Goal: Information Seeking & Learning: Learn about a topic

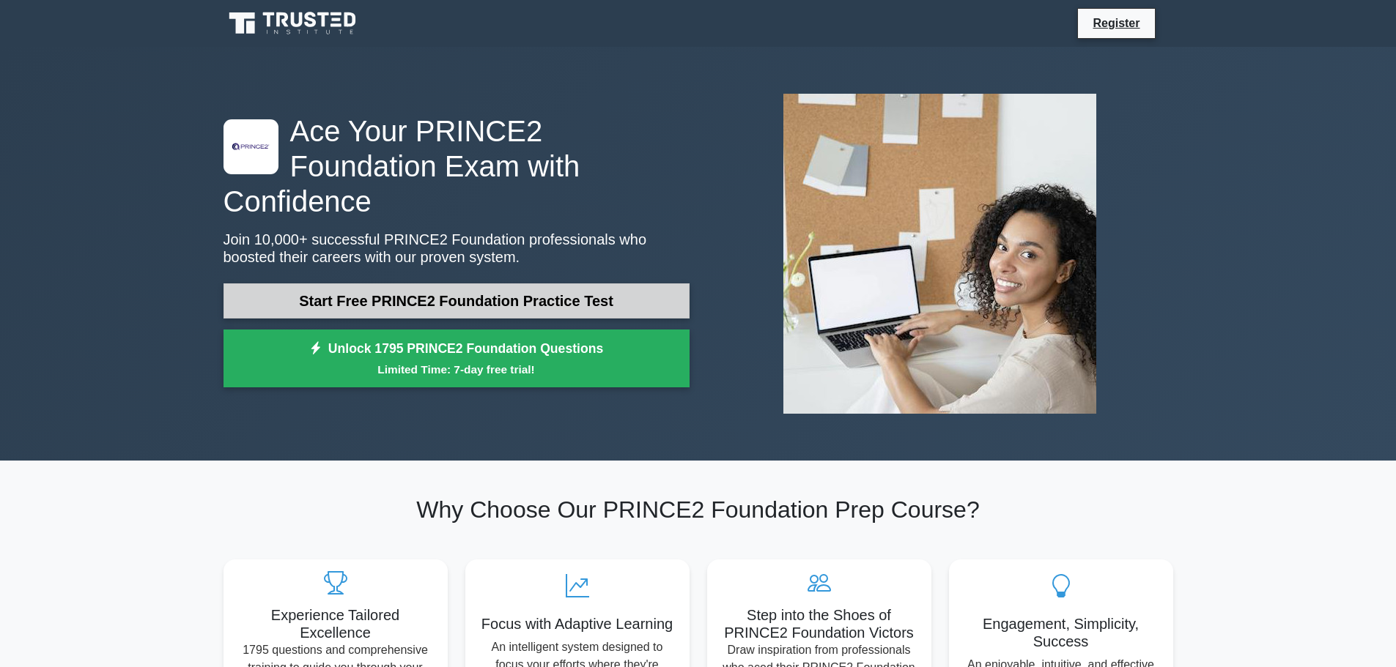
click at [337, 284] on link "Start Free PRINCE2 Foundation Practice Test" at bounding box center [456, 301] width 466 height 35
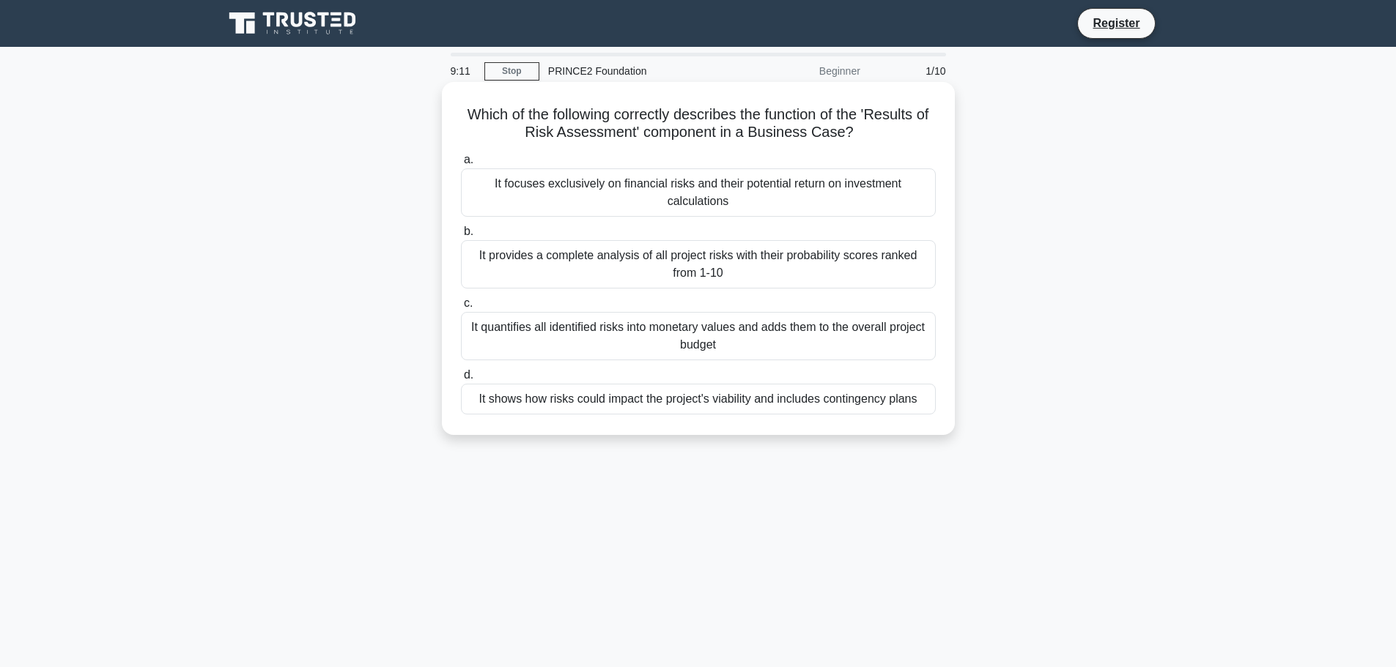
click at [798, 397] on div "It shows how risks could impact the project's viability and includes contingenc…" at bounding box center [698, 399] width 475 height 31
click at [461, 380] on input "d. It shows how risks could impact the project's viability and includes conting…" at bounding box center [461, 376] width 0 height 10
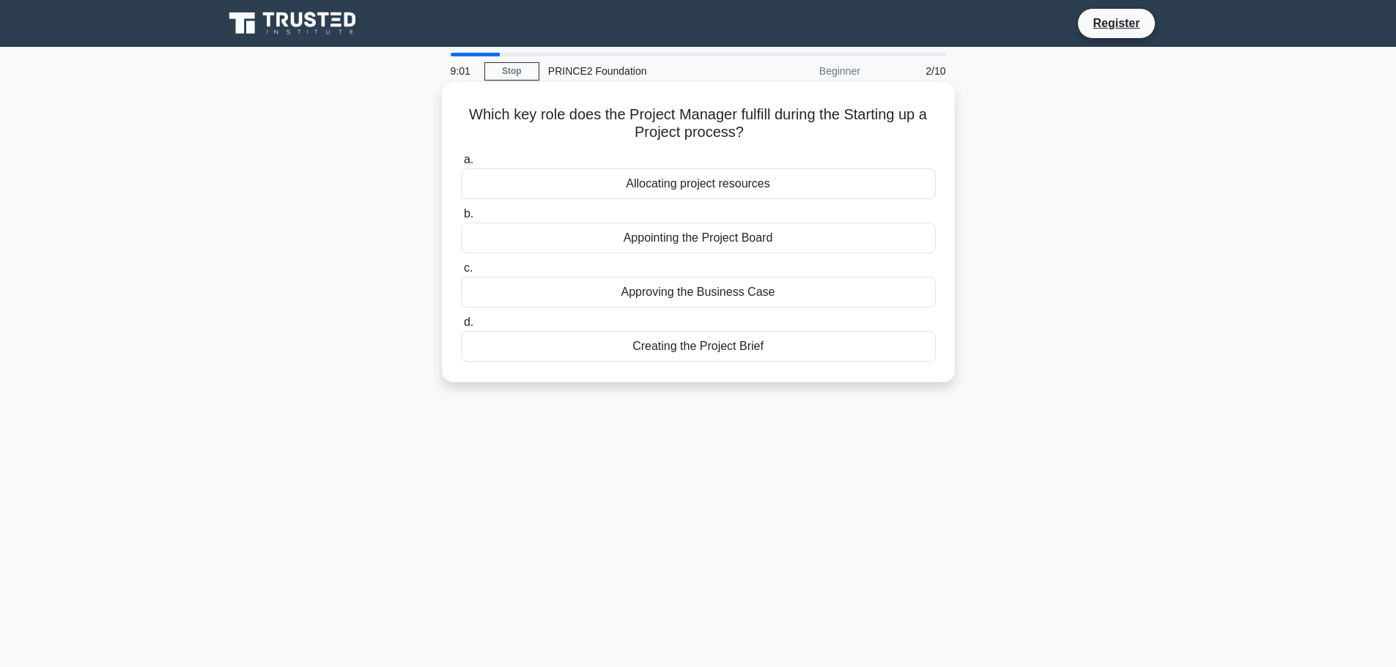
click at [740, 348] on div "Creating the Project Brief" at bounding box center [698, 346] width 475 height 31
click at [461, 327] on input "d. Creating the Project Brief" at bounding box center [461, 323] width 0 height 10
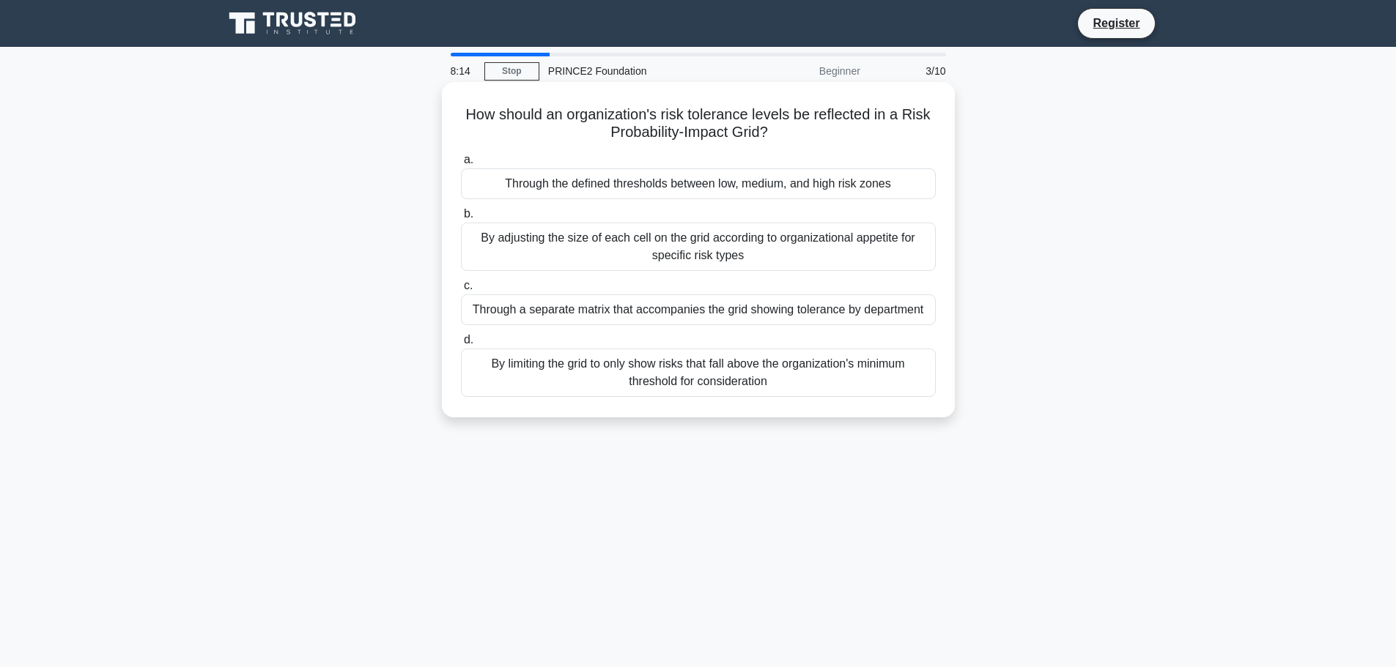
click at [884, 176] on div "Through the defined thresholds between low, medium, and high risk zones" at bounding box center [698, 184] width 475 height 31
click at [461, 165] on input "a. Through the defined thresholds between low, medium, and high risk zones" at bounding box center [461, 160] width 0 height 10
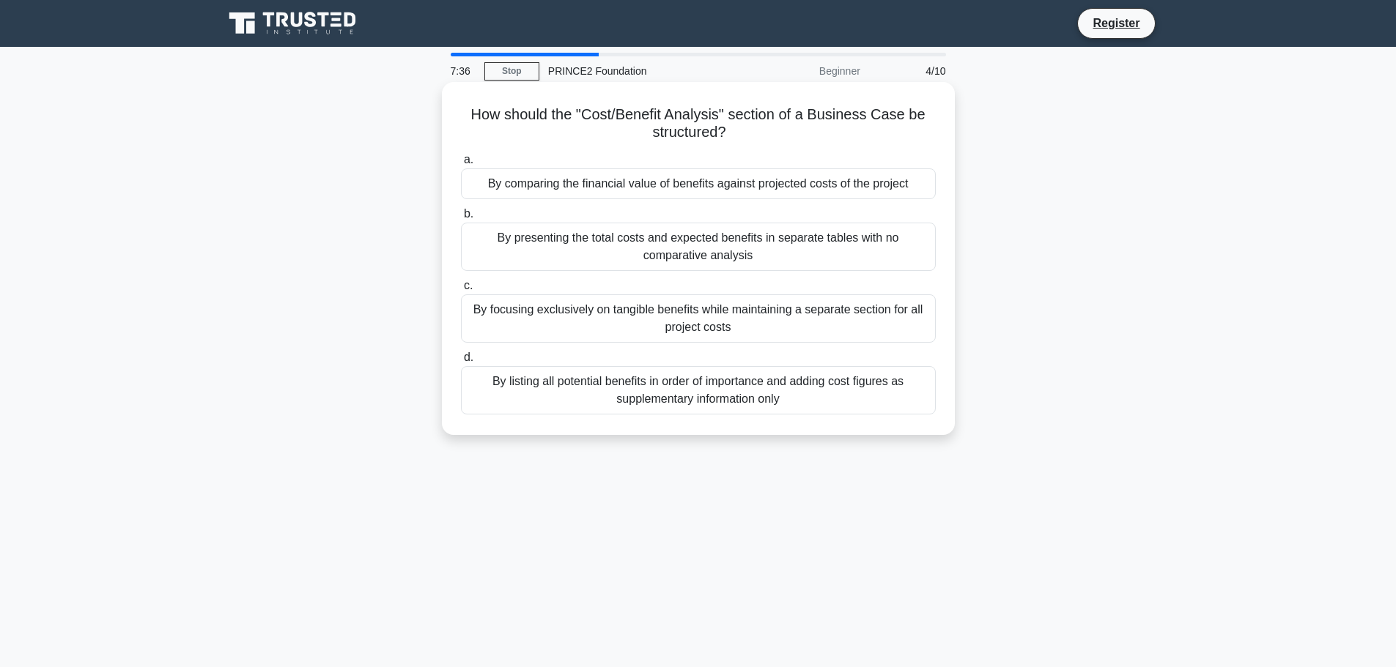
click at [887, 184] on div "By comparing the financial value of benefits against projected costs of the pro…" at bounding box center [698, 184] width 475 height 31
click at [461, 165] on input "a. By comparing the financial value of benefits against projected costs of the …" at bounding box center [461, 160] width 0 height 10
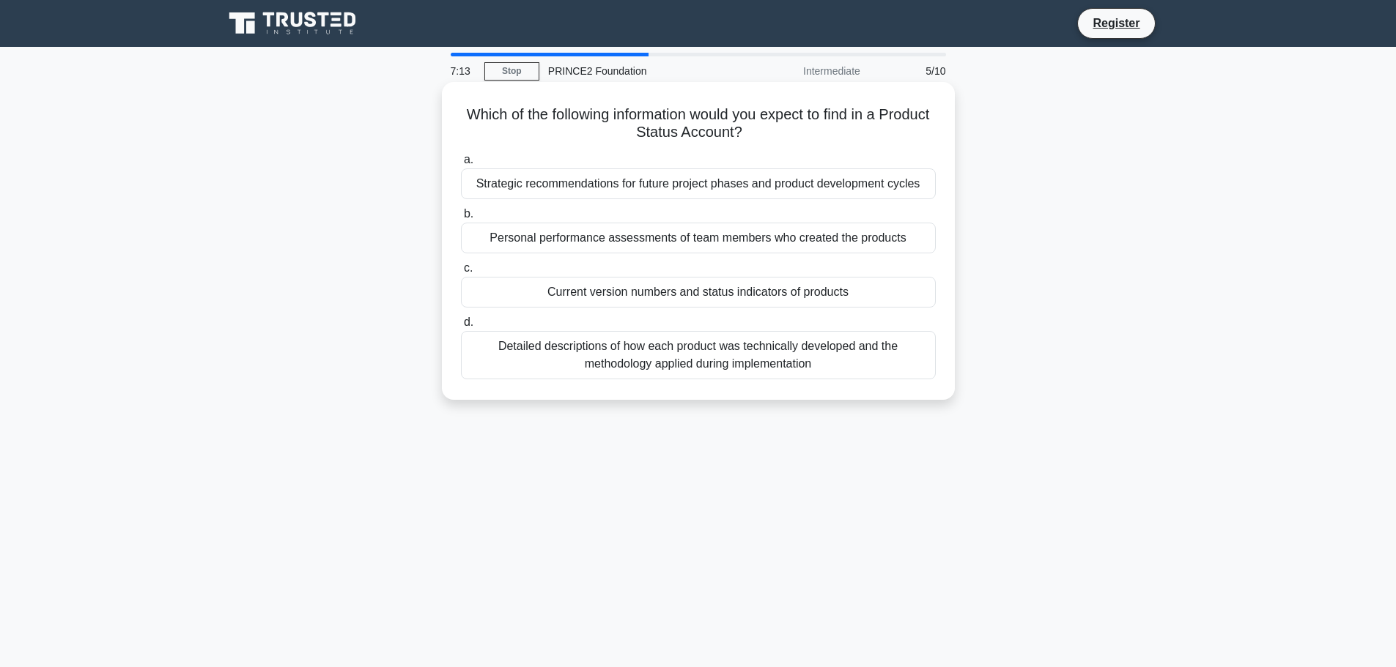
click at [892, 289] on div "Current version numbers and status indicators of products" at bounding box center [698, 292] width 475 height 31
click at [461, 273] on input "c. Current version numbers and status indicators of products" at bounding box center [461, 269] width 0 height 10
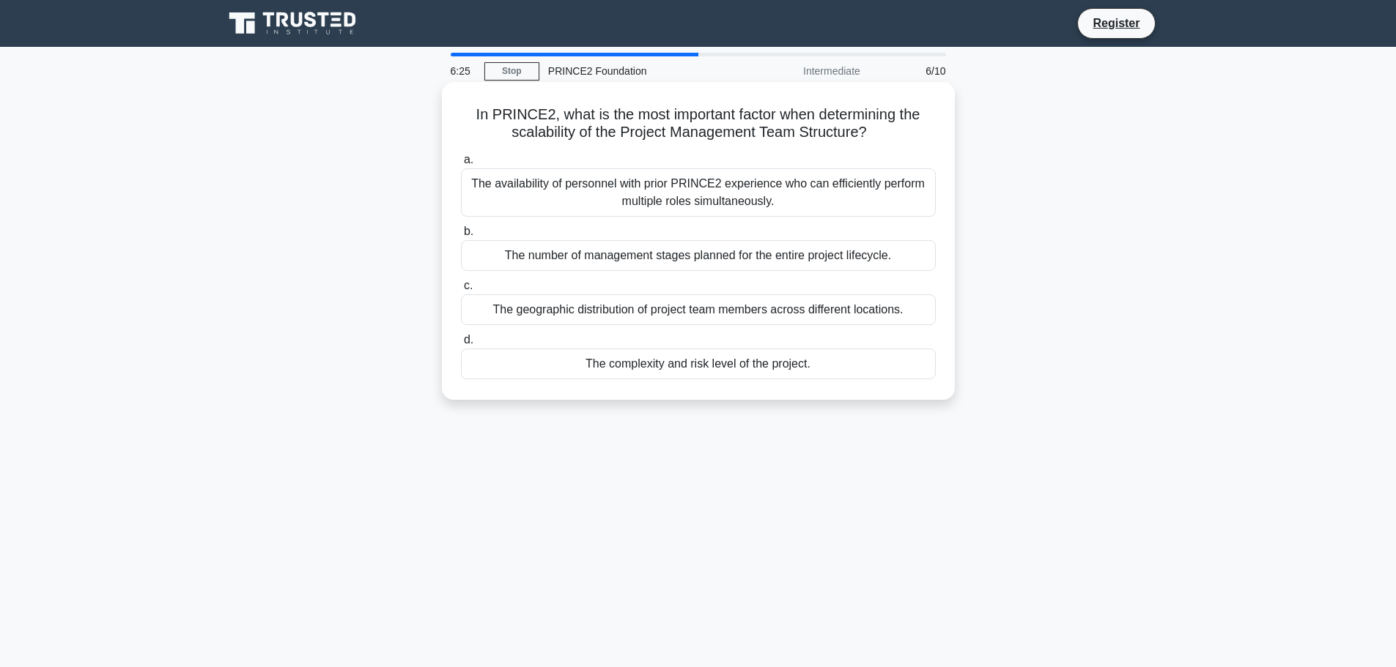
click at [808, 190] on div "The availability of personnel with prior PRINCE2 experience who can efficiently…" at bounding box center [698, 193] width 475 height 48
click at [461, 165] on input "a. The availability of personnel with prior PRINCE2 experience who can efficien…" at bounding box center [461, 160] width 0 height 10
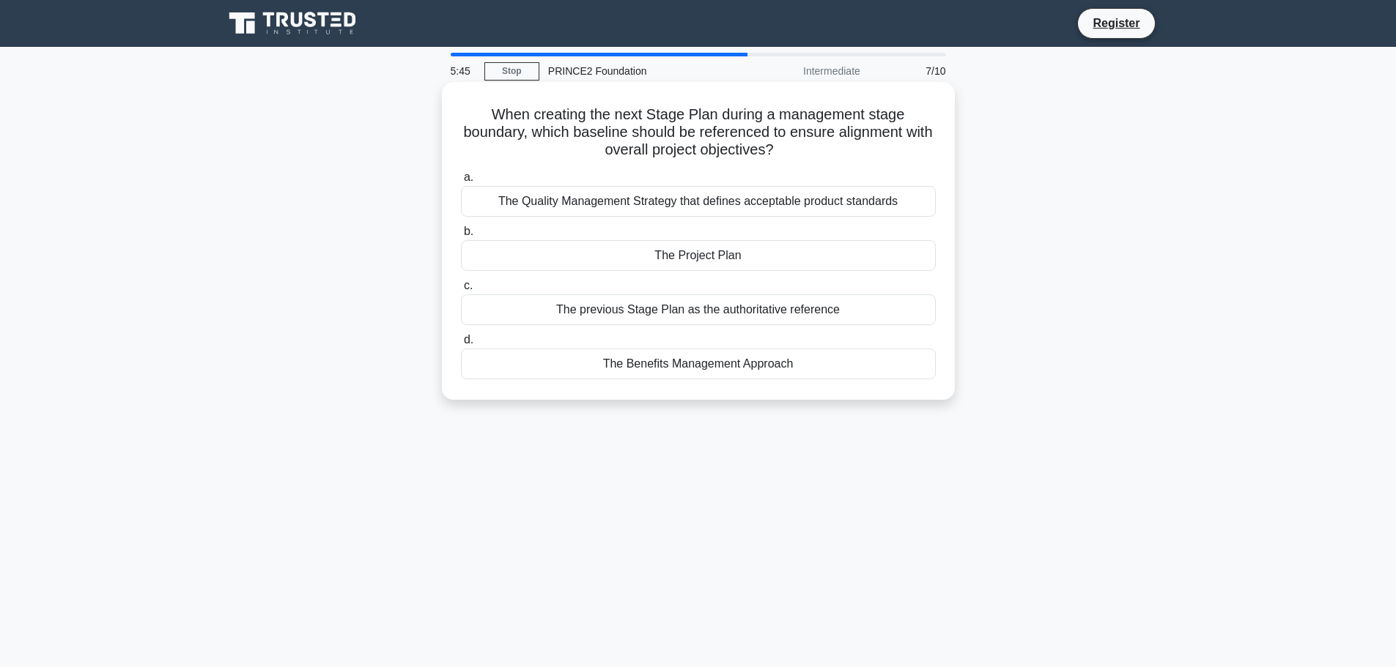
click at [722, 251] on div "The Project Plan" at bounding box center [698, 255] width 475 height 31
click at [461, 237] on input "b. The Project Plan" at bounding box center [461, 232] width 0 height 10
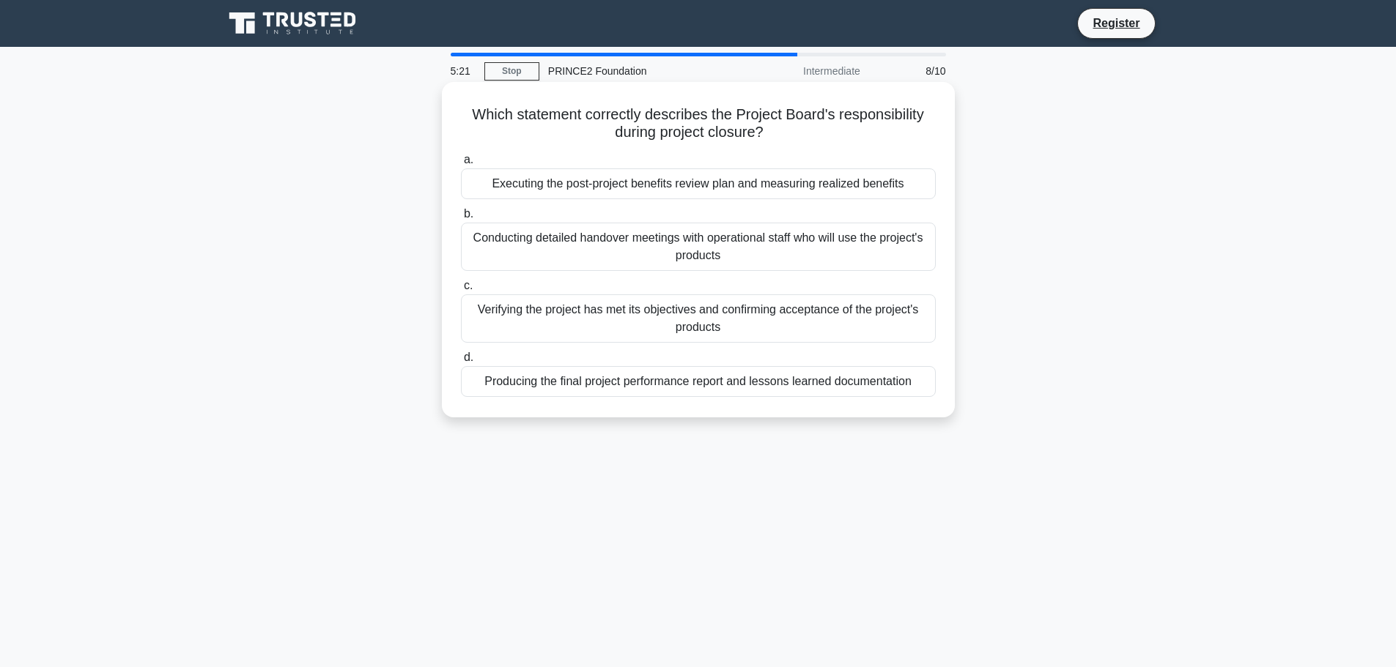
click at [741, 319] on div "Verifying the project has met its objectives and confirming acceptance of the p…" at bounding box center [698, 319] width 475 height 48
click at [461, 291] on input "c. Verifying the project has met its objectives and confirming acceptance of th…" at bounding box center [461, 286] width 0 height 10
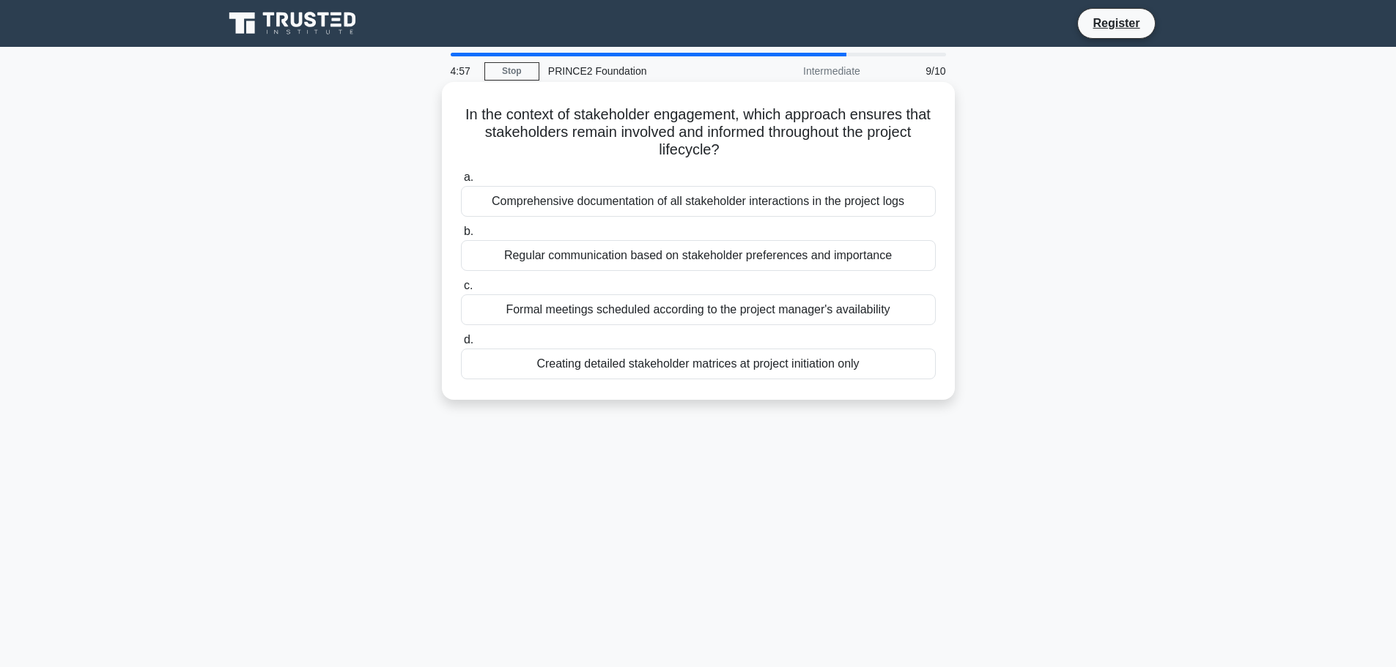
click at [824, 258] on div "Regular communication based on stakeholder preferences and importance" at bounding box center [698, 255] width 475 height 31
click at [461, 237] on input "b. Regular communication based on stakeholder preferences and importance" at bounding box center [461, 232] width 0 height 10
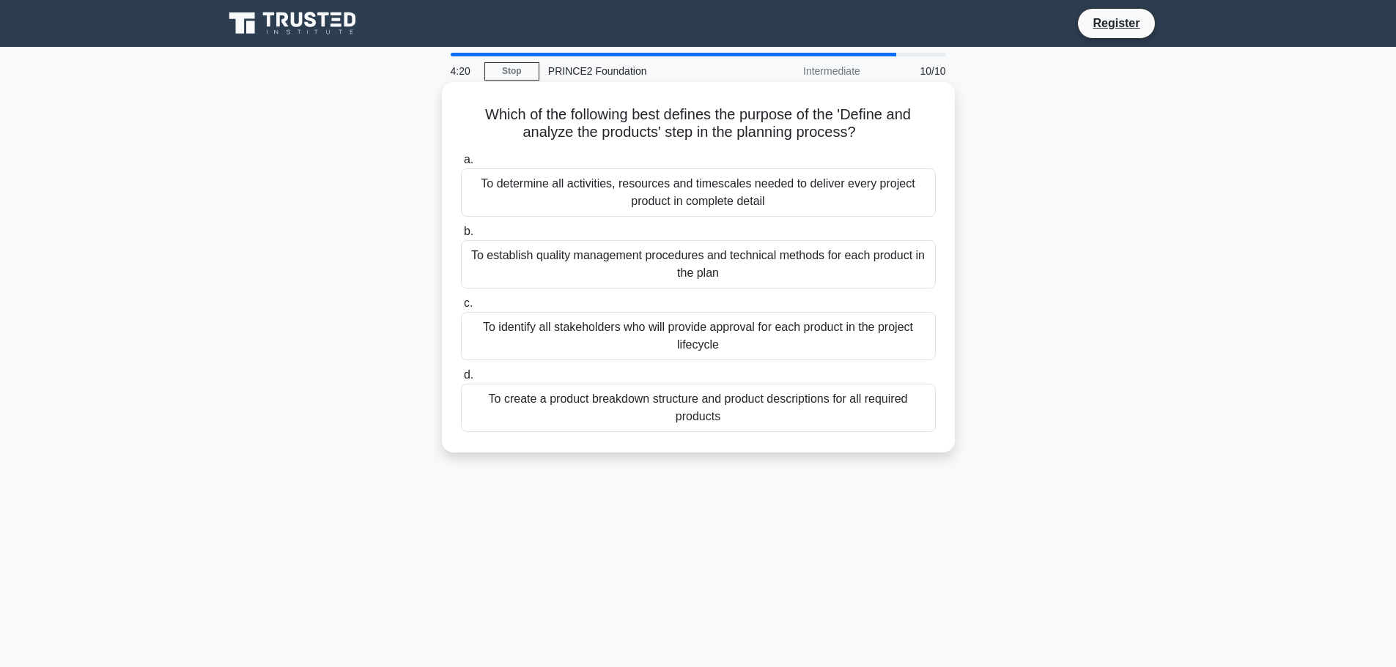
click at [866, 195] on div "To determine all activities, resources and timescales needed to deliver every p…" at bounding box center [698, 193] width 475 height 48
click at [461, 165] on input "a. To determine all activities, resources and timescales needed to deliver ever…" at bounding box center [461, 160] width 0 height 10
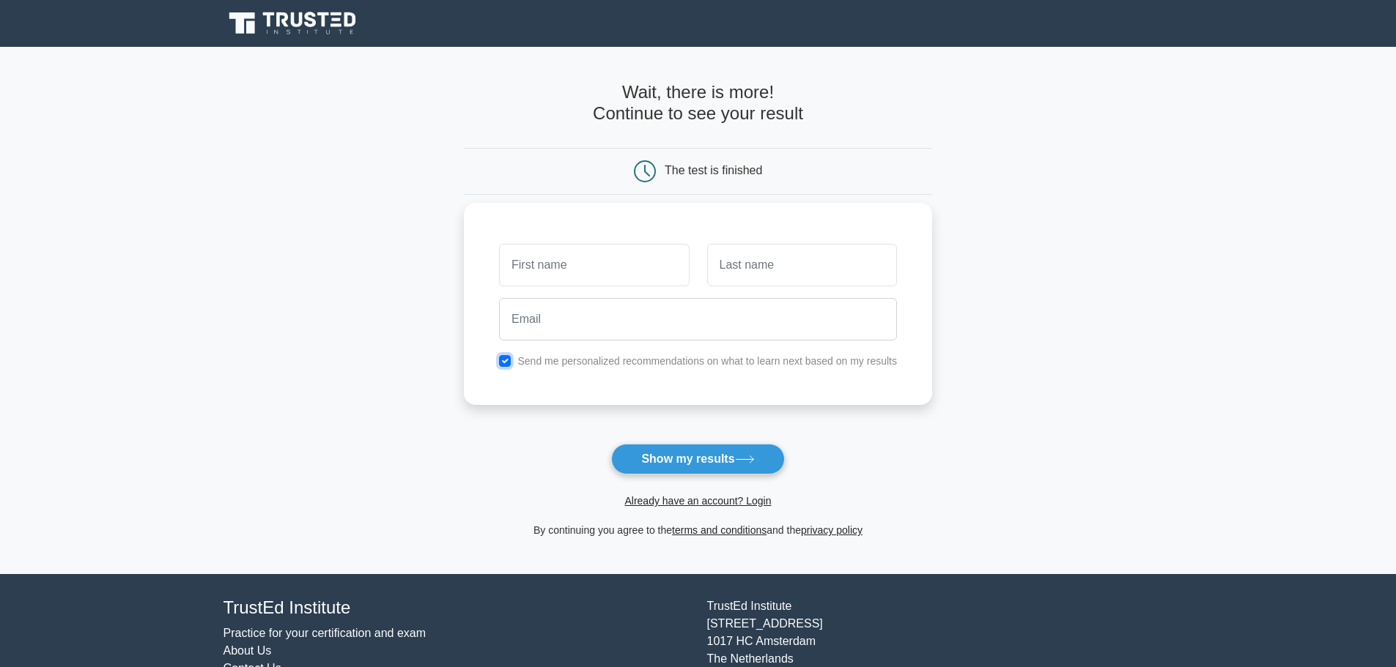
click at [502, 358] on input "checkbox" at bounding box center [505, 361] width 12 height 12
checkbox input "false"
click at [712, 459] on button "Show my results" at bounding box center [697, 459] width 173 height 31
click at [615, 264] on input "text" at bounding box center [594, 265] width 190 height 42
type input "s"
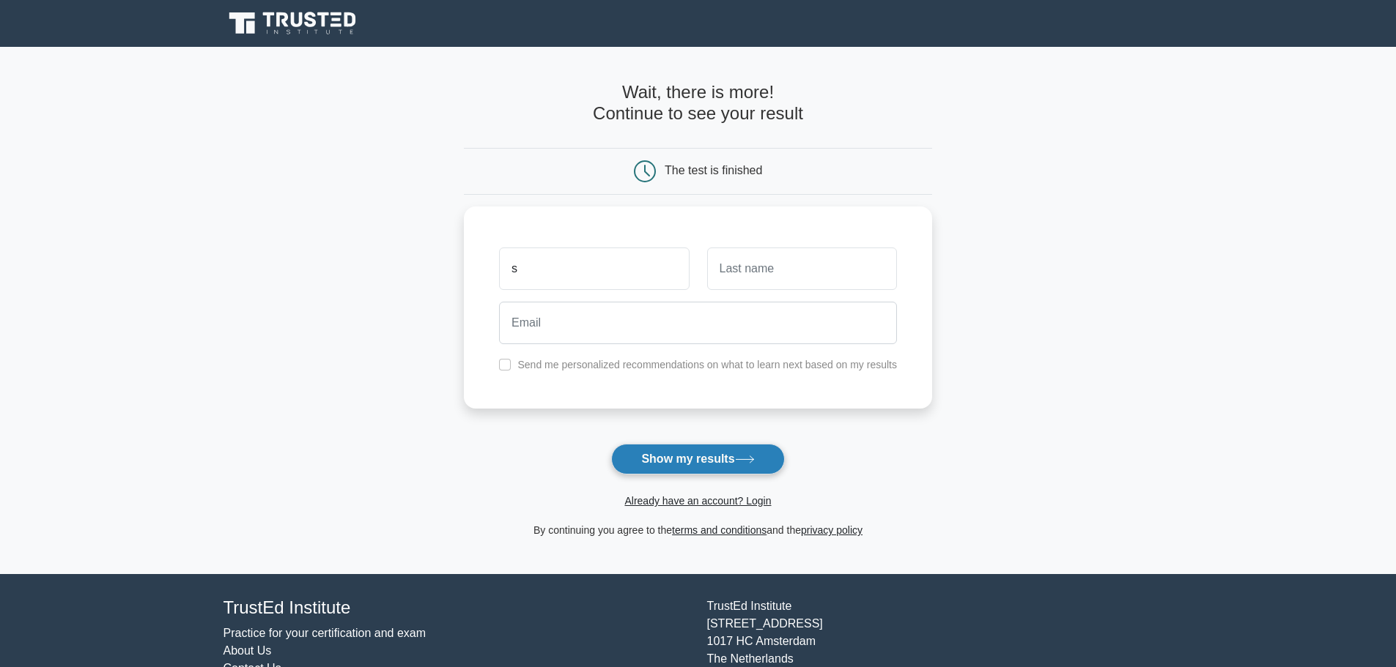
click at [702, 454] on button "Show my results" at bounding box center [697, 459] width 173 height 31
type input "s"
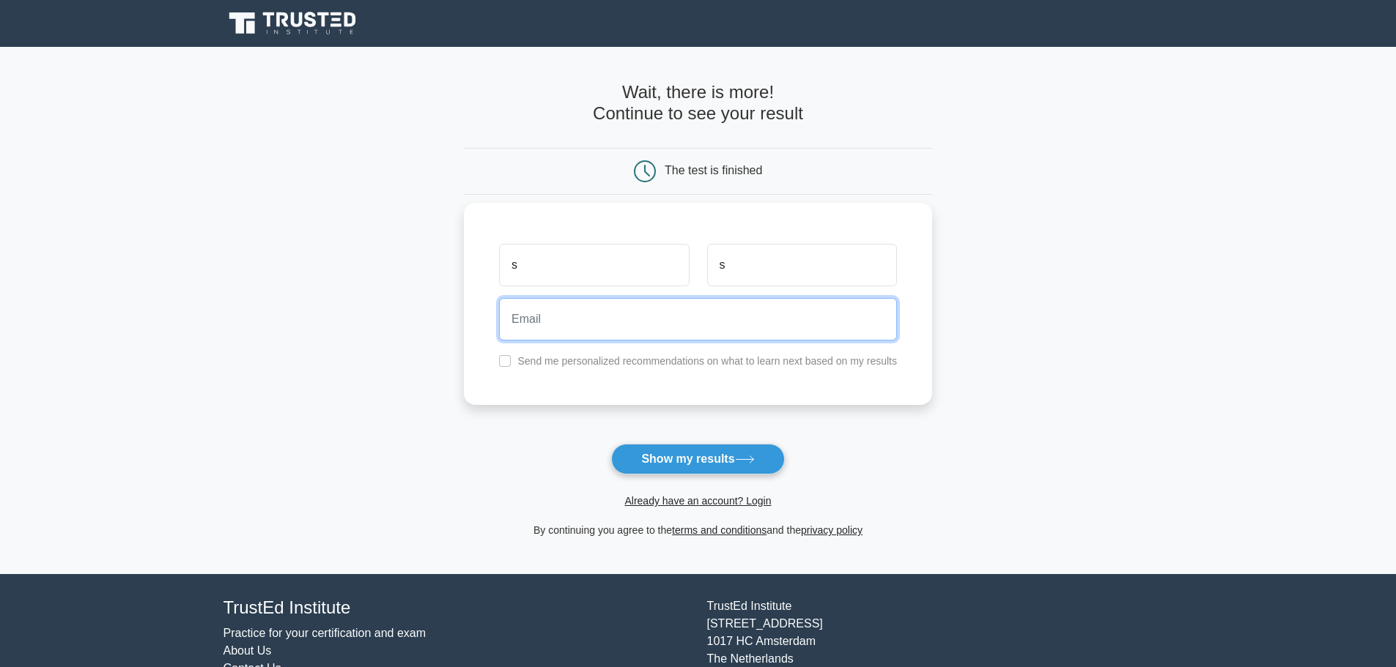
click at [644, 326] on input "email" at bounding box center [698, 319] width 398 height 42
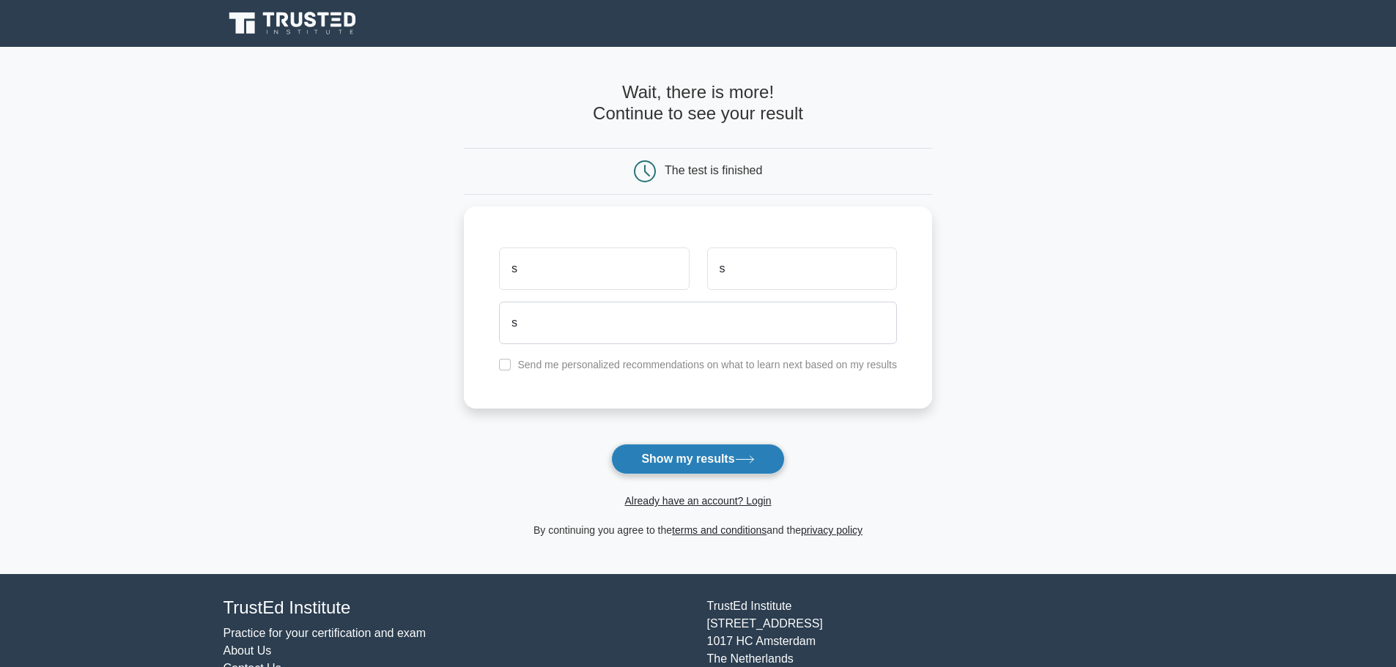
click at [702, 459] on button "Show my results" at bounding box center [697, 459] width 173 height 31
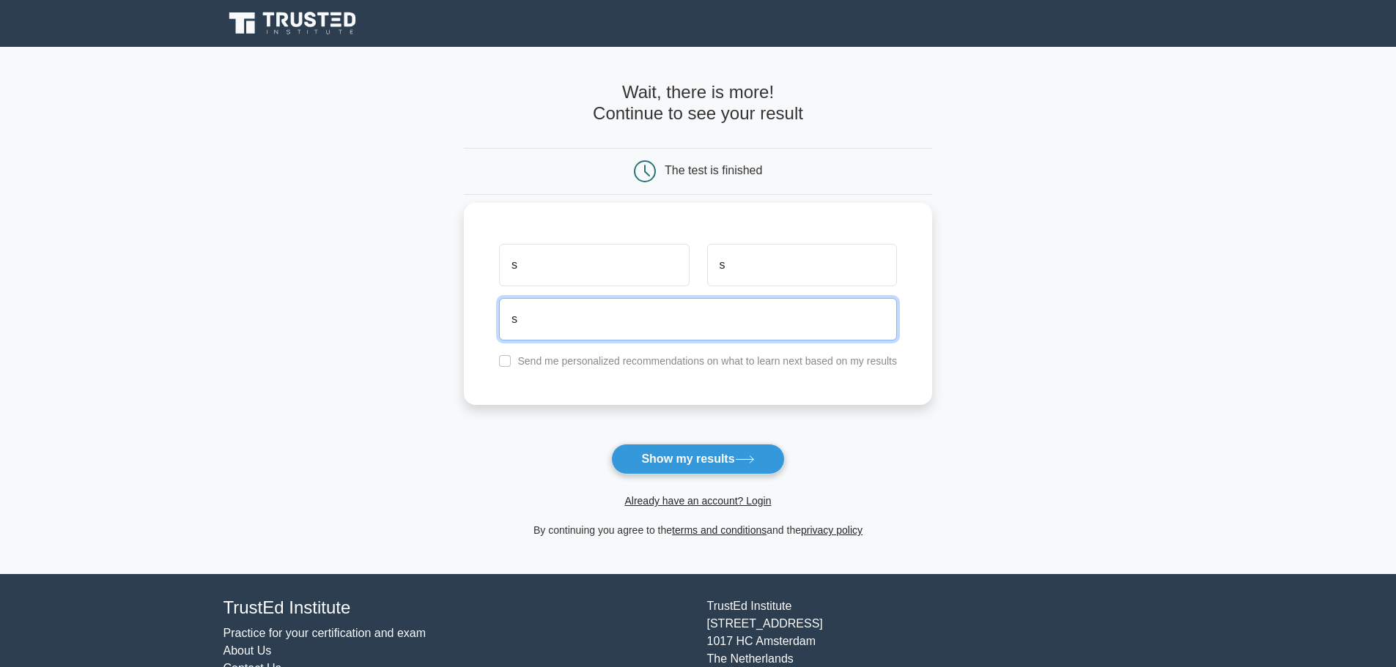
click at [706, 317] on input "s" at bounding box center [698, 319] width 398 height 42
type input "s@g.com"
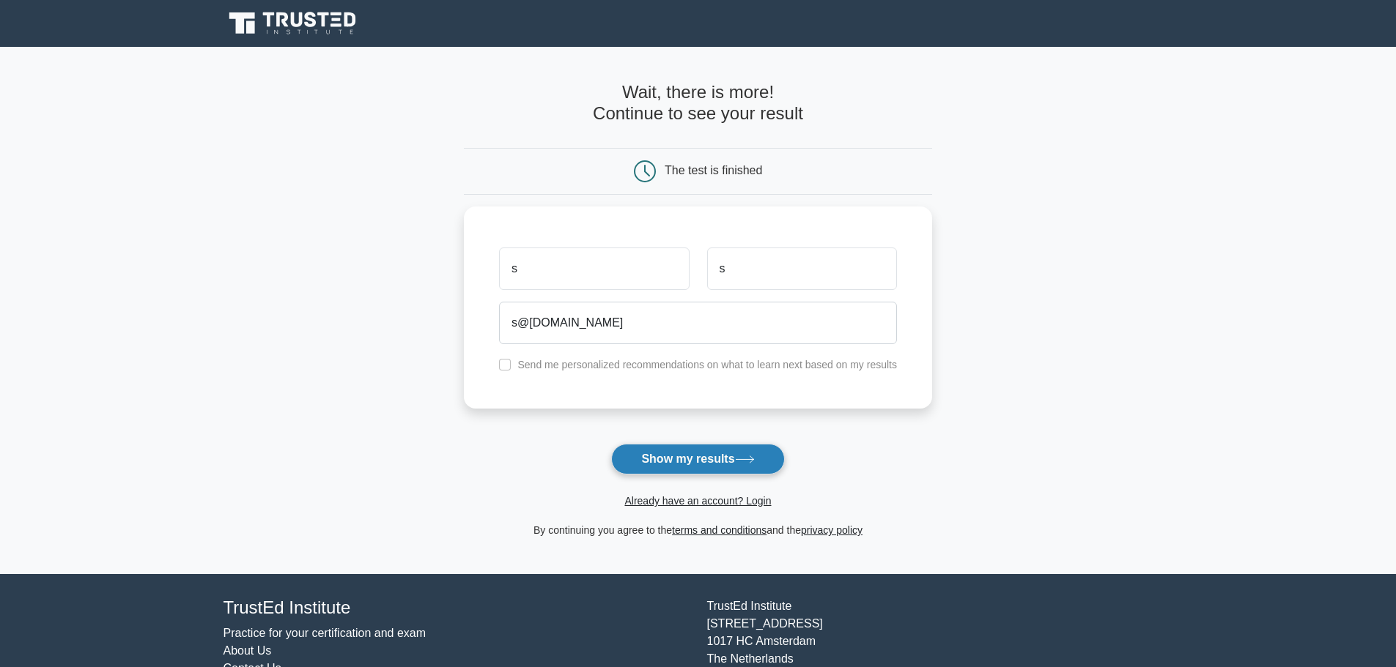
click at [678, 454] on button "Show my results" at bounding box center [697, 459] width 173 height 31
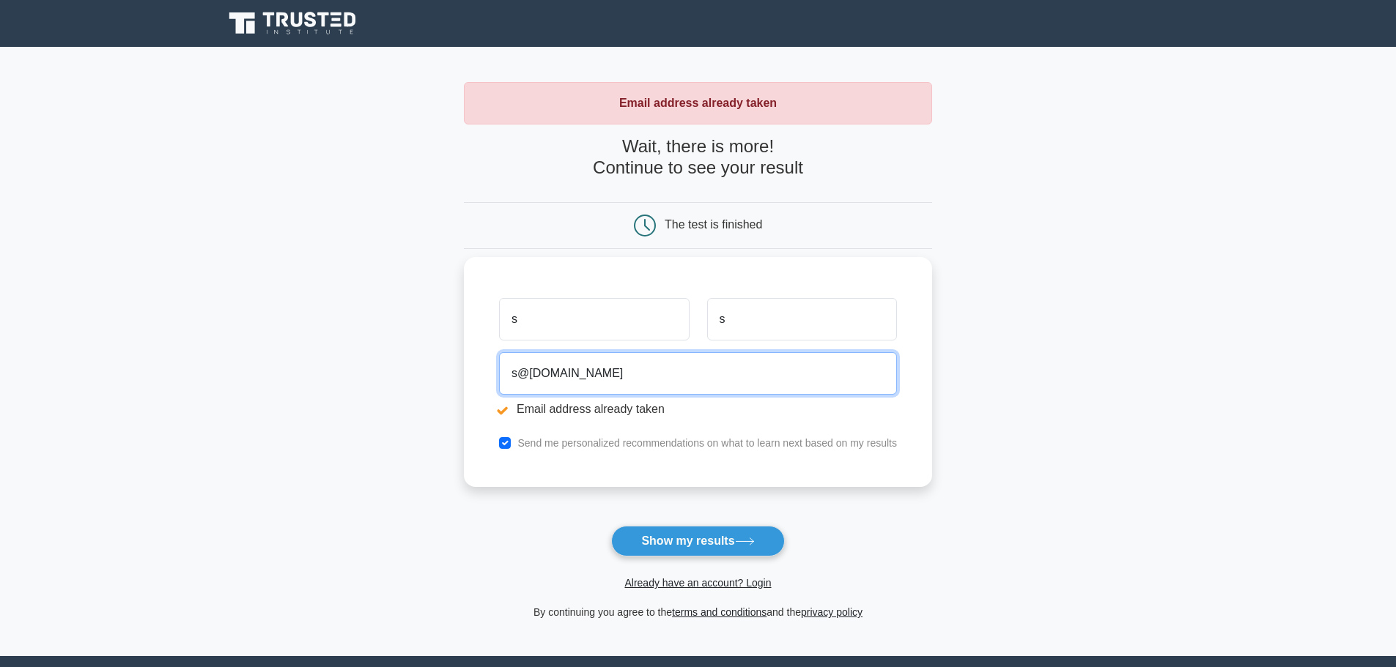
click at [517, 377] on input "s@g.com" at bounding box center [698, 373] width 398 height 42
type input "t@g.com"
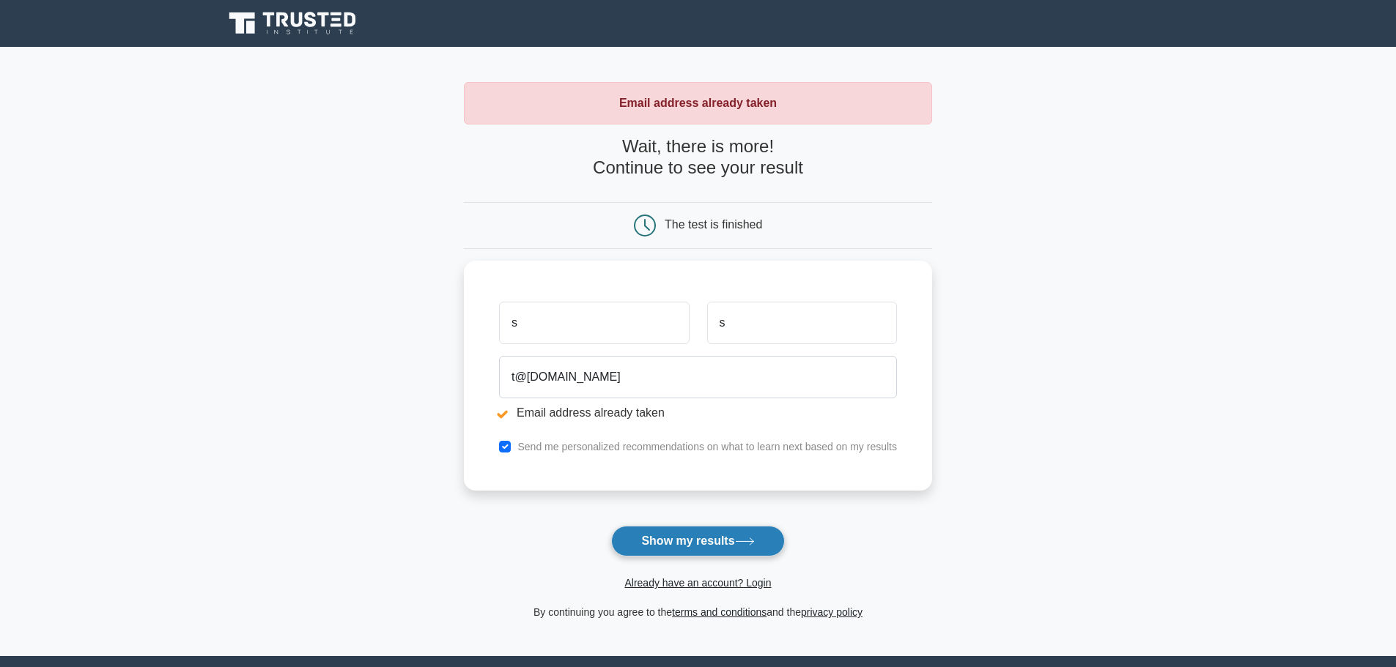
click at [706, 538] on button "Show my results" at bounding box center [697, 541] width 173 height 31
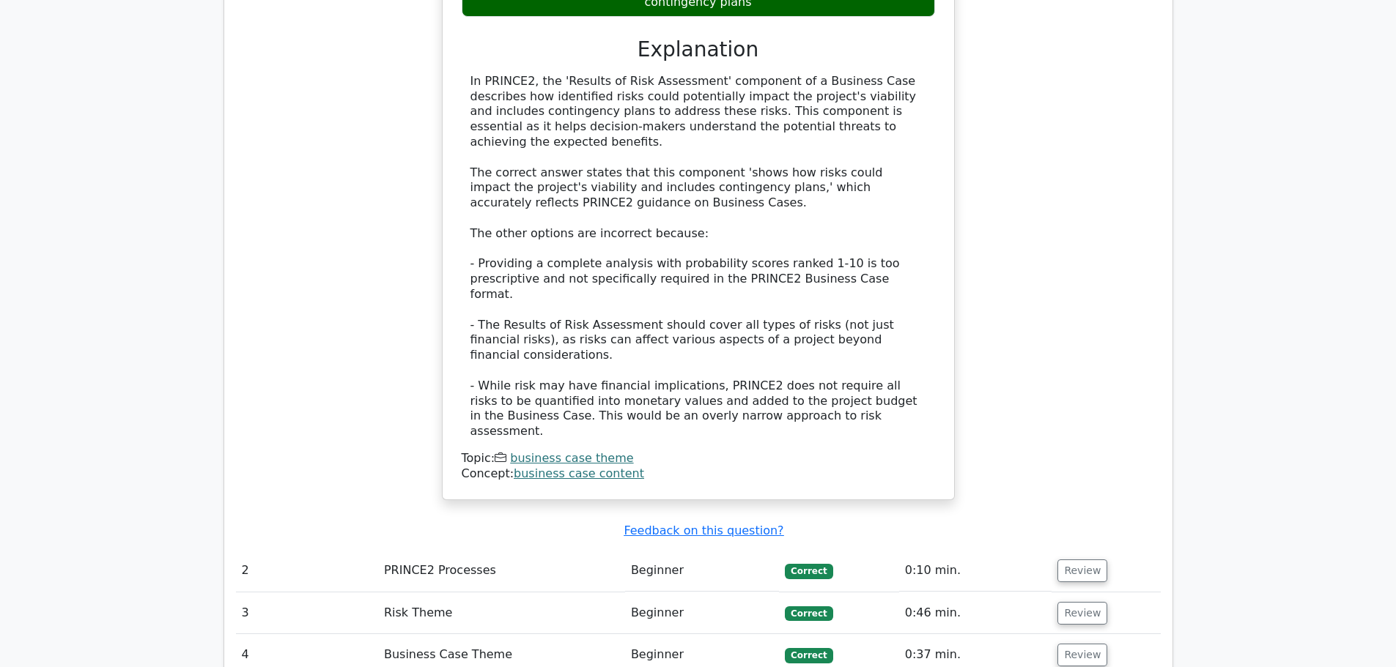
scroll to position [1905, 0]
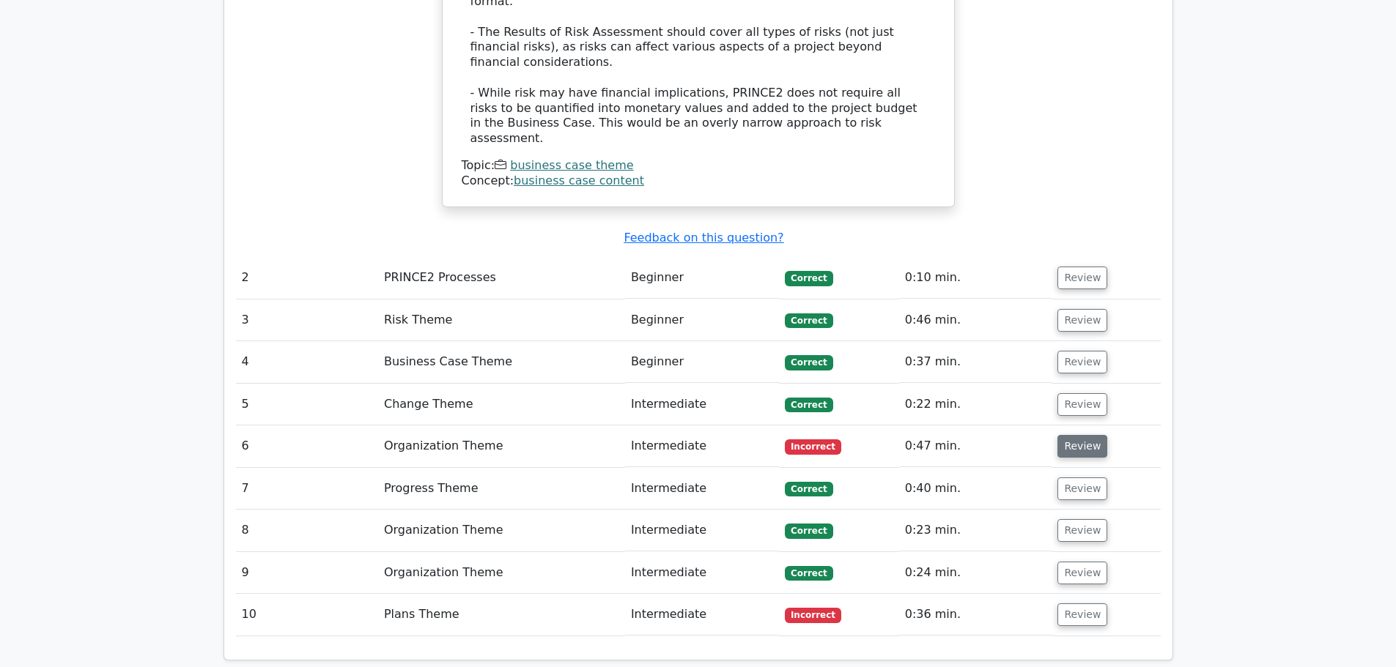
click at [1065, 435] on button "Review" at bounding box center [1082, 446] width 50 height 23
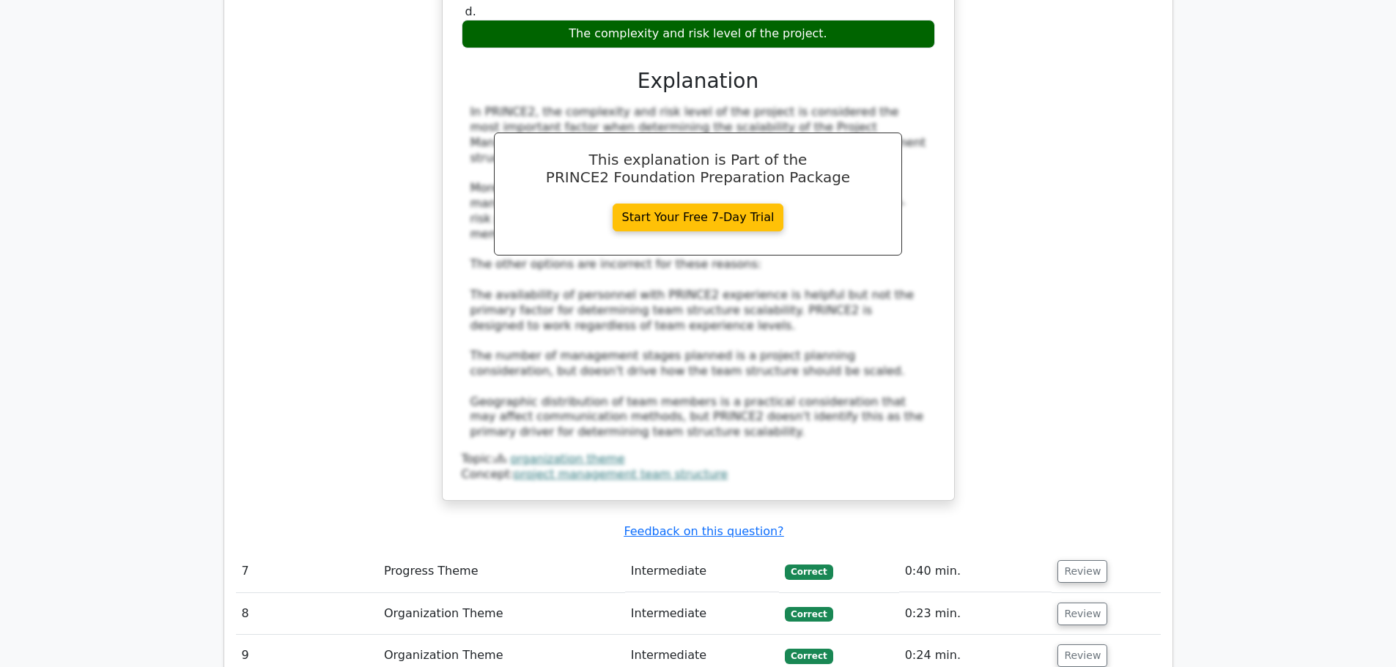
scroll to position [2638, 0]
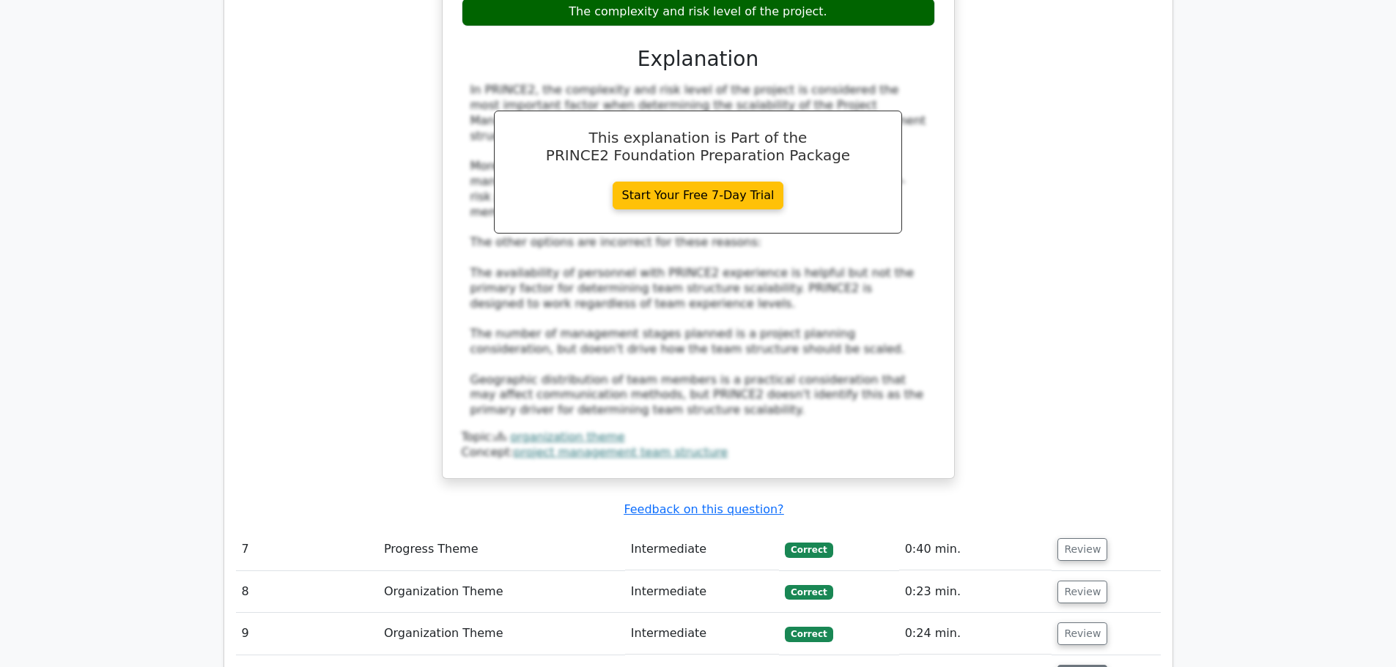
click at [1076, 665] on button "Review" at bounding box center [1082, 676] width 50 height 23
click at [1081, 538] on button "Review" at bounding box center [1082, 549] width 50 height 23
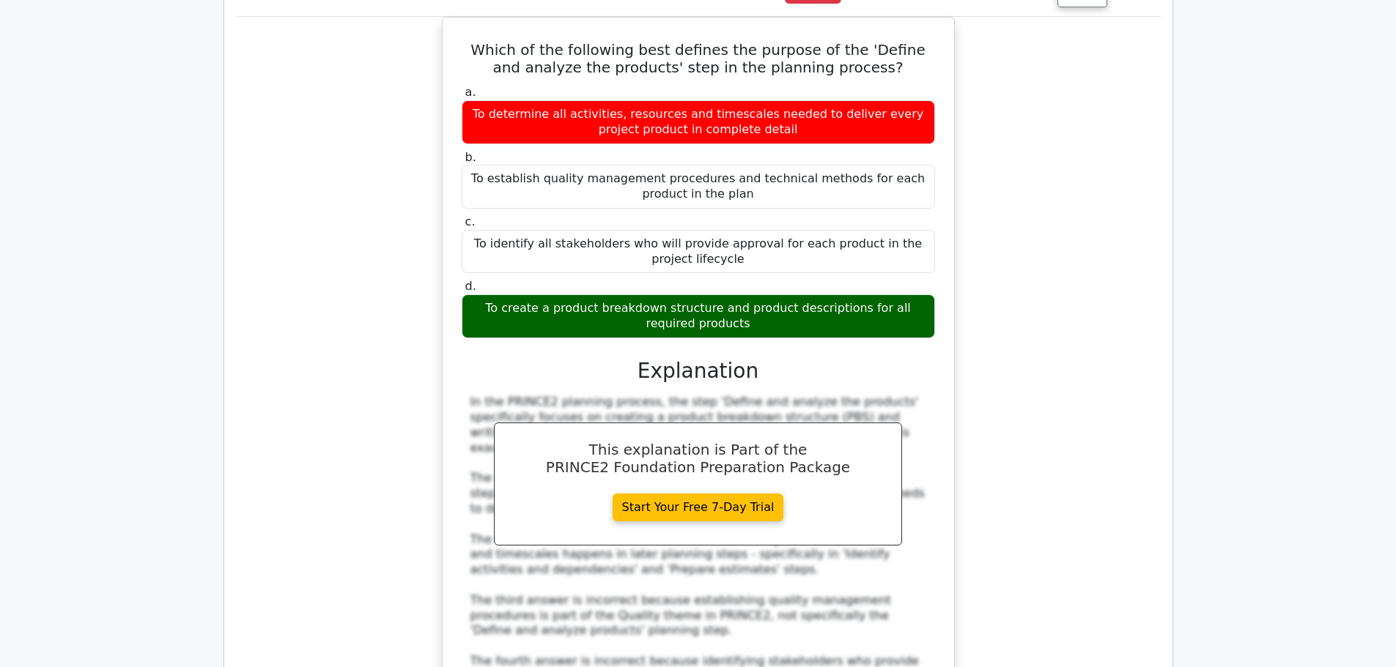
scroll to position [4762, 0]
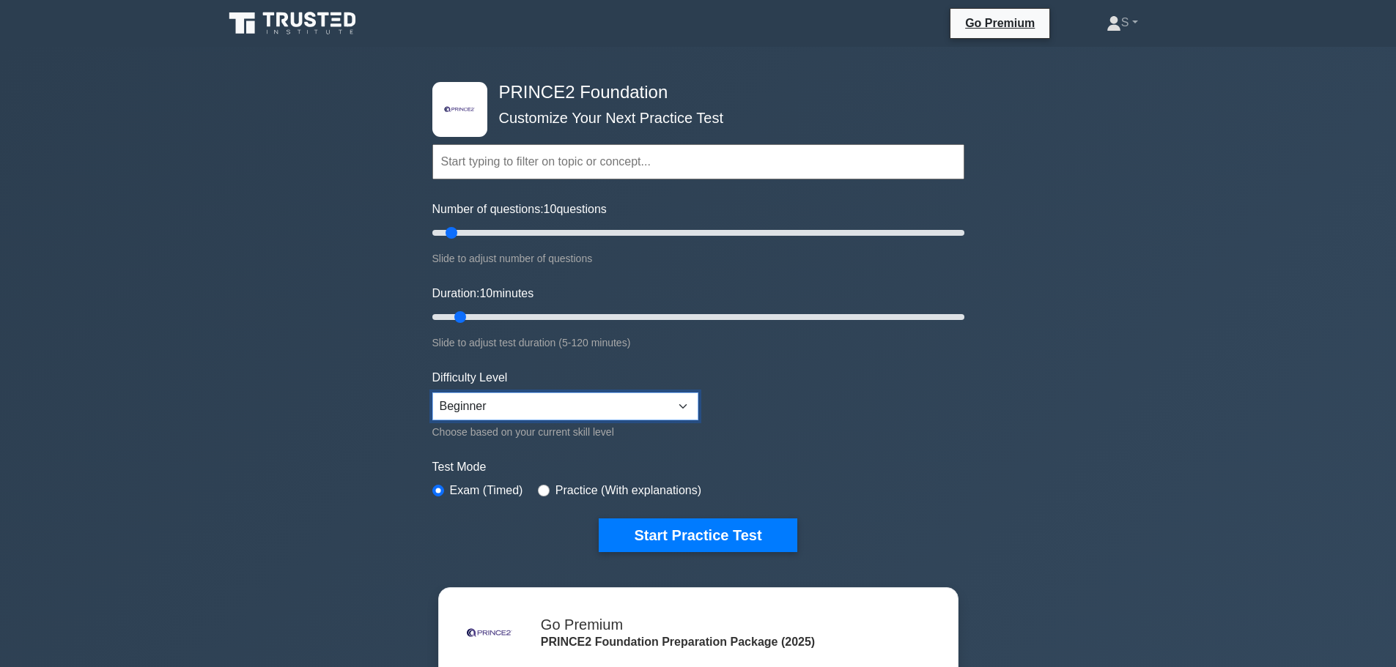
click at [673, 409] on select "Beginner Intermediate Expert" at bounding box center [565, 407] width 266 height 28
select select "intermediate"
click at [432, 393] on select "Beginner Intermediate Expert" at bounding box center [565, 407] width 266 height 28
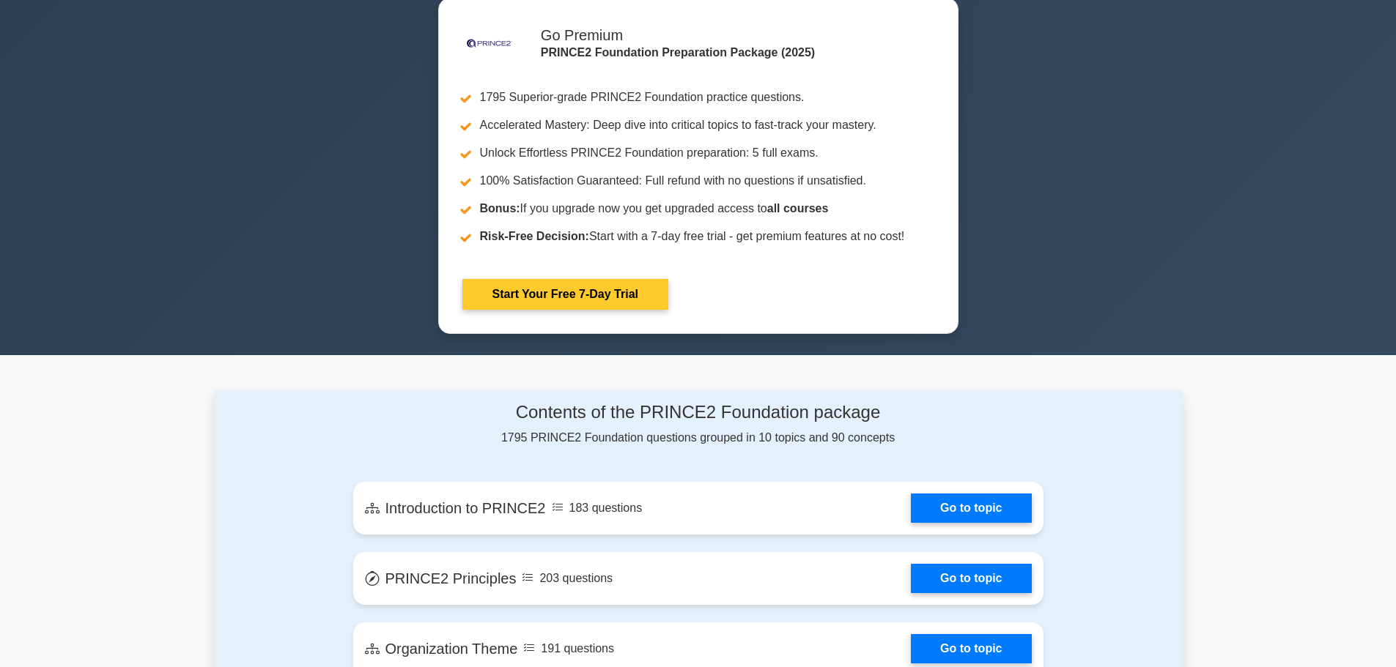
scroll to position [220, 0]
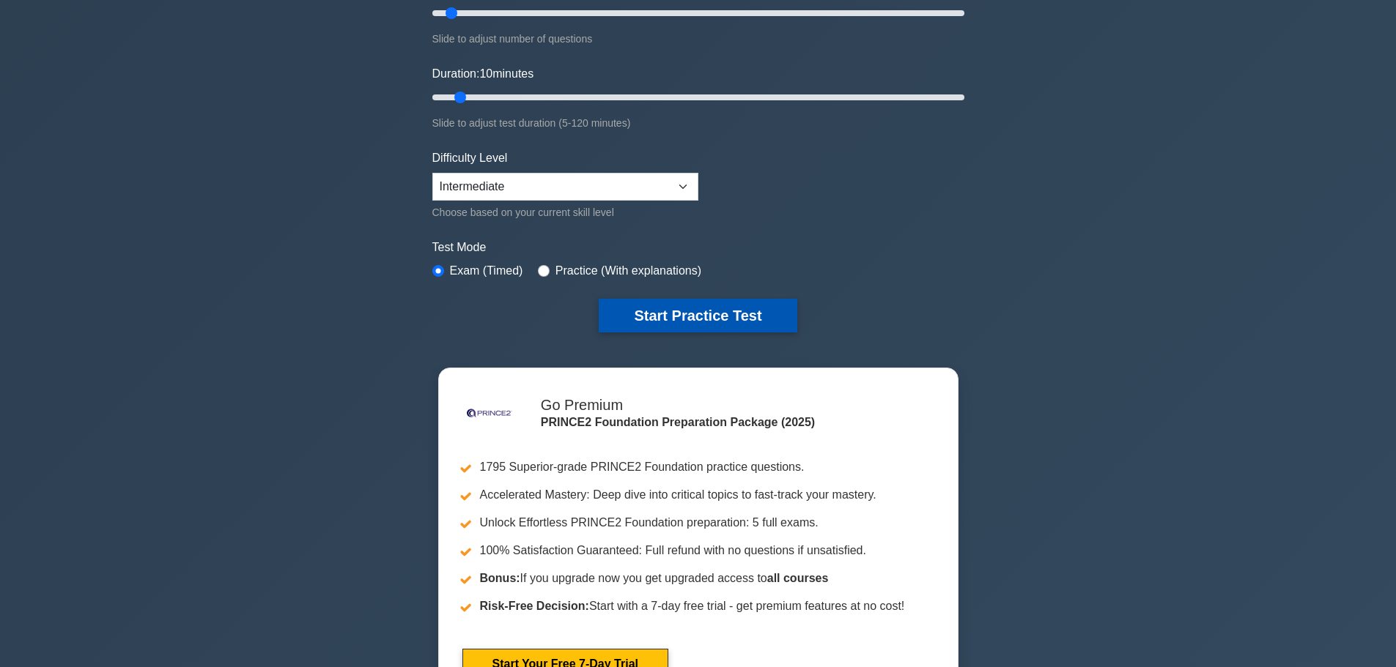
click at [724, 311] on button "Start Practice Test" at bounding box center [698, 316] width 198 height 34
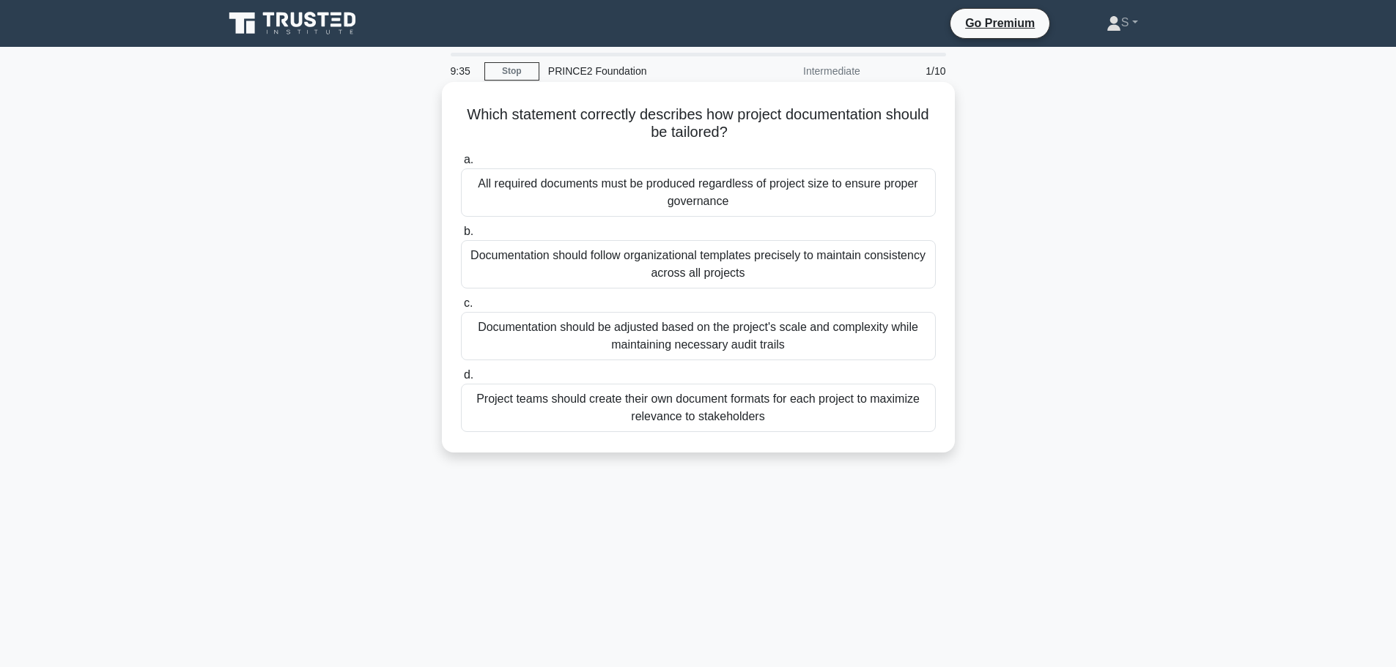
click at [881, 335] on div "Documentation should be adjusted based on the project's scale and complexity wh…" at bounding box center [698, 336] width 475 height 48
click at [461, 308] on input "c. Documentation should be adjusted based on the project's scale and complexity…" at bounding box center [461, 304] width 0 height 10
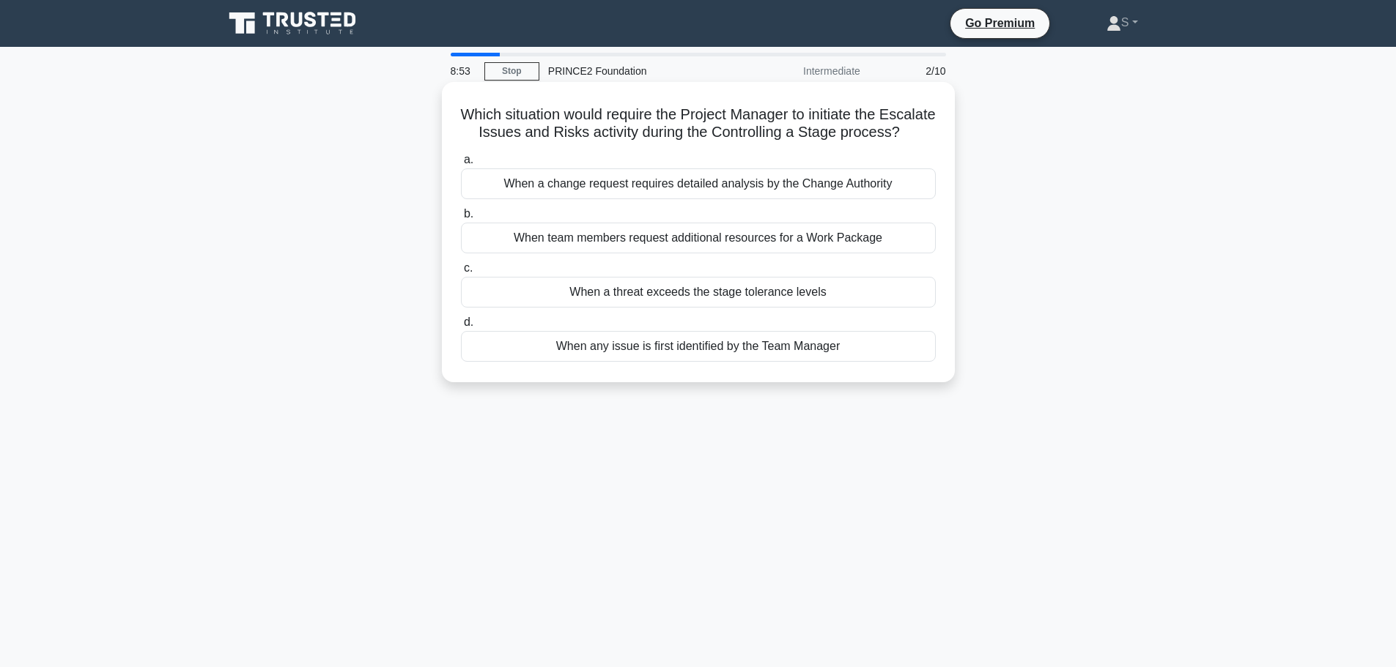
click at [791, 308] on div "When a threat exceeds the stage tolerance levels" at bounding box center [698, 292] width 475 height 31
click at [461, 273] on input "c. When a threat exceeds the stage tolerance levels" at bounding box center [461, 269] width 0 height 10
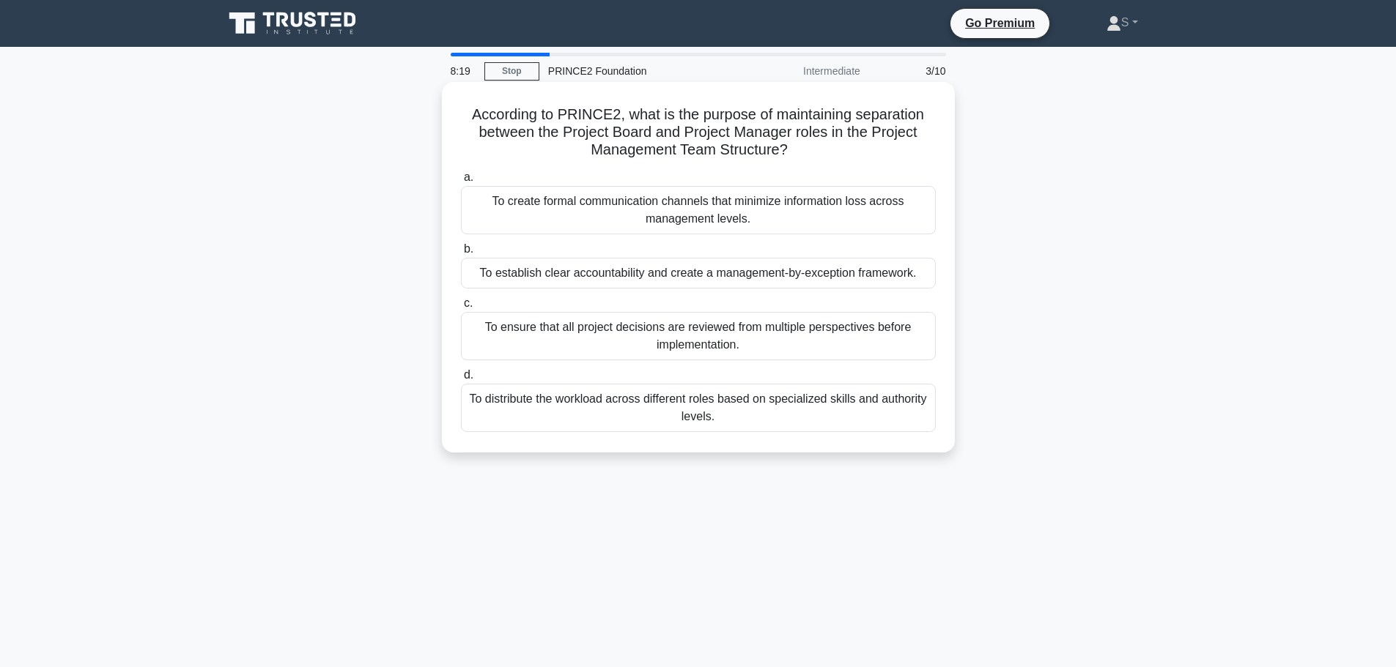
click at [849, 273] on div "To establish clear accountability and create a management-by-exception framewor…" at bounding box center [698, 273] width 475 height 31
click at [461, 254] on input "b. To establish clear accountability and create a management-by-exception frame…" at bounding box center [461, 250] width 0 height 10
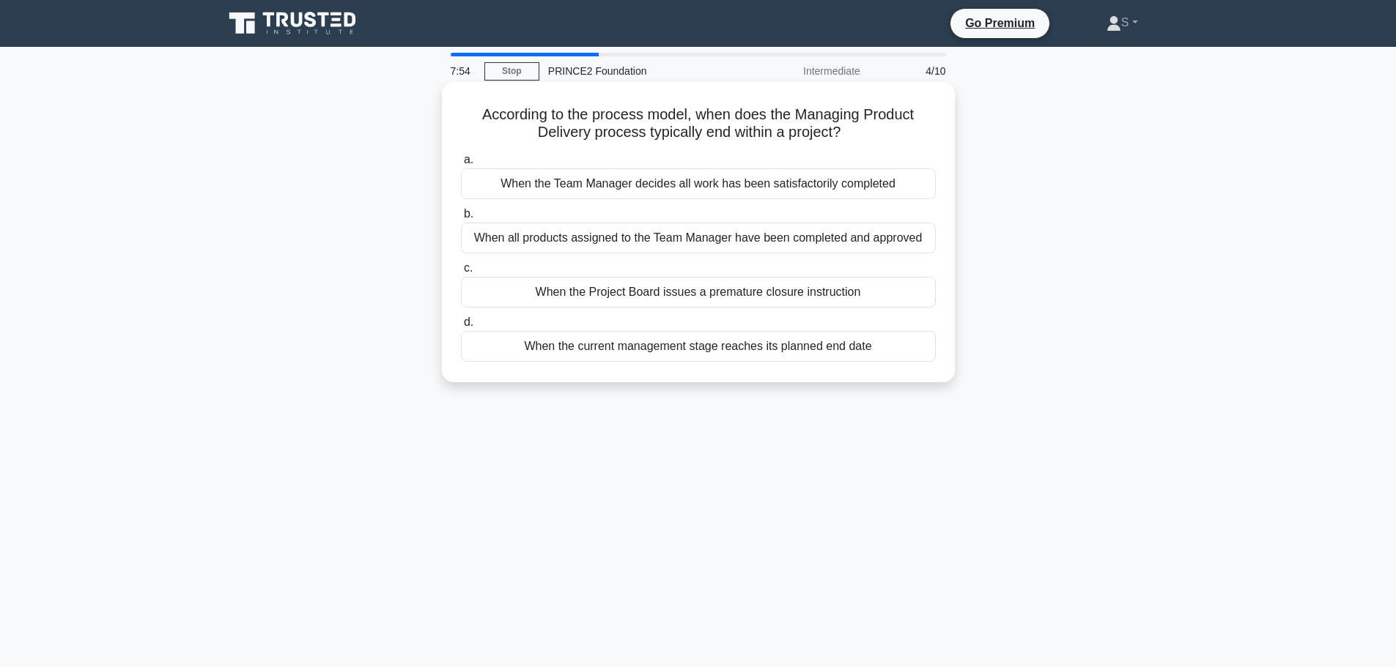
click at [916, 237] on div "When all products assigned to the Team Manager have been completed and approved" at bounding box center [698, 238] width 475 height 31
click at [461, 219] on input "b. When all products assigned to the Team Manager have been completed and appro…" at bounding box center [461, 215] width 0 height 10
click at [898, 179] on div "Implement fallback plans to minimize impact if they occur" at bounding box center [698, 184] width 475 height 31
click at [461, 165] on input "a. Implement fallback plans to minimize impact if they occur" at bounding box center [461, 160] width 0 height 10
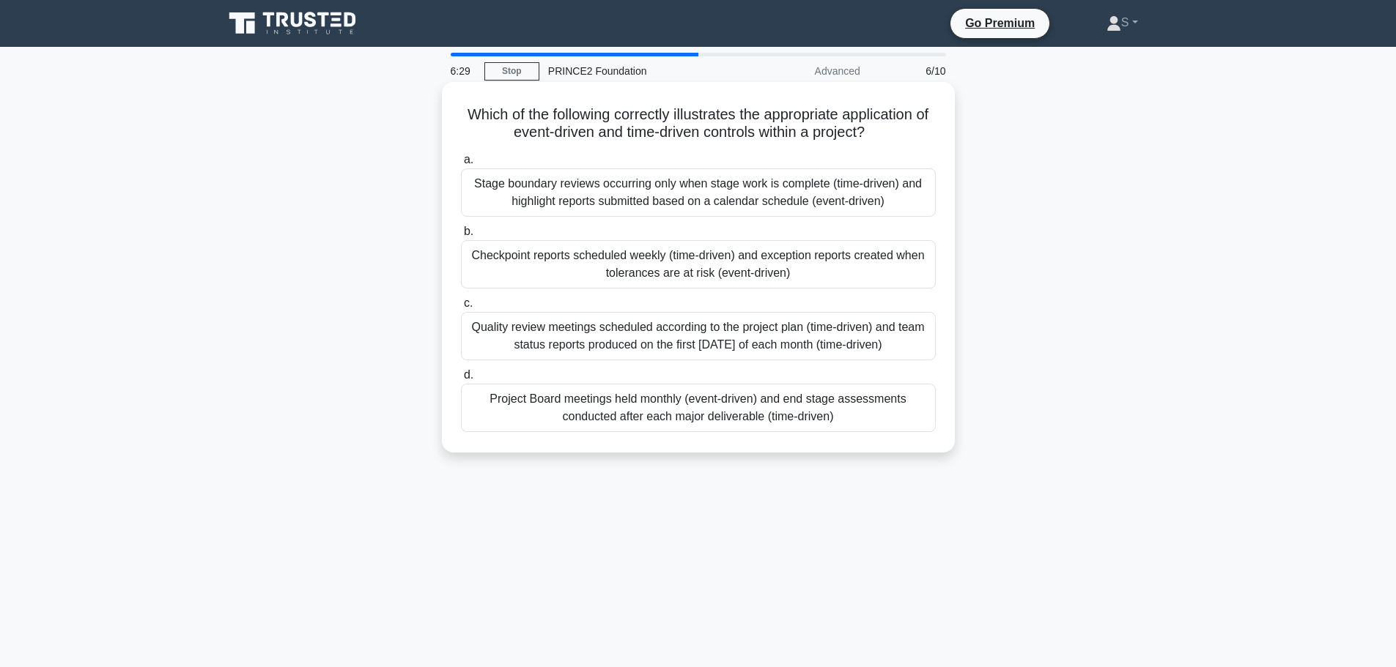
click at [881, 268] on div "Checkpoint reports scheduled weekly (time-driven) and exception reports created…" at bounding box center [698, 264] width 475 height 48
click at [461, 237] on input "b. Checkpoint reports scheduled weekly (time-driven) and exception reports crea…" at bounding box center [461, 232] width 0 height 10
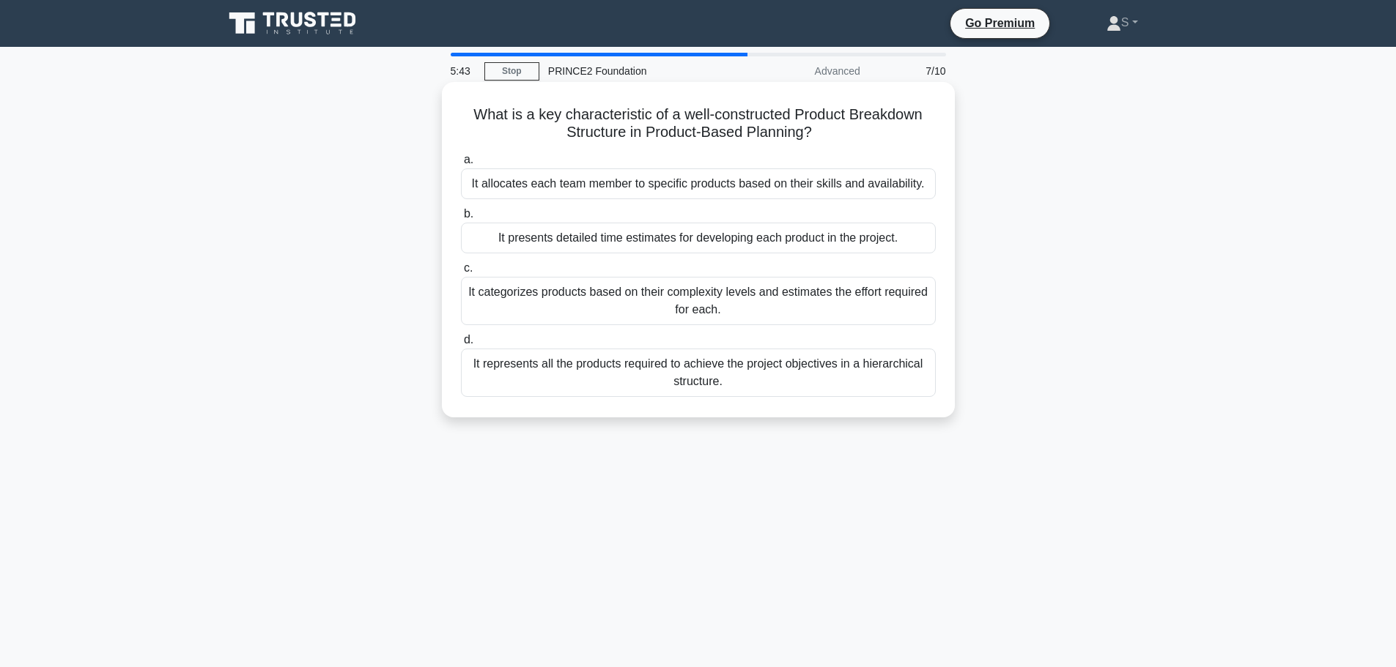
click at [881, 366] on div "It represents all the products required to achieve the project objectives in a …" at bounding box center [698, 373] width 475 height 48
click at [461, 345] on input "d. It represents all the products required to achieve the project objectives in…" at bounding box center [461, 341] width 0 height 10
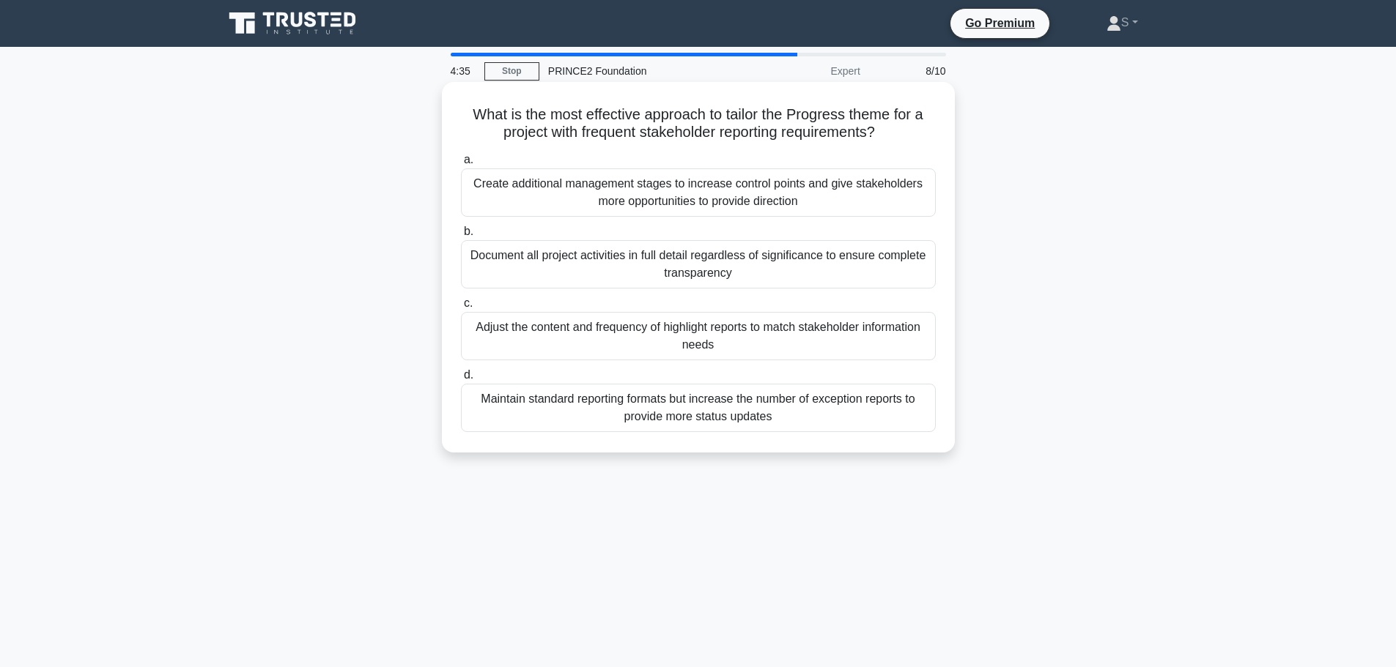
click at [749, 336] on div "Adjust the content and frequency of highlight reports to match stakeholder info…" at bounding box center [698, 336] width 475 height 48
click at [461, 308] on input "c. Adjust the content and frequency of highlight reports to match stakeholder i…" at bounding box center [461, 304] width 0 height 10
click at [831, 360] on div "Roles can be combined except where this would compromise the separation of proj…" at bounding box center [698, 336] width 475 height 48
click at [461, 308] on input "c. Roles can be combined except where this would compromise the separation of p…" at bounding box center [461, 304] width 0 height 10
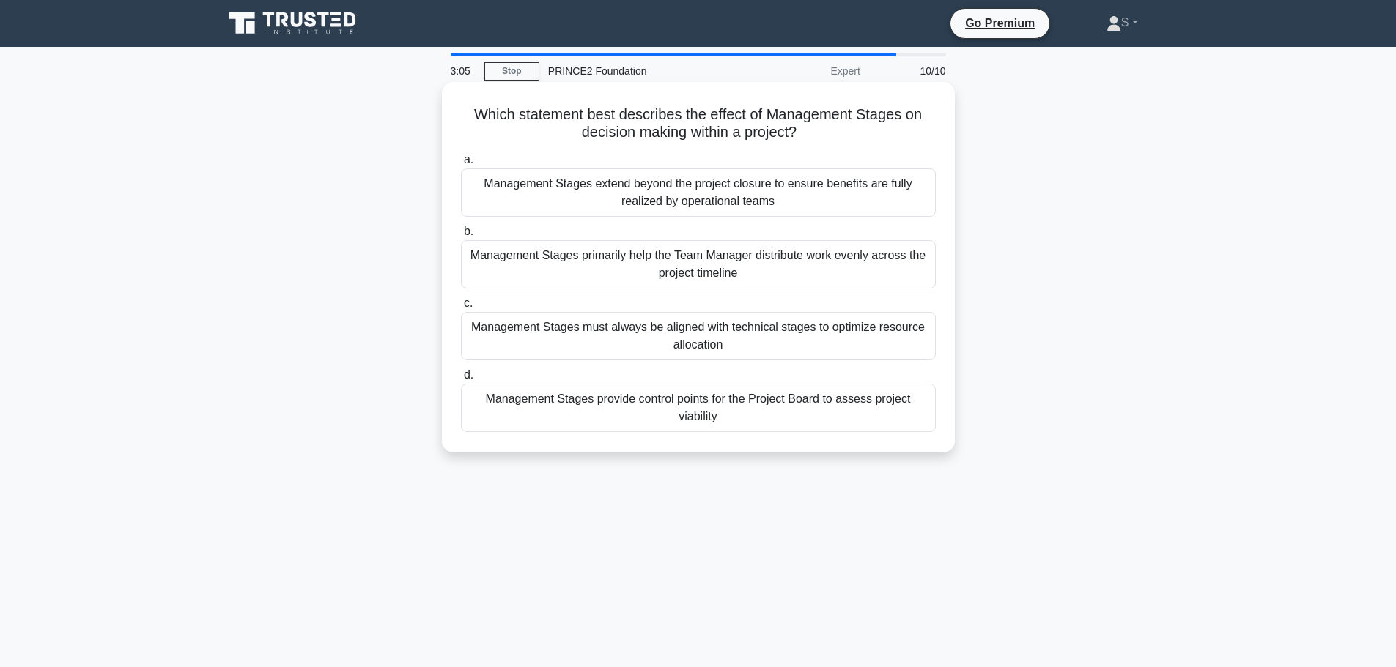
click at [851, 407] on div "Management Stages provide control points for the Project Board to assess projec…" at bounding box center [698, 408] width 475 height 48
click at [461, 380] on input "d. Management Stages provide control points for the Project Board to assess pro…" at bounding box center [461, 376] width 0 height 10
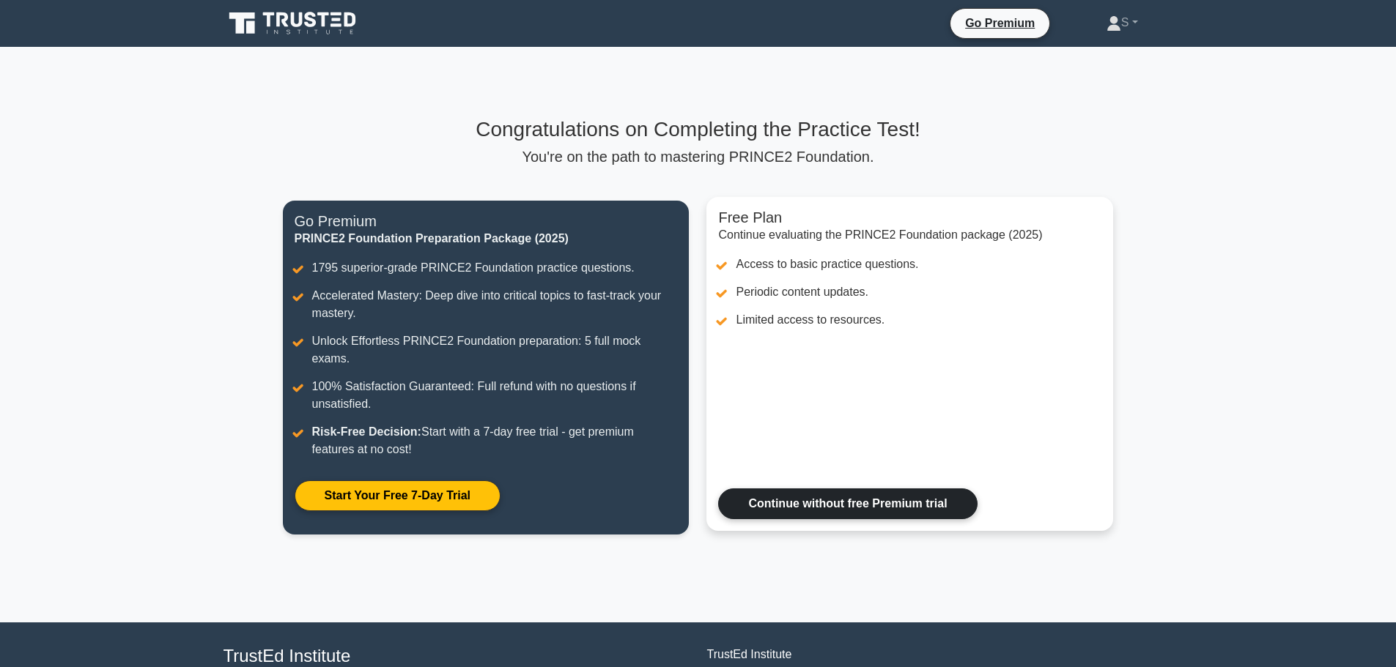
click at [838, 489] on link "Continue without free Premium trial" at bounding box center [847, 504] width 259 height 31
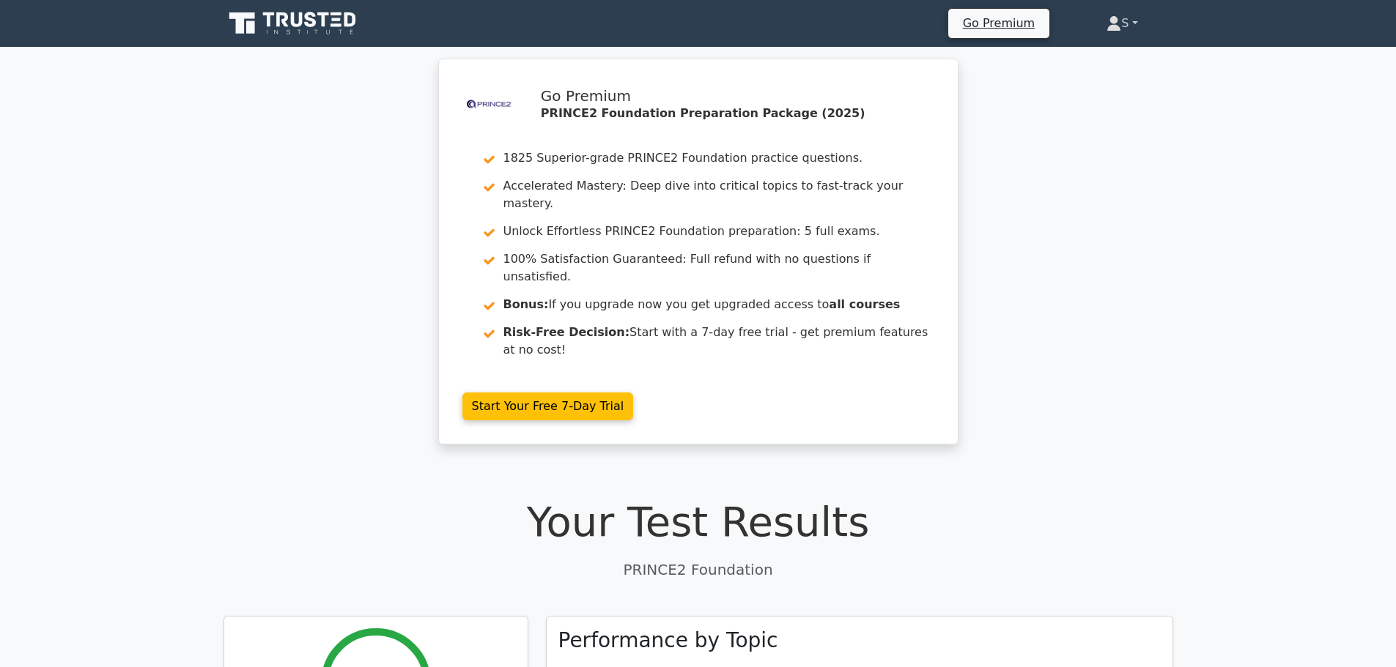
click at [1115, 26] on link "S" at bounding box center [1121, 23] width 101 height 29
click at [1114, 54] on link "Profile" at bounding box center [1130, 57] width 116 height 23
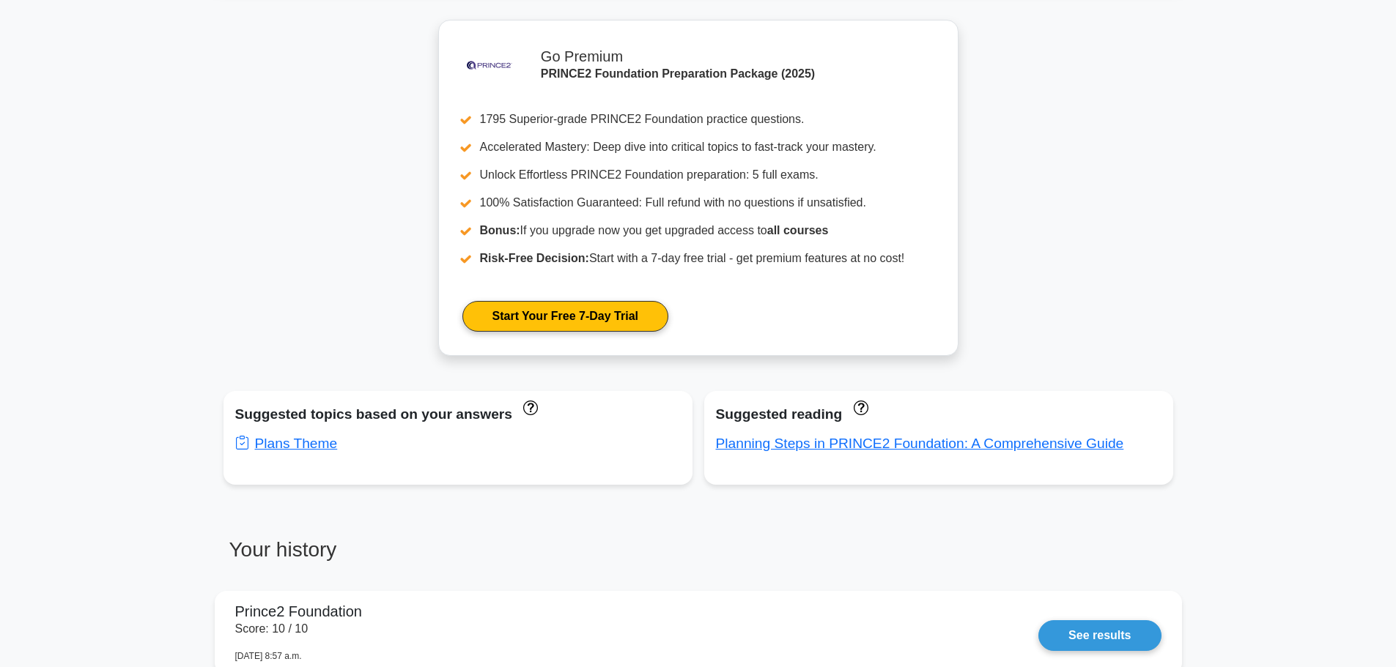
scroll to position [659, 0]
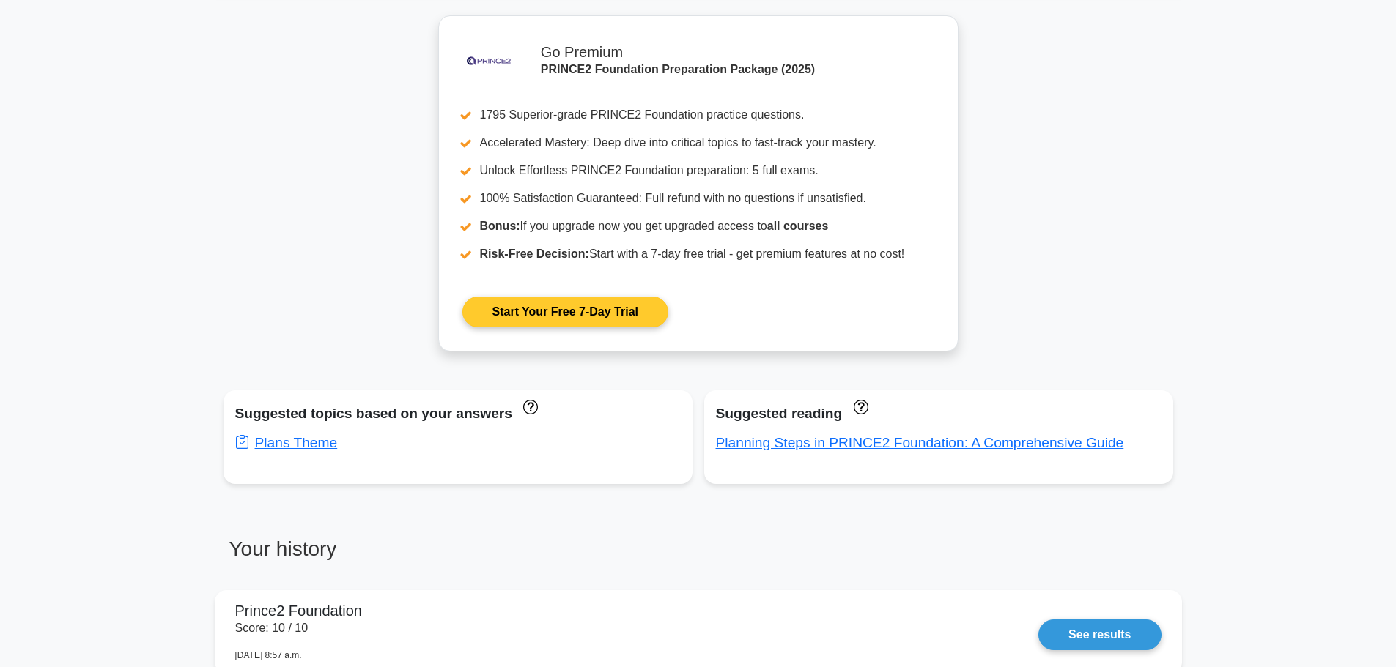
click at [609, 302] on link "Start Your Free 7-Day Trial" at bounding box center [565, 312] width 206 height 31
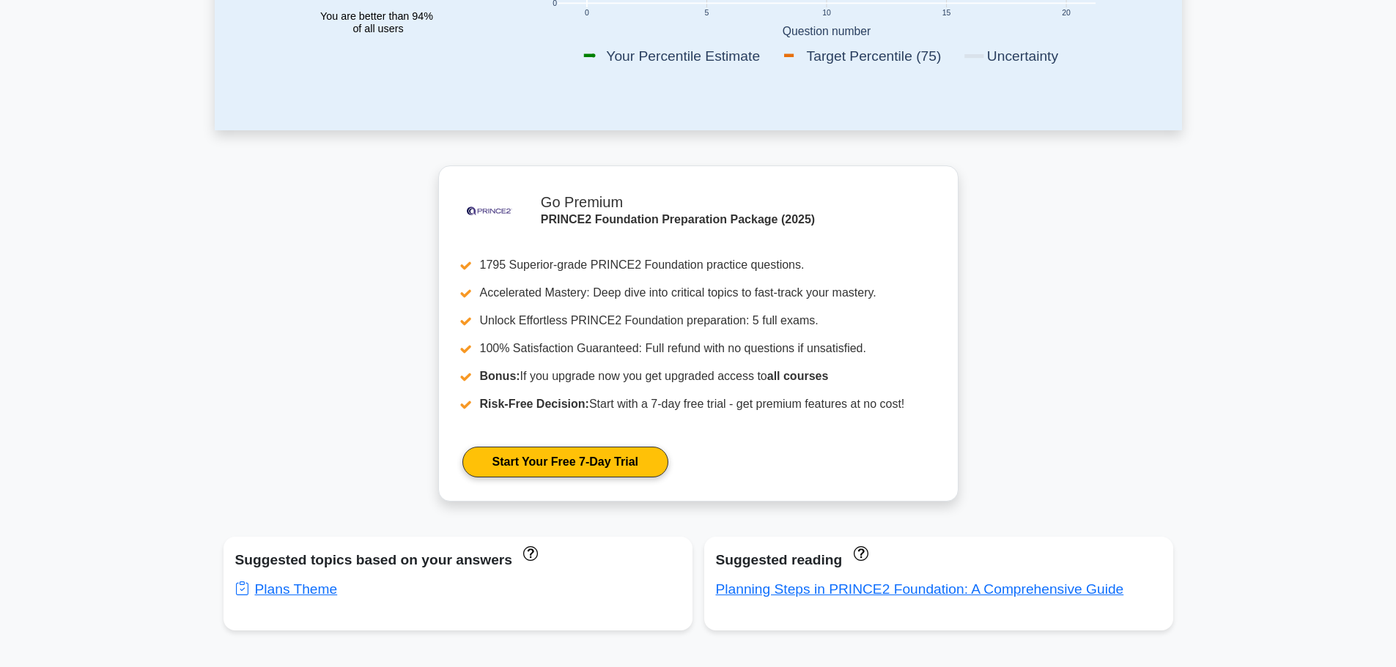
scroll to position [1026, 0]
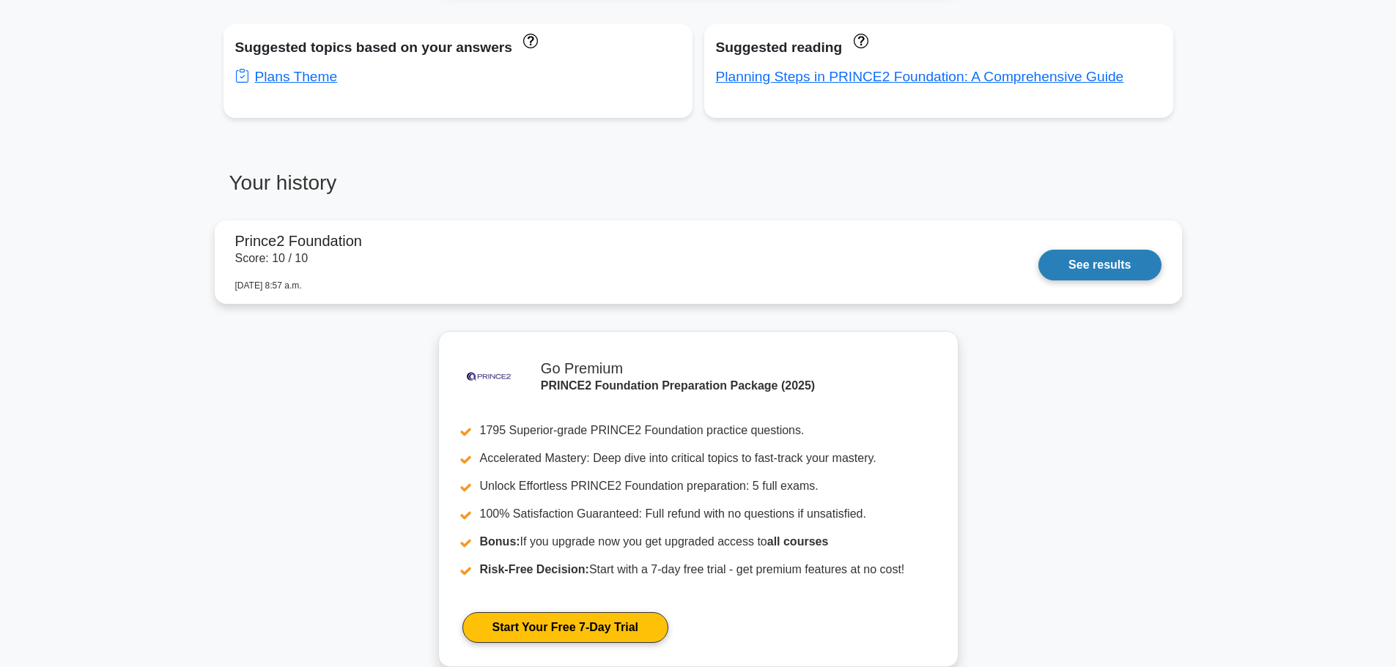
click at [1115, 261] on link "See results" at bounding box center [1099, 265] width 122 height 31
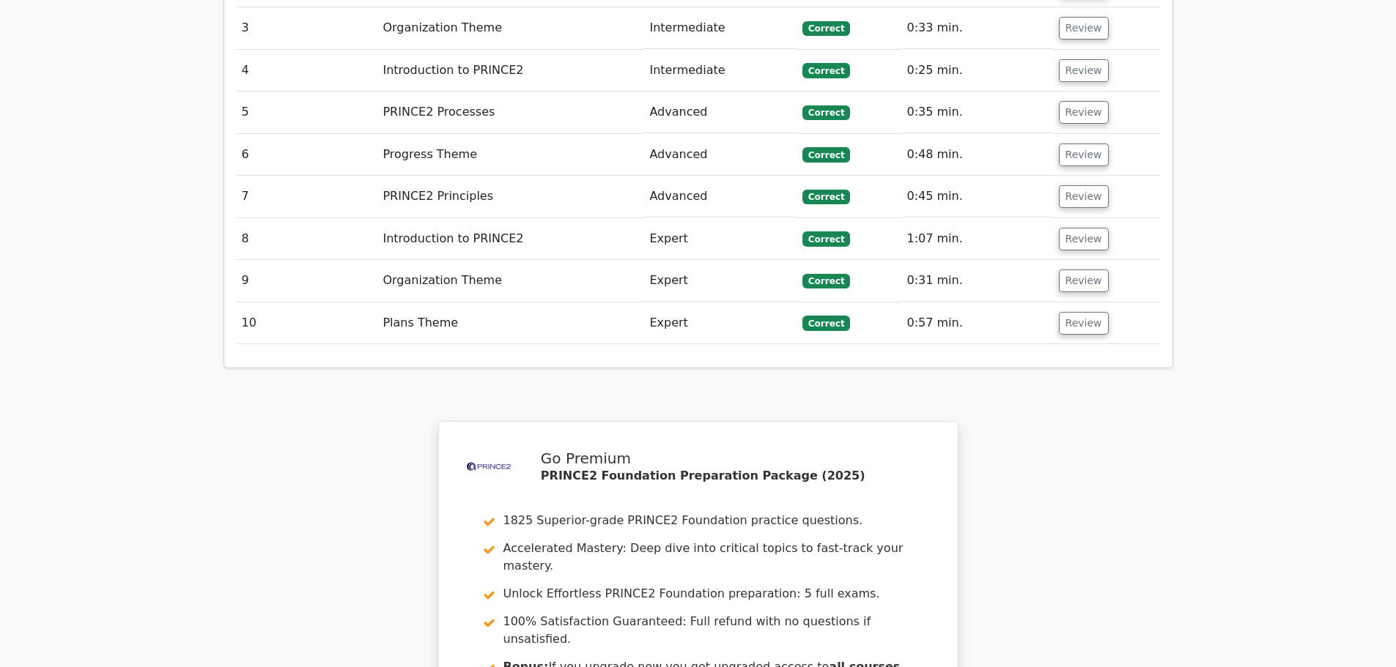
scroll to position [2271, 0]
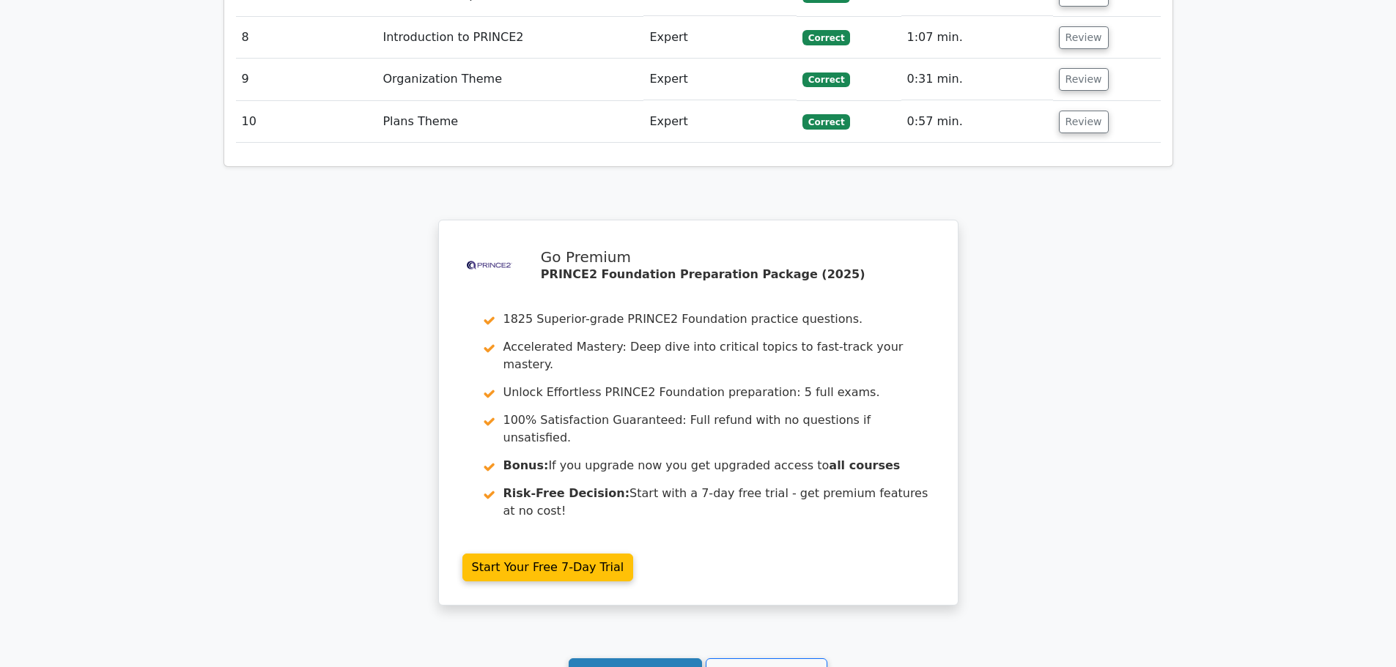
click at [650, 659] on link "Continue practicing" at bounding box center [636, 673] width 134 height 28
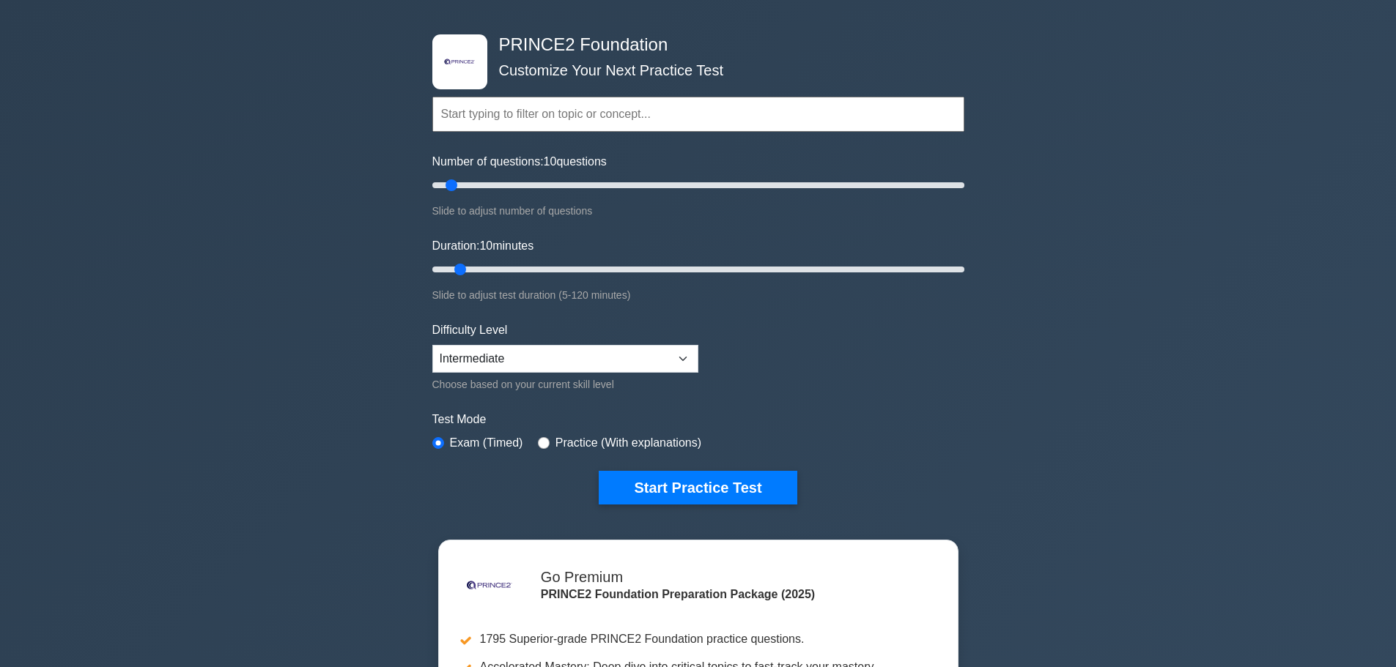
scroll to position [73, 0]
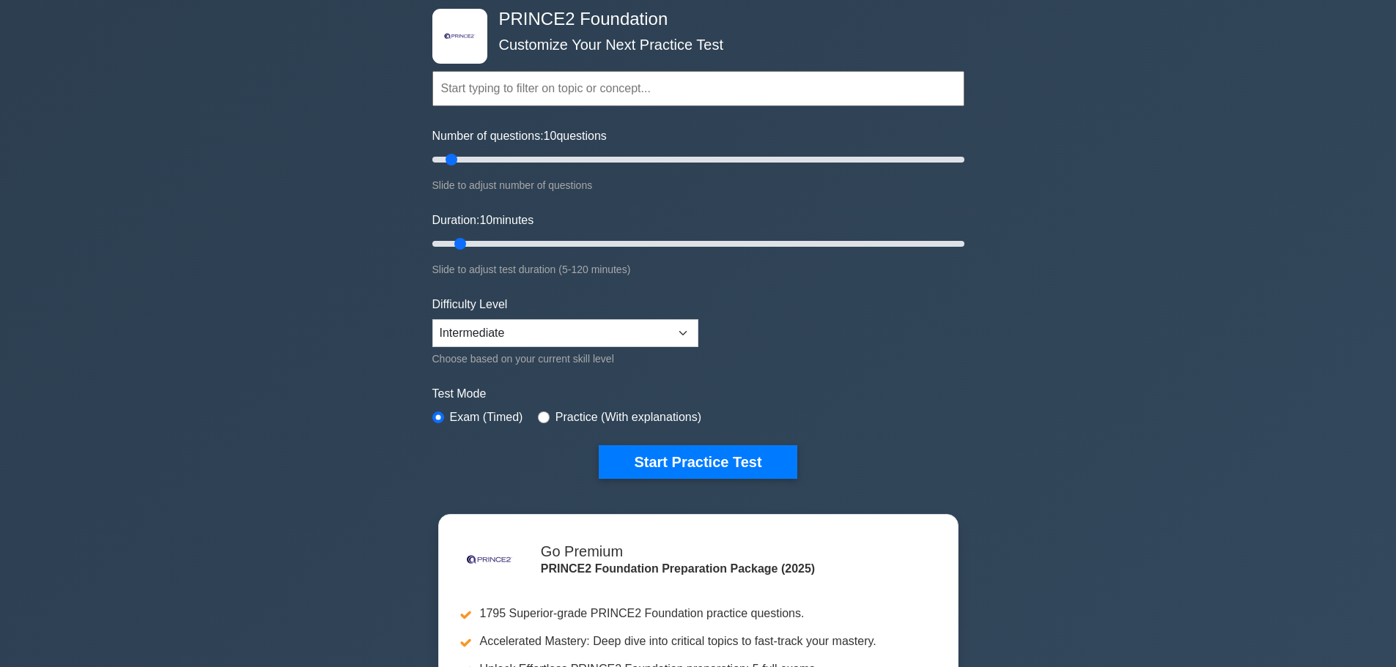
click at [656, 412] on label "Practice (With explanations)" at bounding box center [628, 418] width 146 height 18
click at [618, 425] on label "Practice (With explanations)" at bounding box center [628, 418] width 146 height 18
click at [542, 415] on input "radio" at bounding box center [544, 418] width 12 height 12
radio input "true"
click at [720, 463] on button "Start Practice Test" at bounding box center [698, 462] width 198 height 34
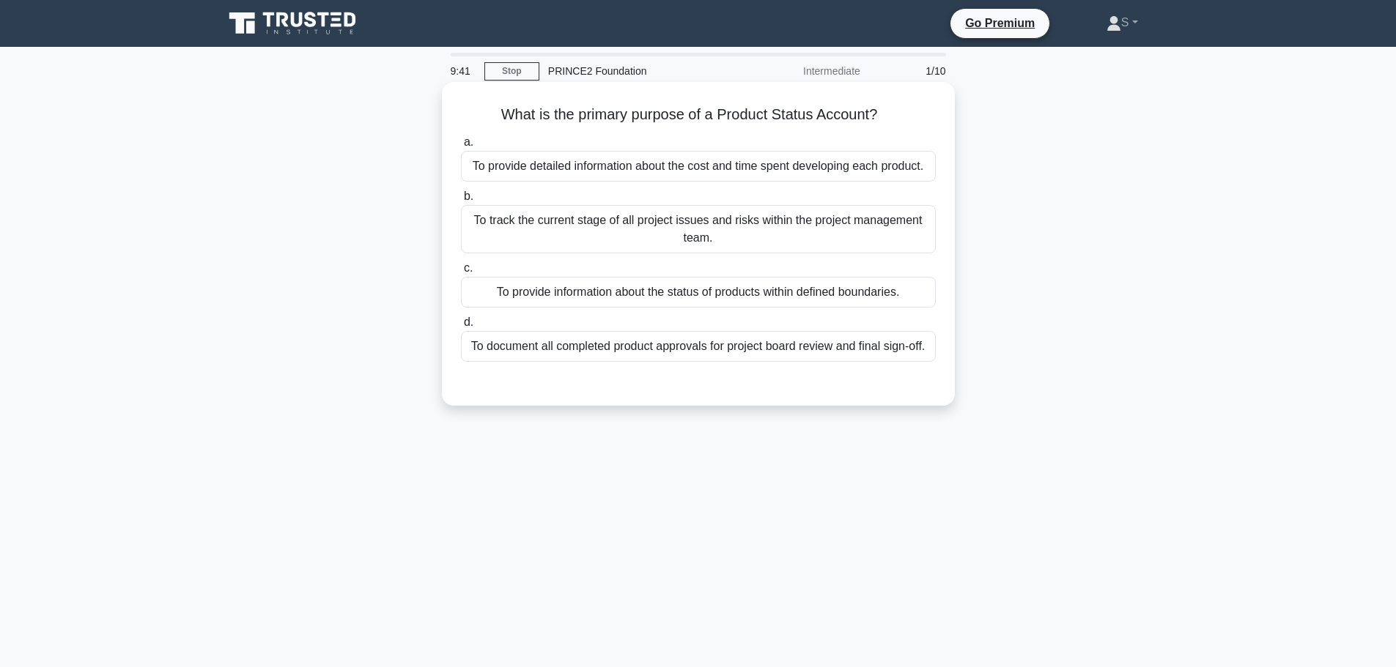
click at [836, 299] on div "To provide information about the status of products within defined boundaries." at bounding box center [698, 292] width 475 height 31
click at [461, 273] on input "c. To provide information about the status of products within defined boundarie…" at bounding box center [461, 269] width 0 height 10
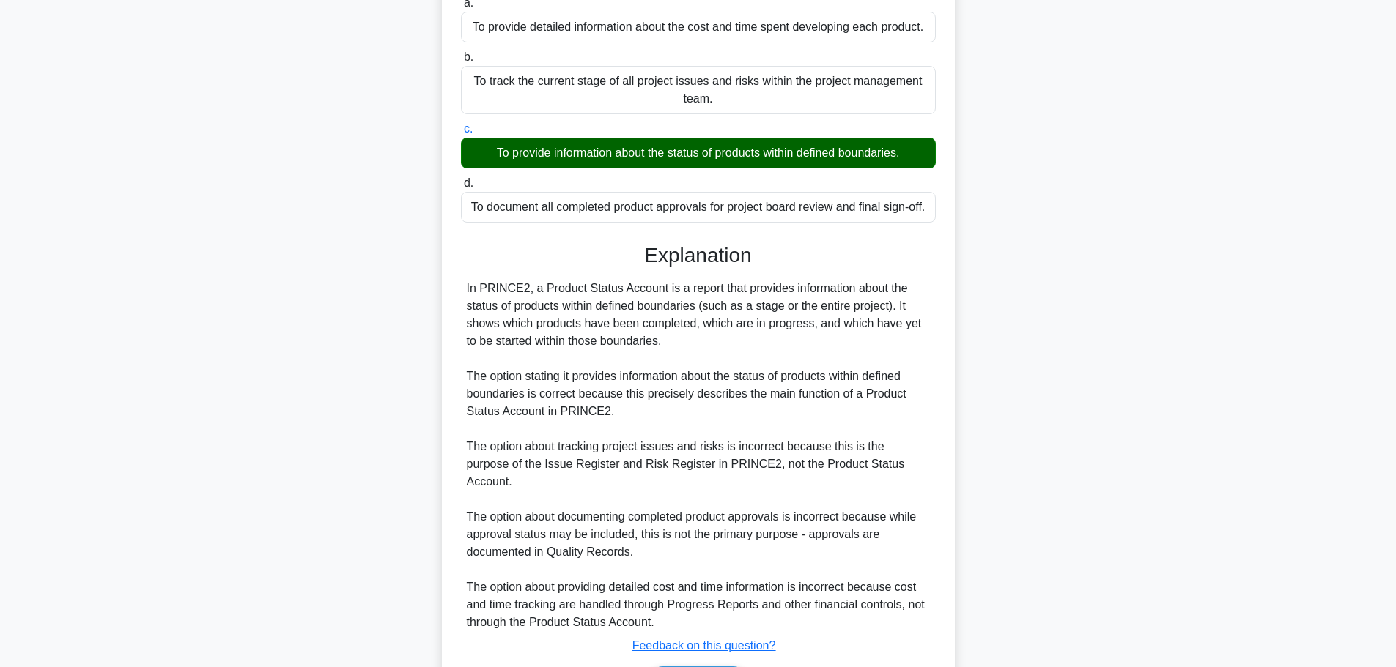
scroll to position [219, 0]
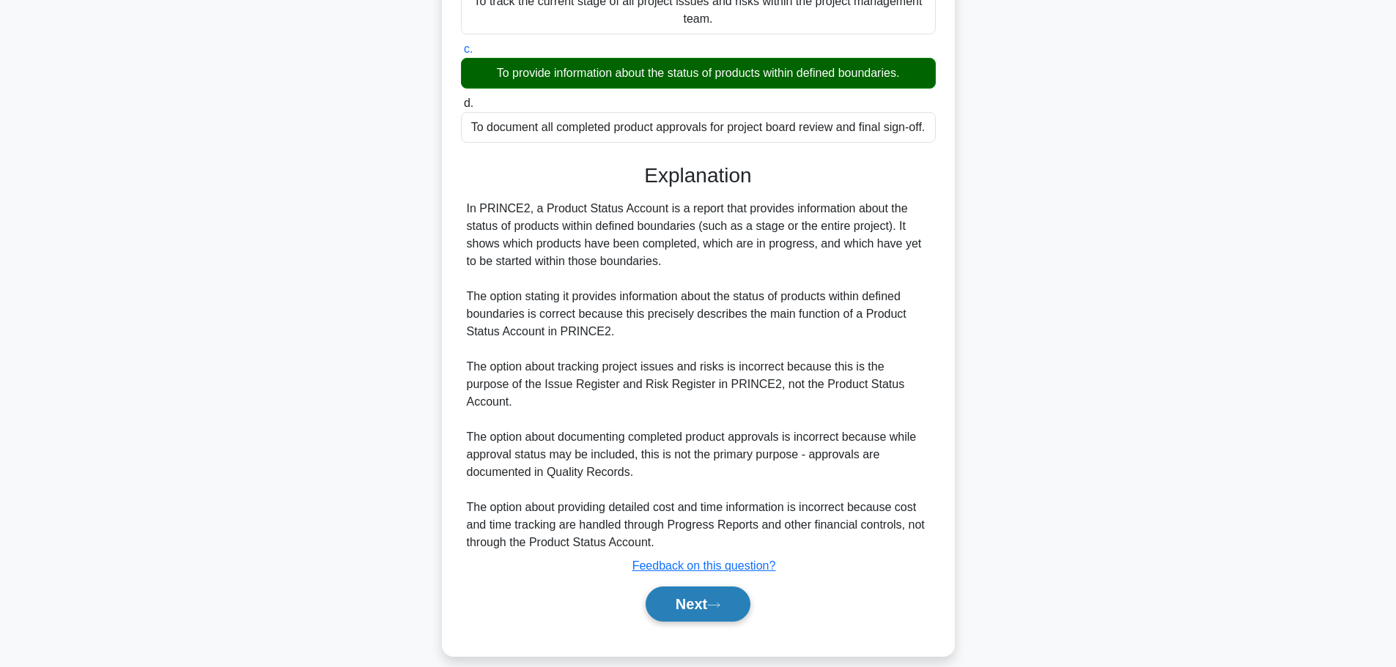
click at [717, 597] on button "Next" at bounding box center [697, 604] width 105 height 35
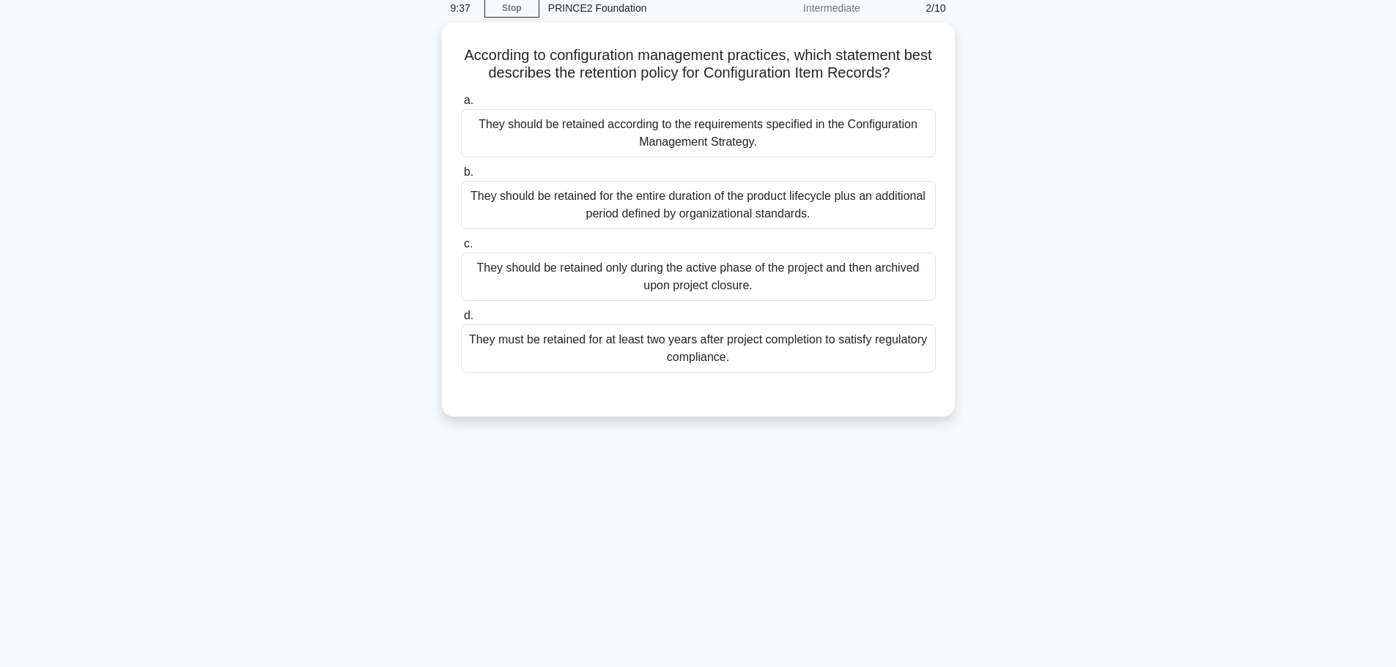
scroll to position [0, 0]
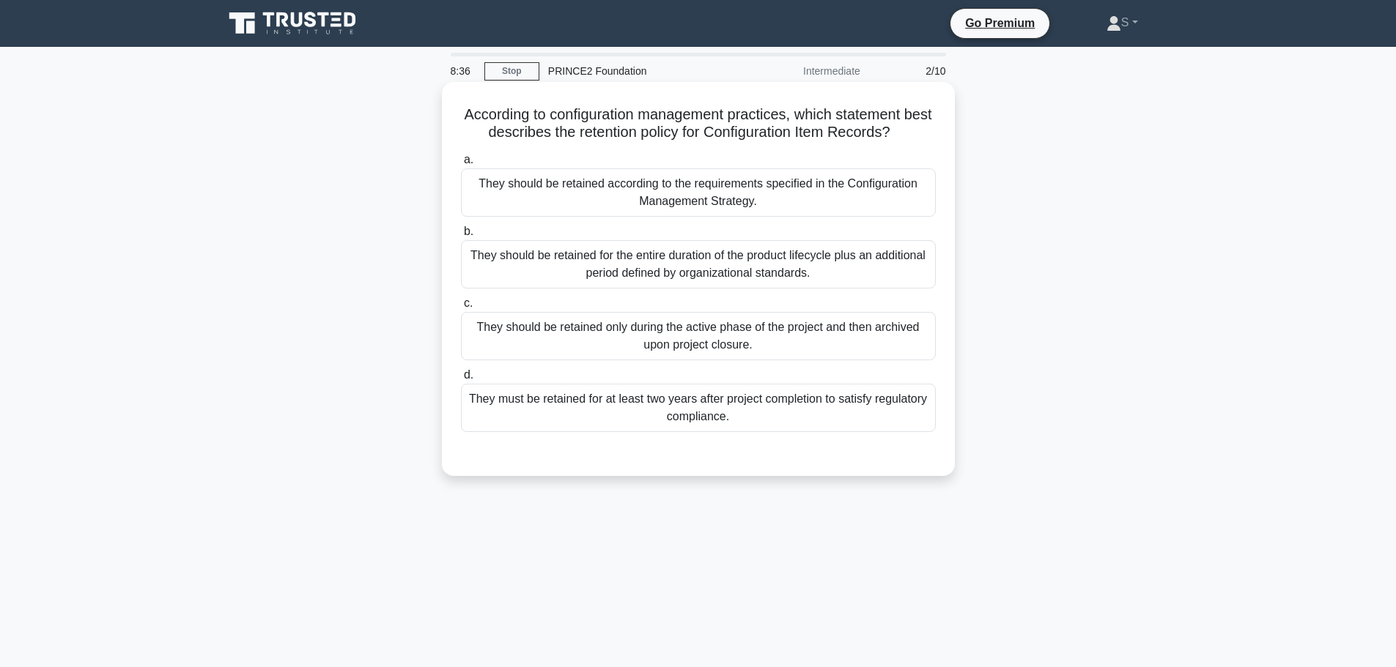
click at [912, 267] on div "They should be retained for the entire duration of the product lifecycle plus a…" at bounding box center [698, 264] width 475 height 48
click at [461, 237] on input "b. They should be retained for the entire duration of the product lifecycle plu…" at bounding box center [461, 232] width 0 height 10
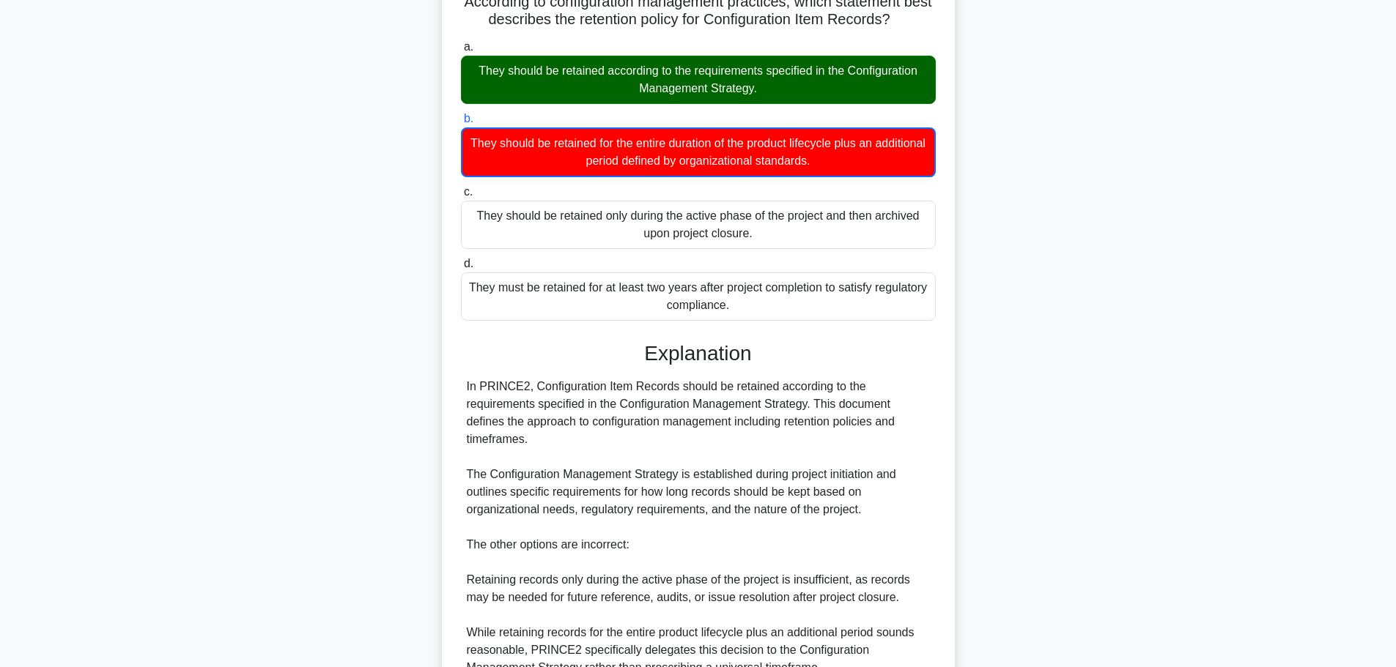
scroll to position [344, 0]
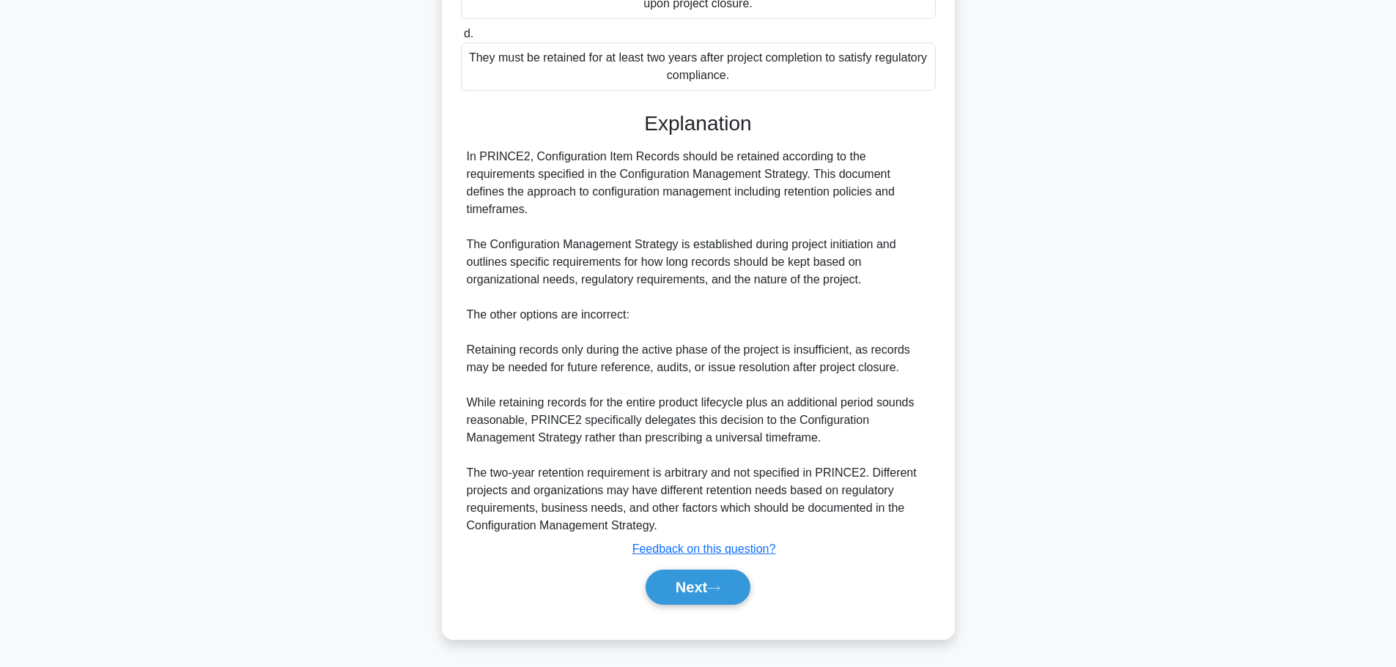
click at [762, 558] on div "Submit feedback Feedback on this question?" at bounding box center [704, 550] width 475 height 18
click at [763, 555] on u "Feedback on this question?" at bounding box center [704, 549] width 144 height 12
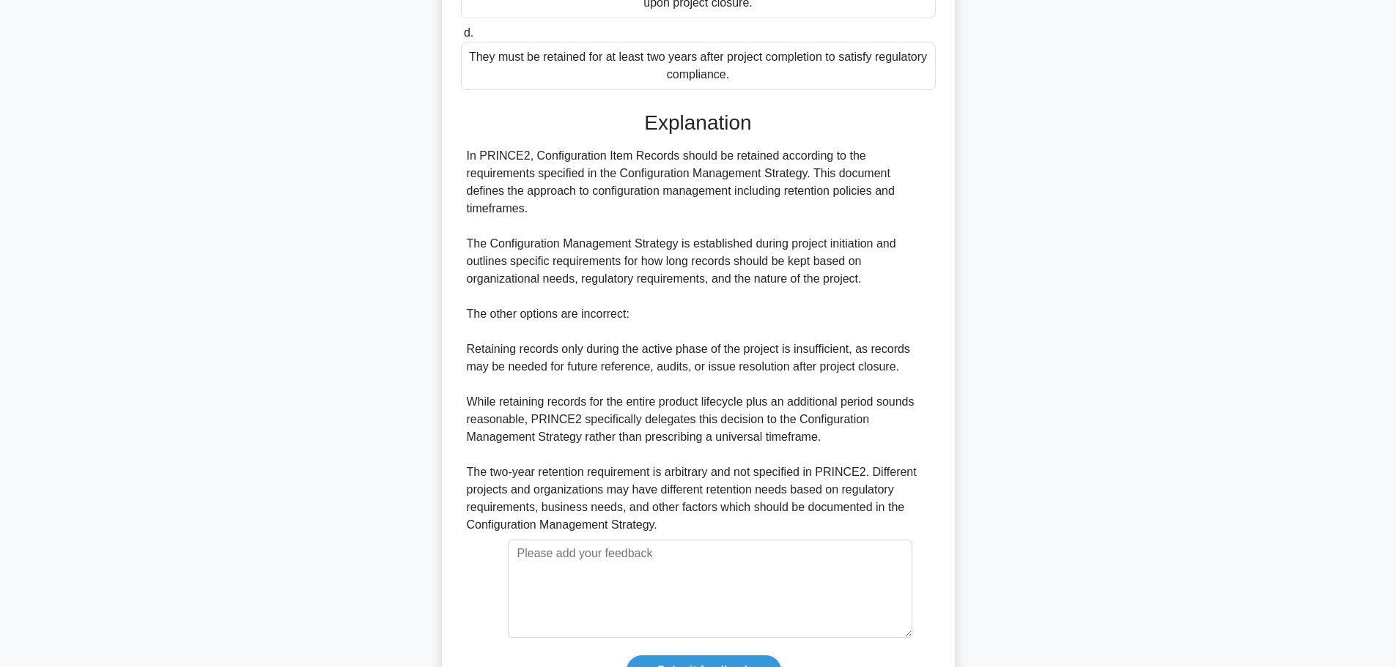
scroll to position [473, 0]
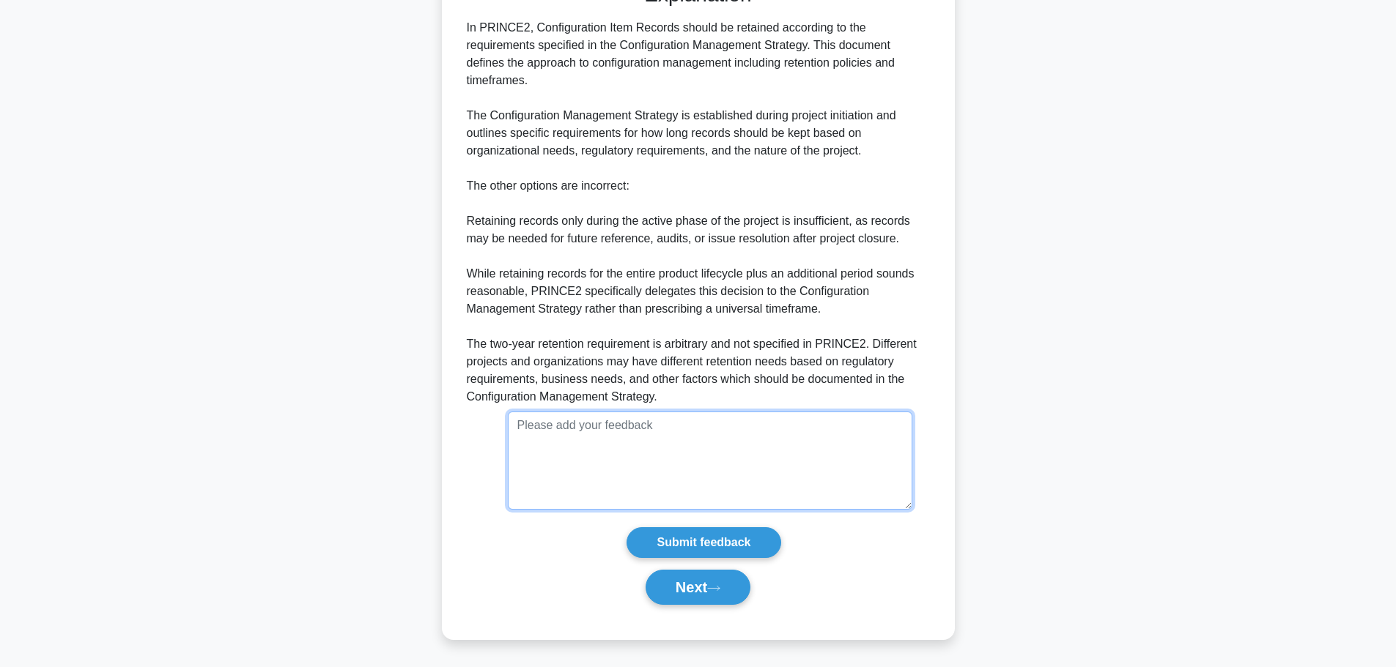
click at [600, 433] on textarea at bounding box center [710, 461] width 404 height 98
type textarea "Configuration Management no longer exists in Prince2"
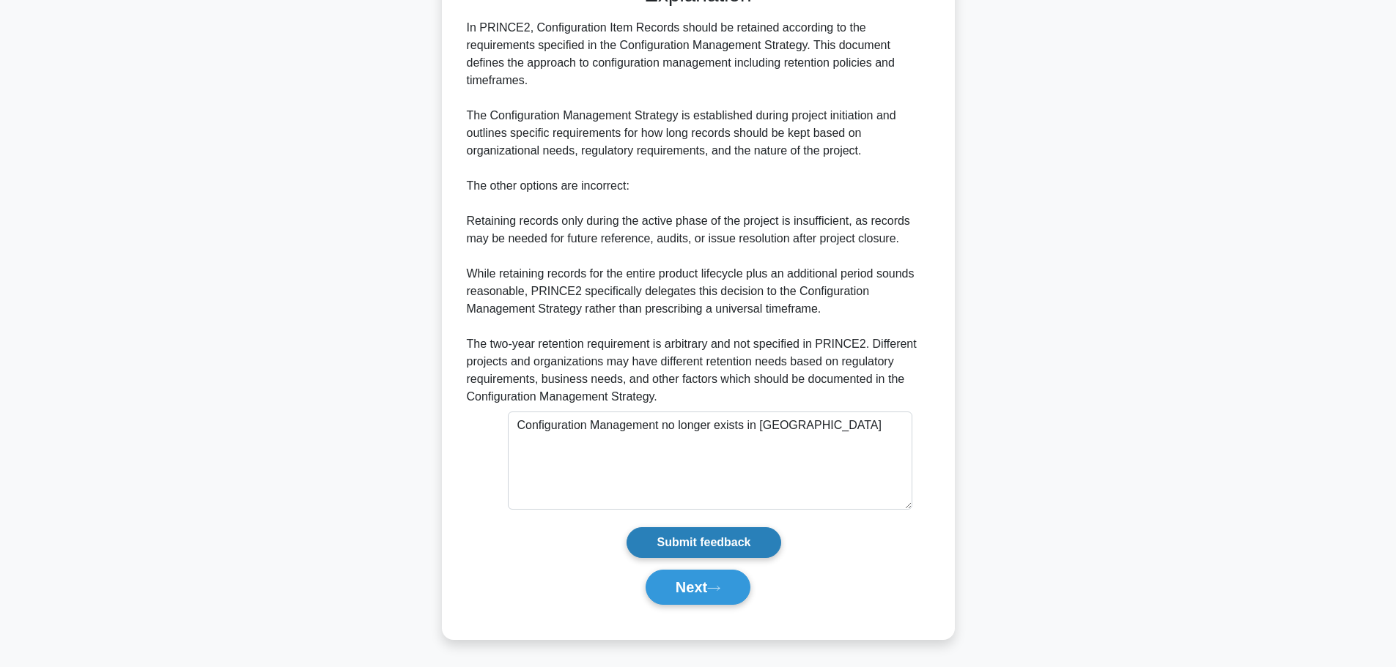
click at [733, 533] on input "Submit feedback" at bounding box center [703, 543] width 154 height 31
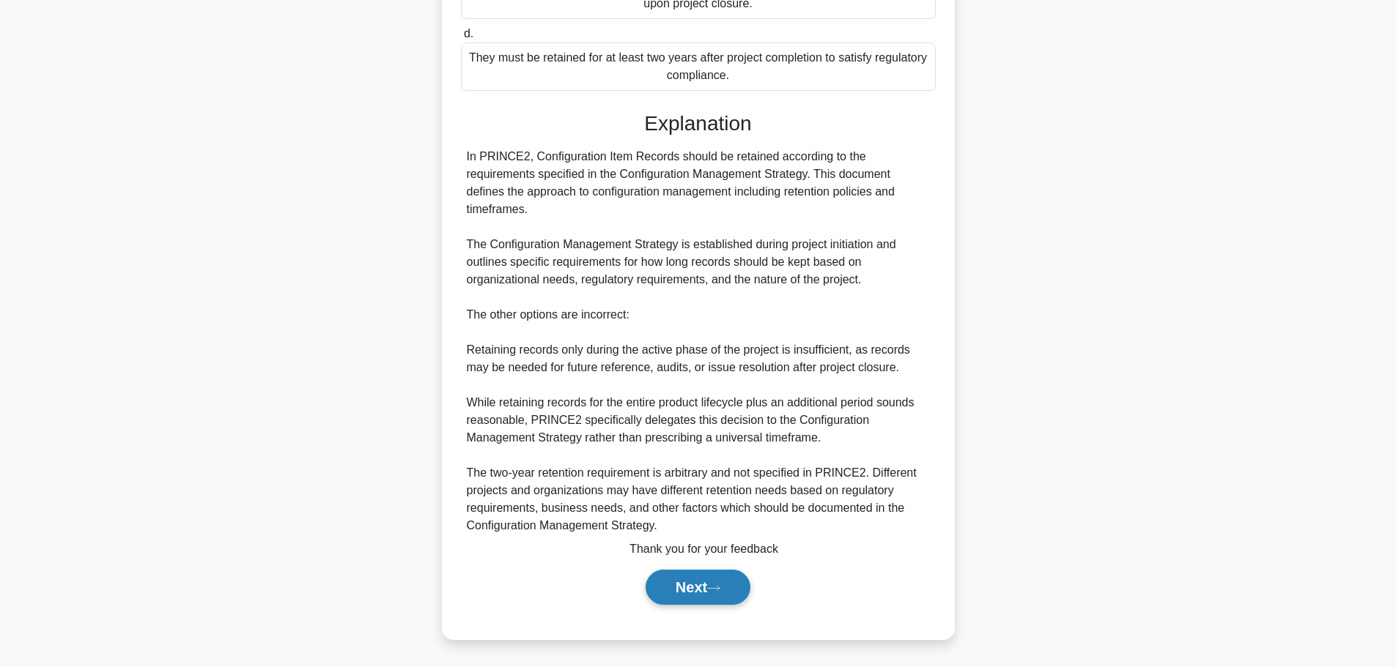
click at [710, 597] on button "Next" at bounding box center [697, 587] width 105 height 35
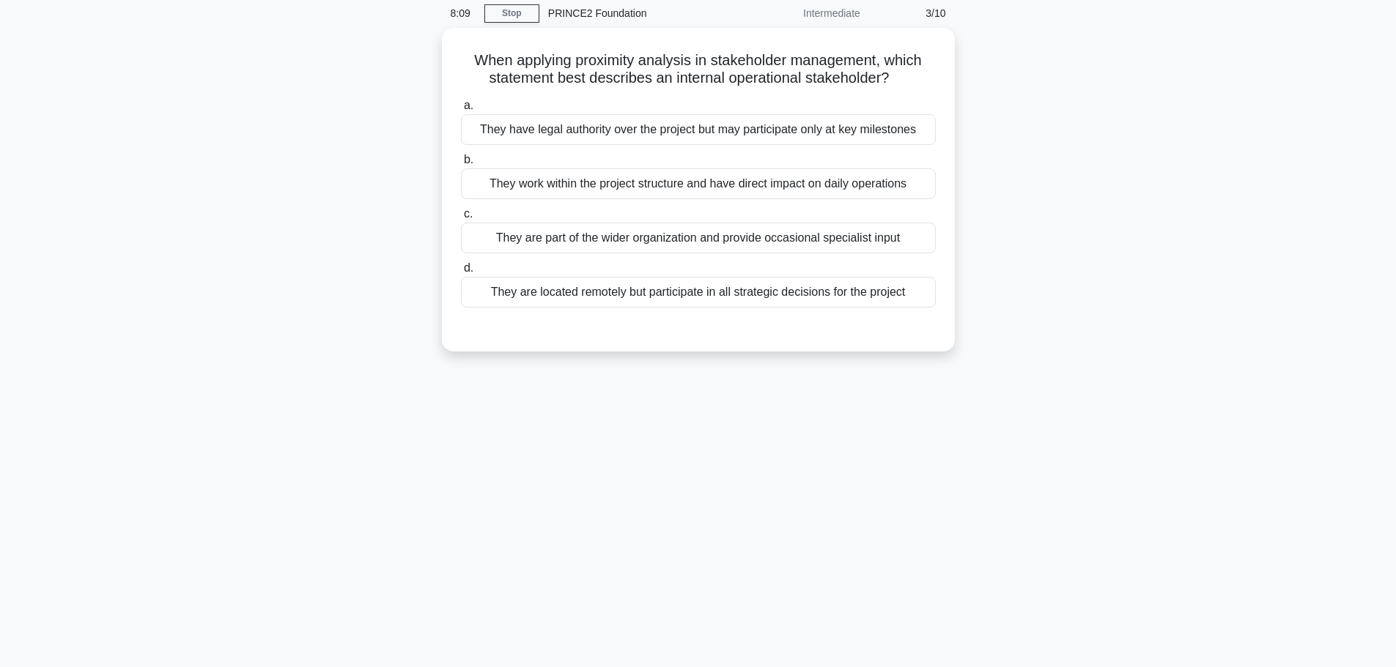
scroll to position [0, 0]
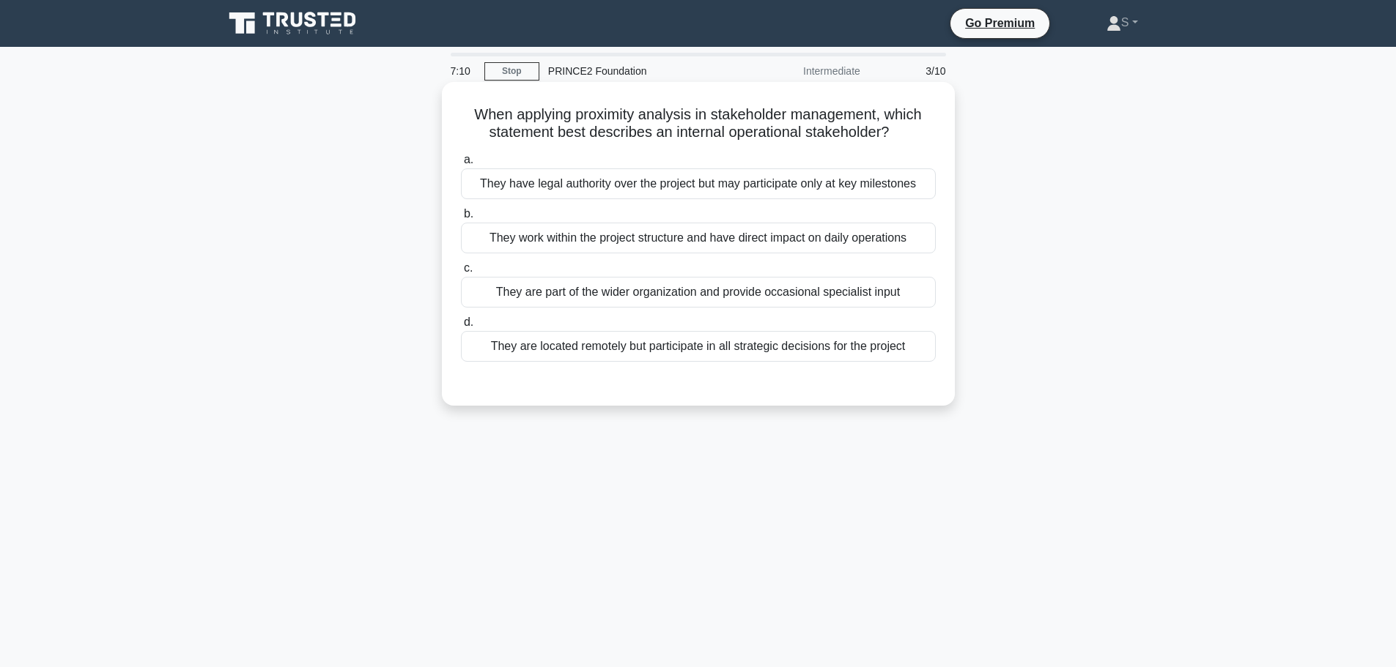
click at [849, 293] on div "They are part of the wider organization and provide occasional specialist input" at bounding box center [698, 292] width 475 height 31
click at [461, 273] on input "c. They are part of the wider organization and provide occasional specialist in…" at bounding box center [461, 269] width 0 height 10
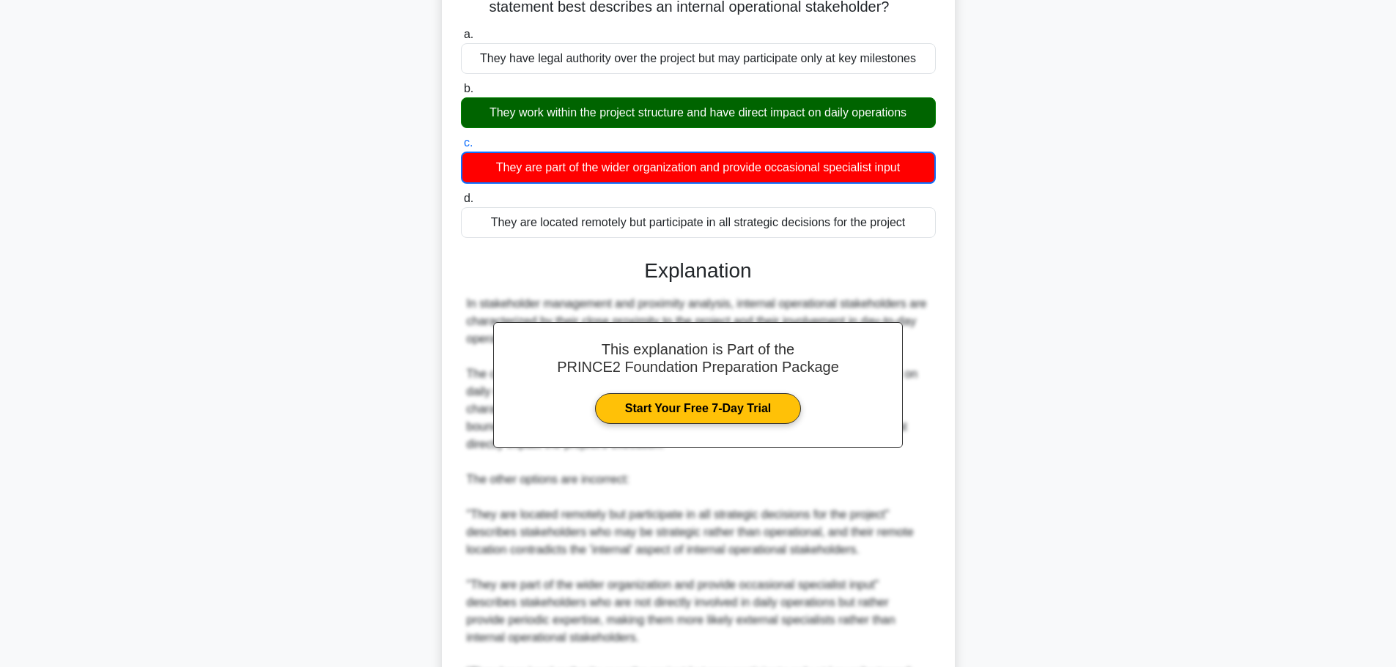
scroll to position [326, 0]
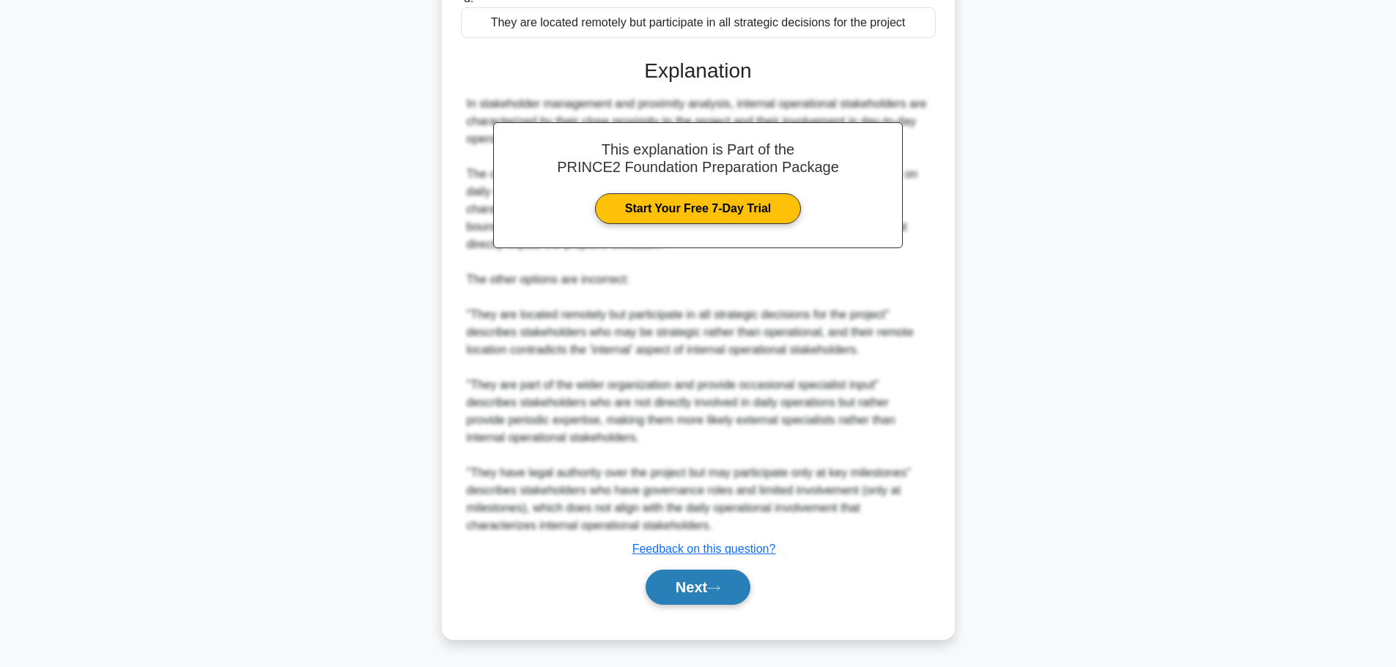
click at [718, 584] on button "Next" at bounding box center [697, 587] width 105 height 35
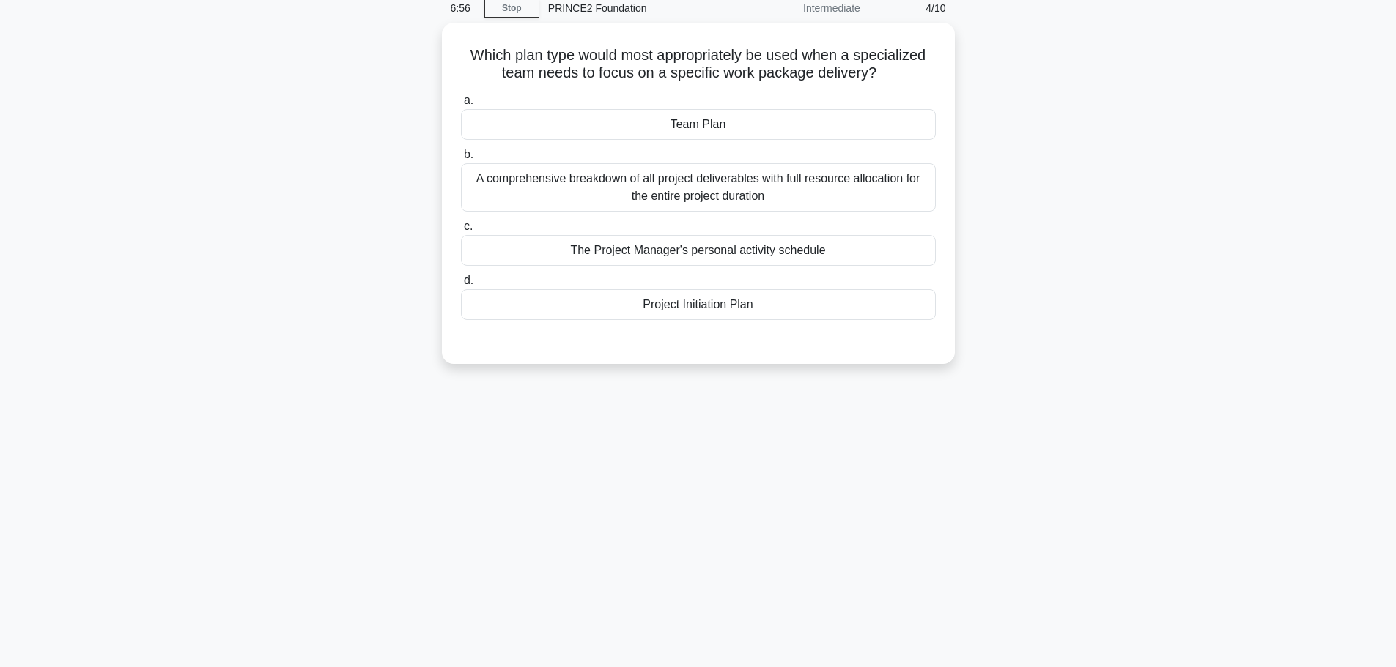
scroll to position [0, 0]
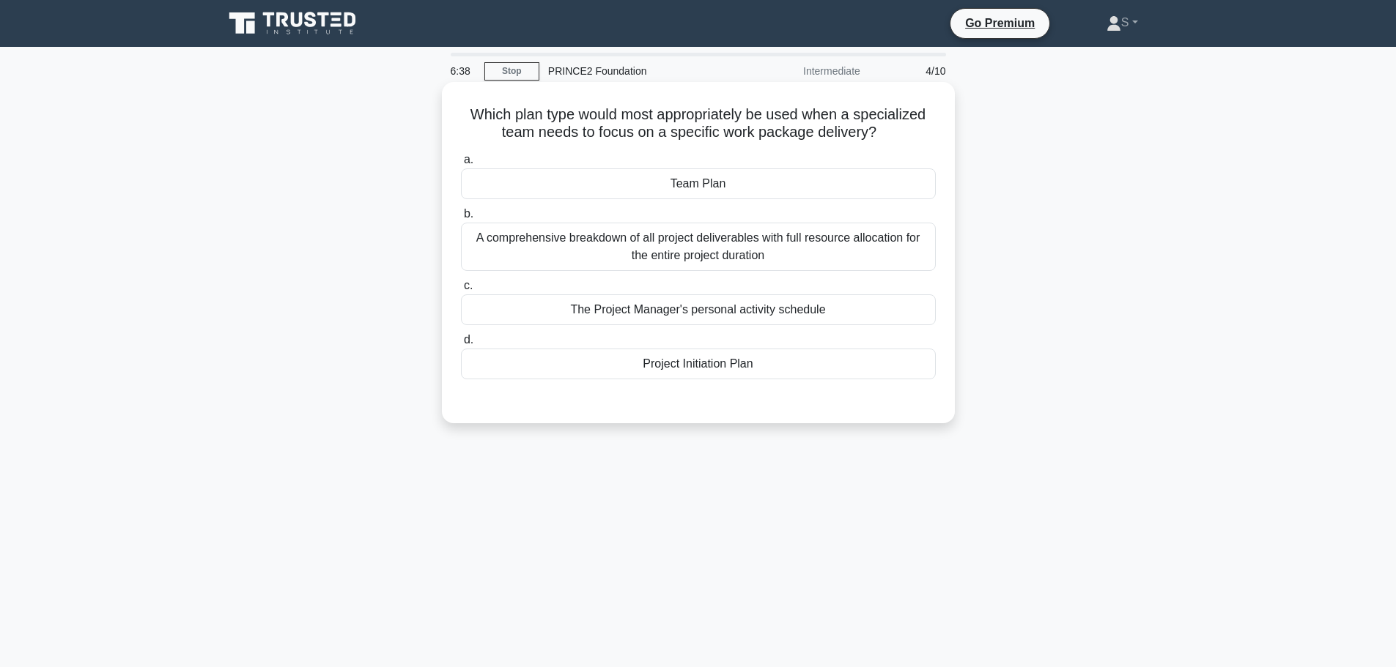
click at [780, 182] on div "Team Plan" at bounding box center [698, 184] width 475 height 31
click at [461, 165] on input "a. Team Plan" at bounding box center [461, 160] width 0 height 10
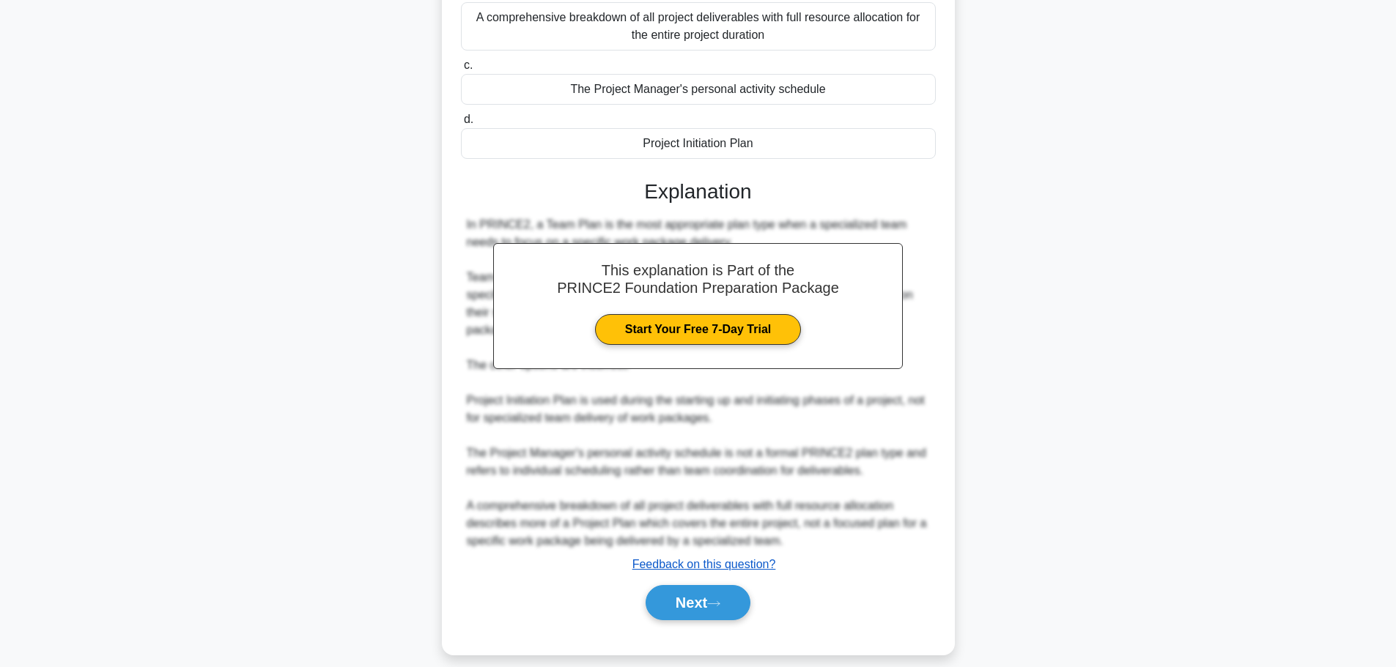
scroll to position [237, 0]
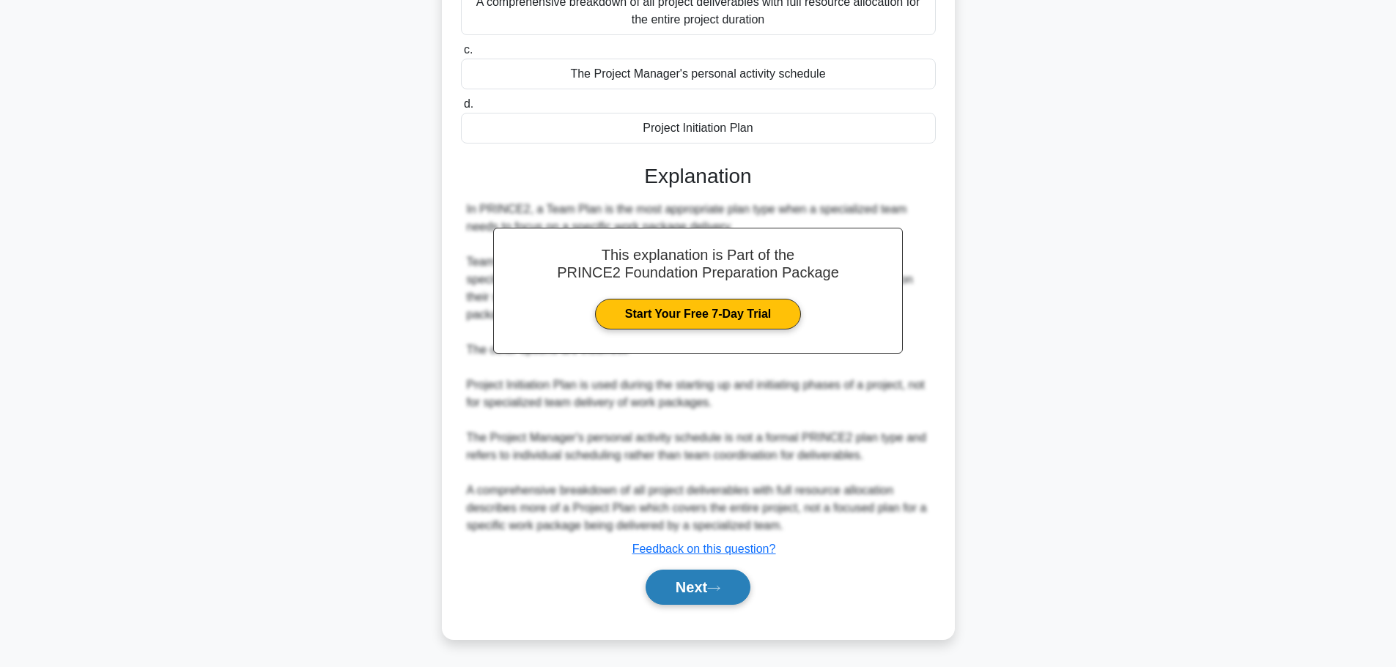
click at [717, 582] on button "Next" at bounding box center [697, 587] width 105 height 35
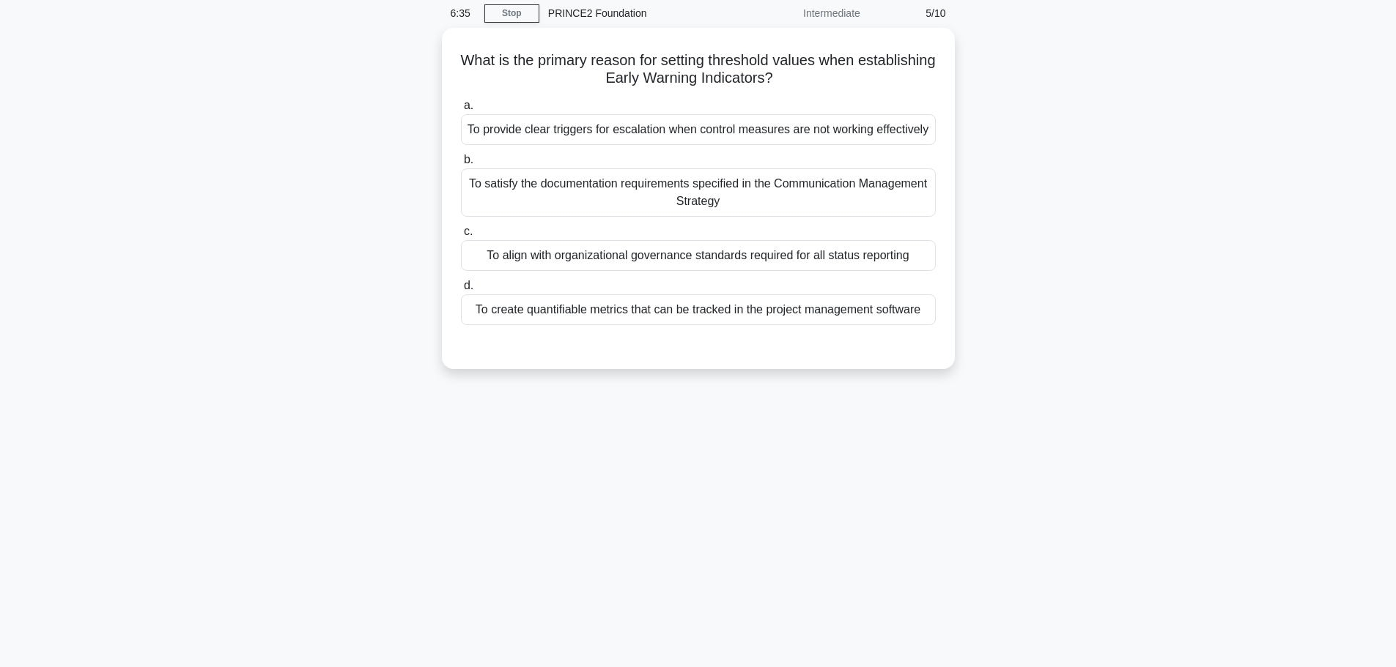
scroll to position [0, 0]
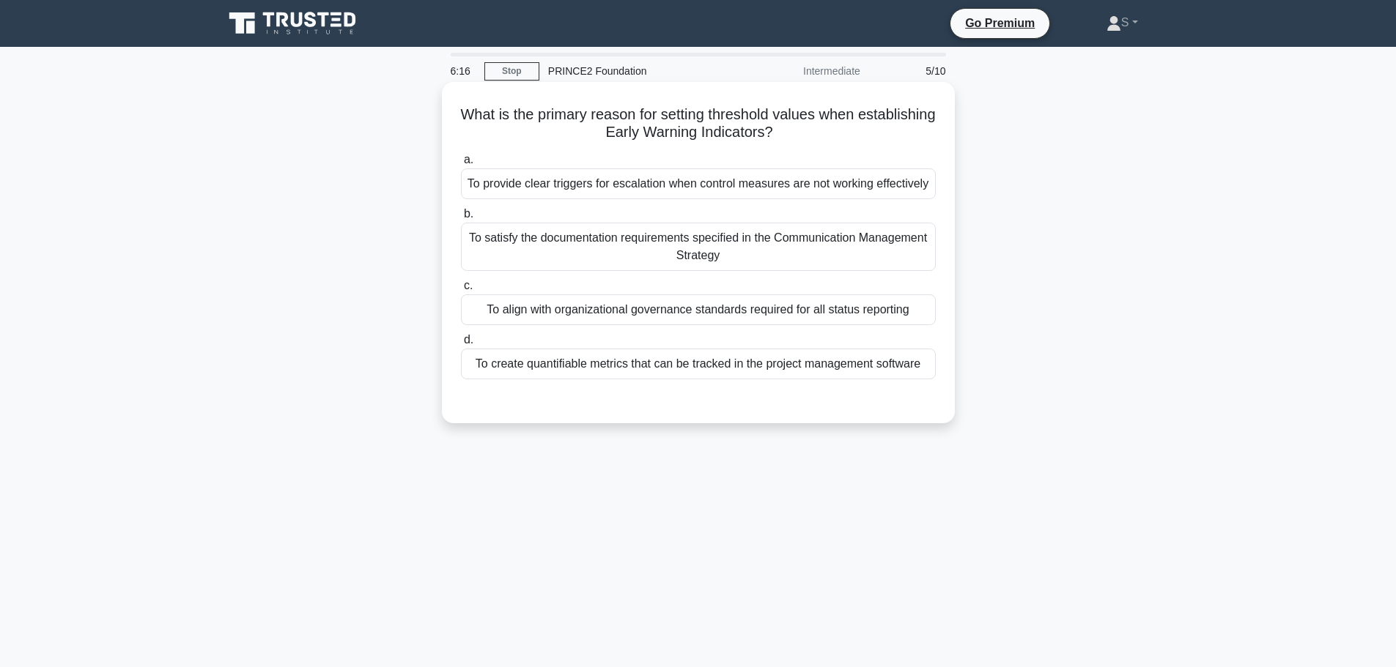
click at [776, 180] on div "To provide clear triggers for escalation when control measures are not working …" at bounding box center [698, 184] width 475 height 31
click at [461, 165] on input "a. To provide clear triggers for escalation when control measures are not worki…" at bounding box center [461, 160] width 0 height 10
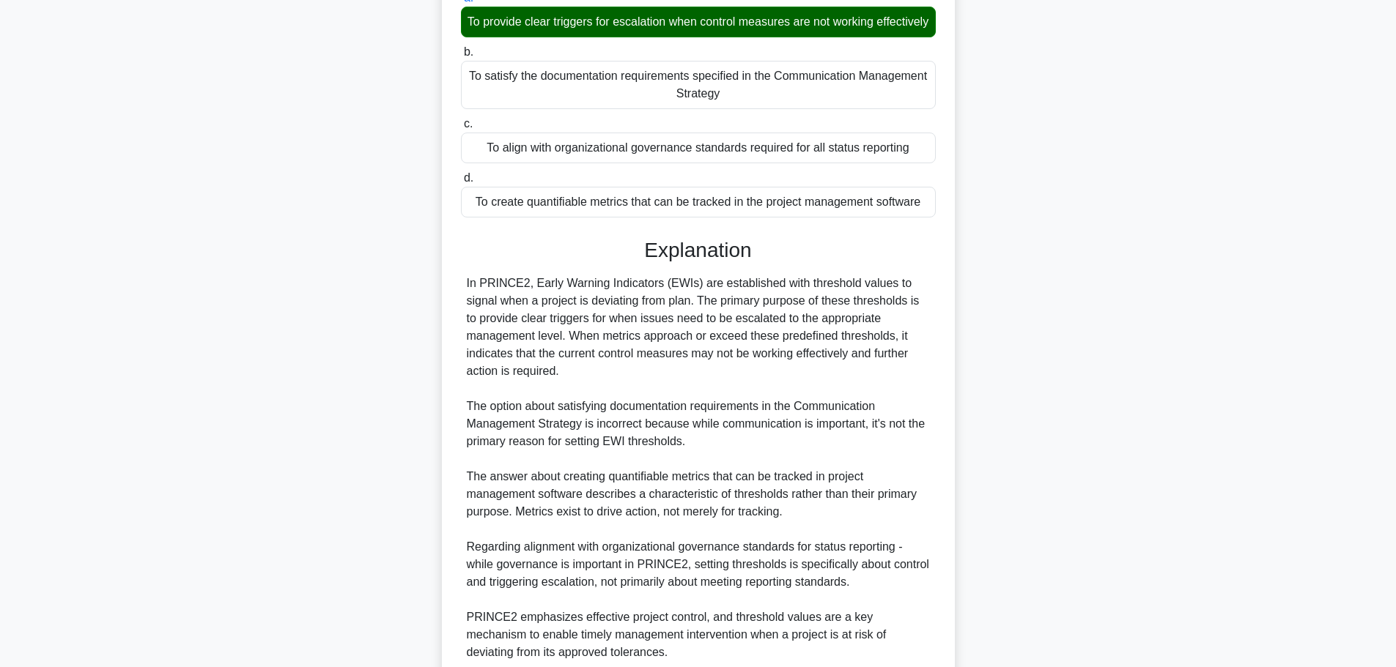
scroll to position [307, 0]
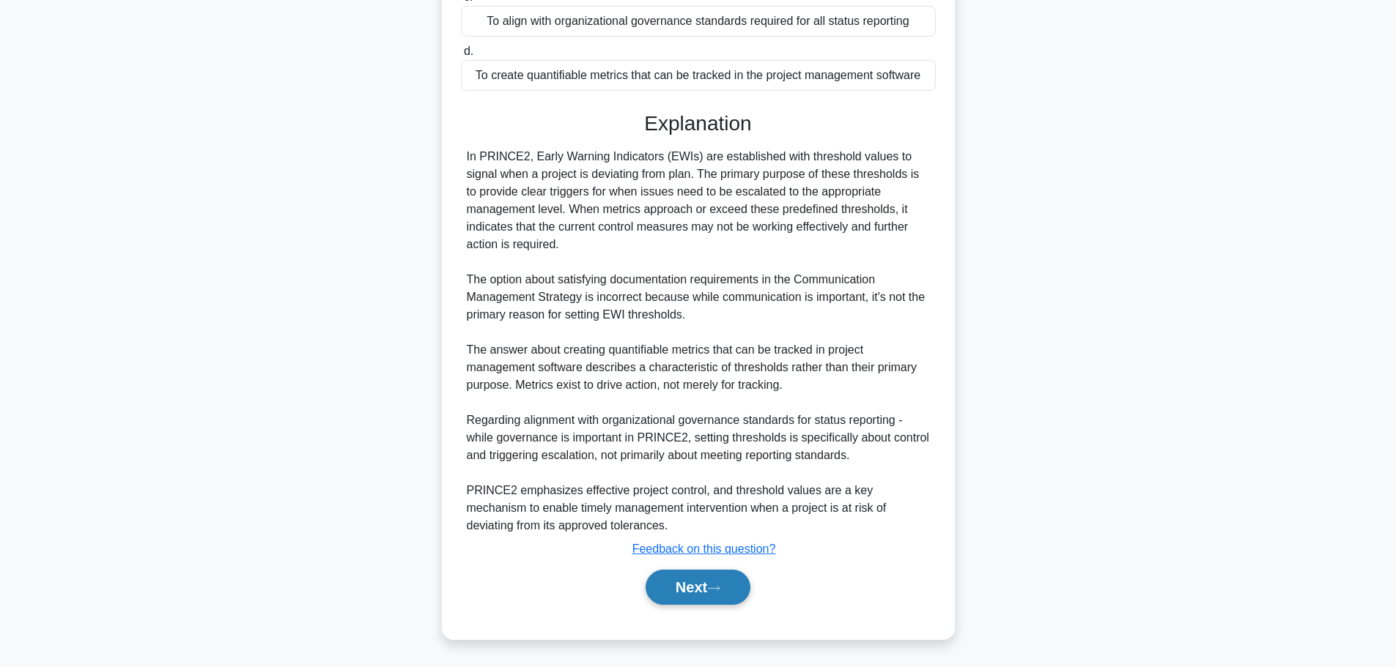
click at [695, 585] on button "Next" at bounding box center [697, 587] width 105 height 35
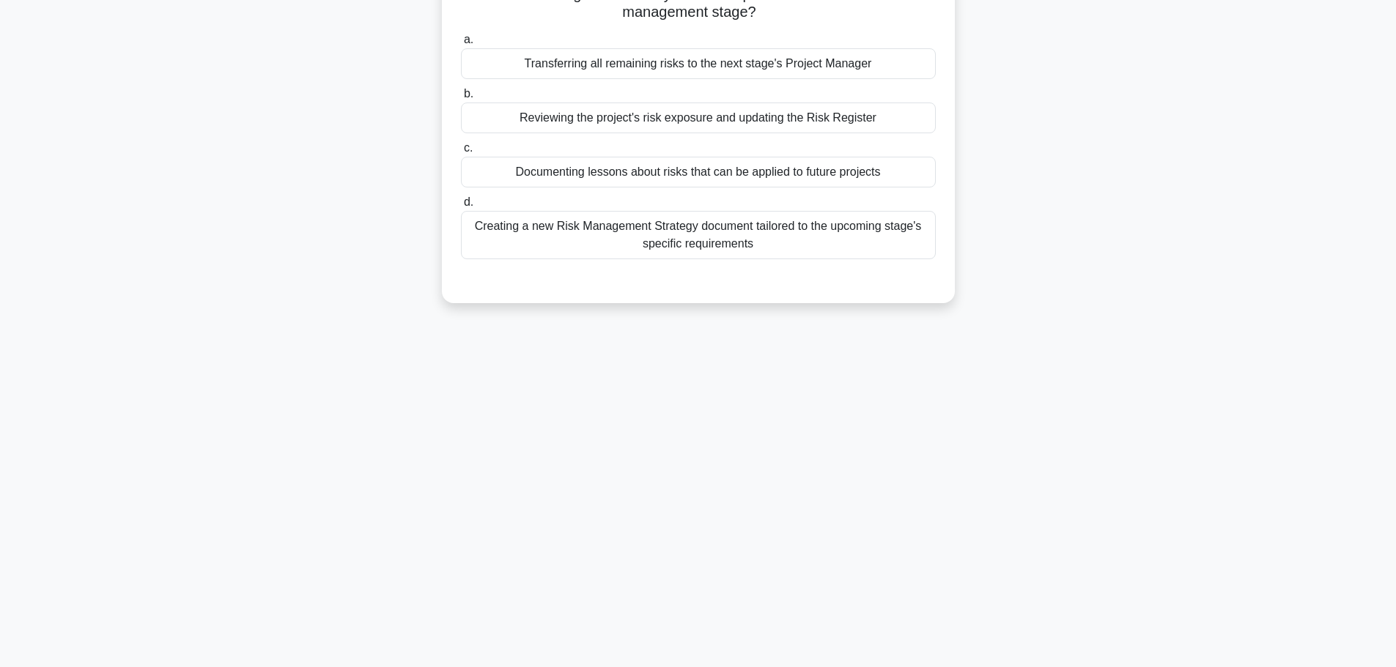
scroll to position [0, 0]
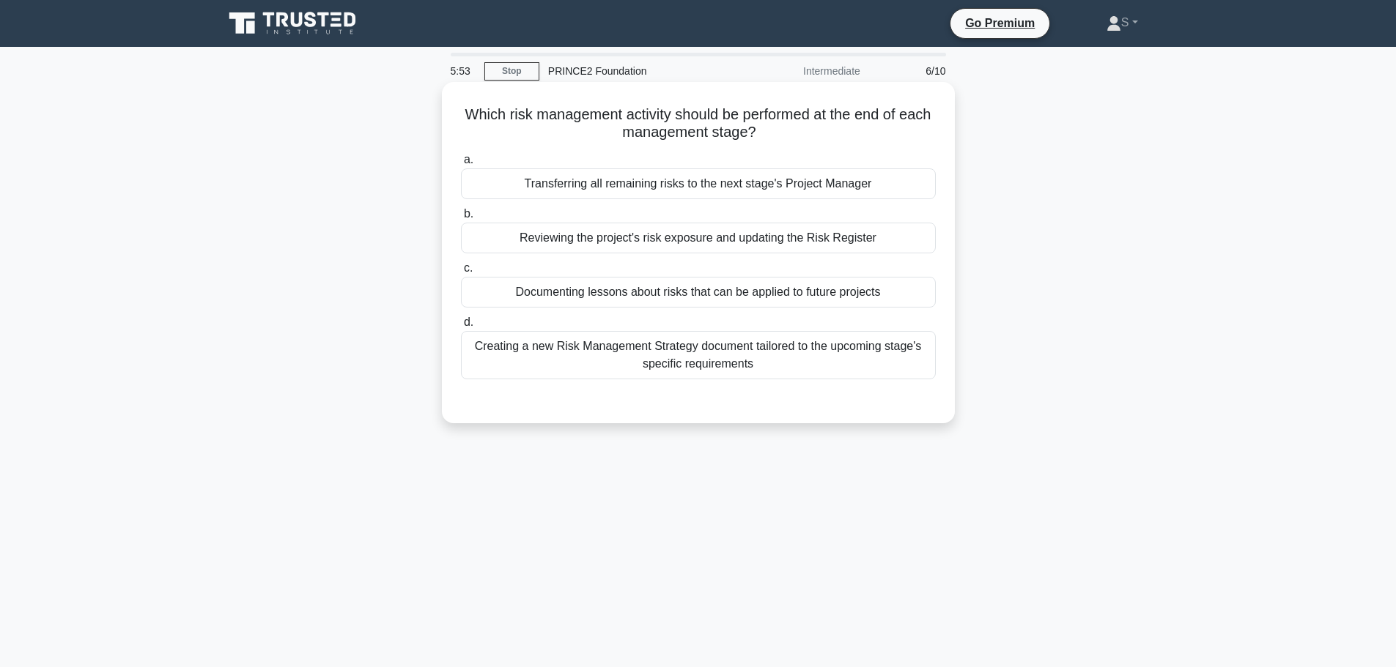
click at [709, 234] on div "Reviewing the project's risk exposure and updating the Risk Register" at bounding box center [698, 238] width 475 height 31
click at [461, 219] on input "b. Reviewing the project's risk exposure and updating the Risk Register" at bounding box center [461, 215] width 0 height 10
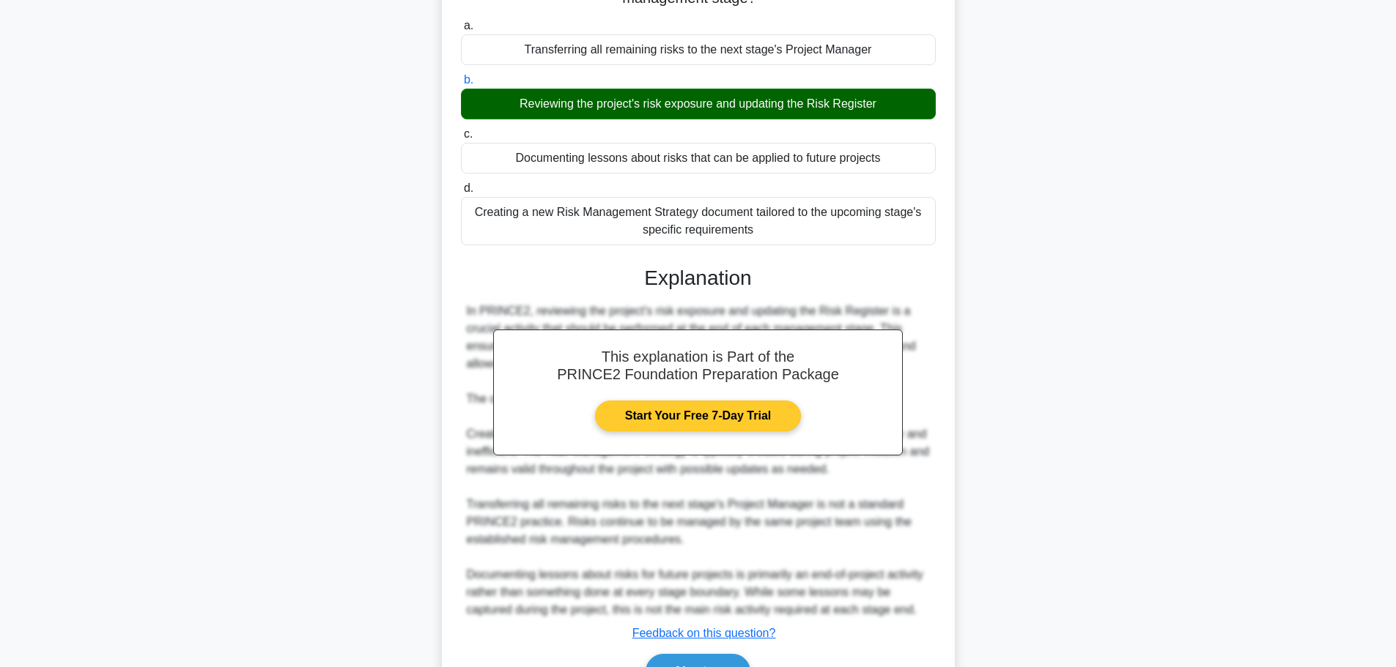
scroll to position [219, 0]
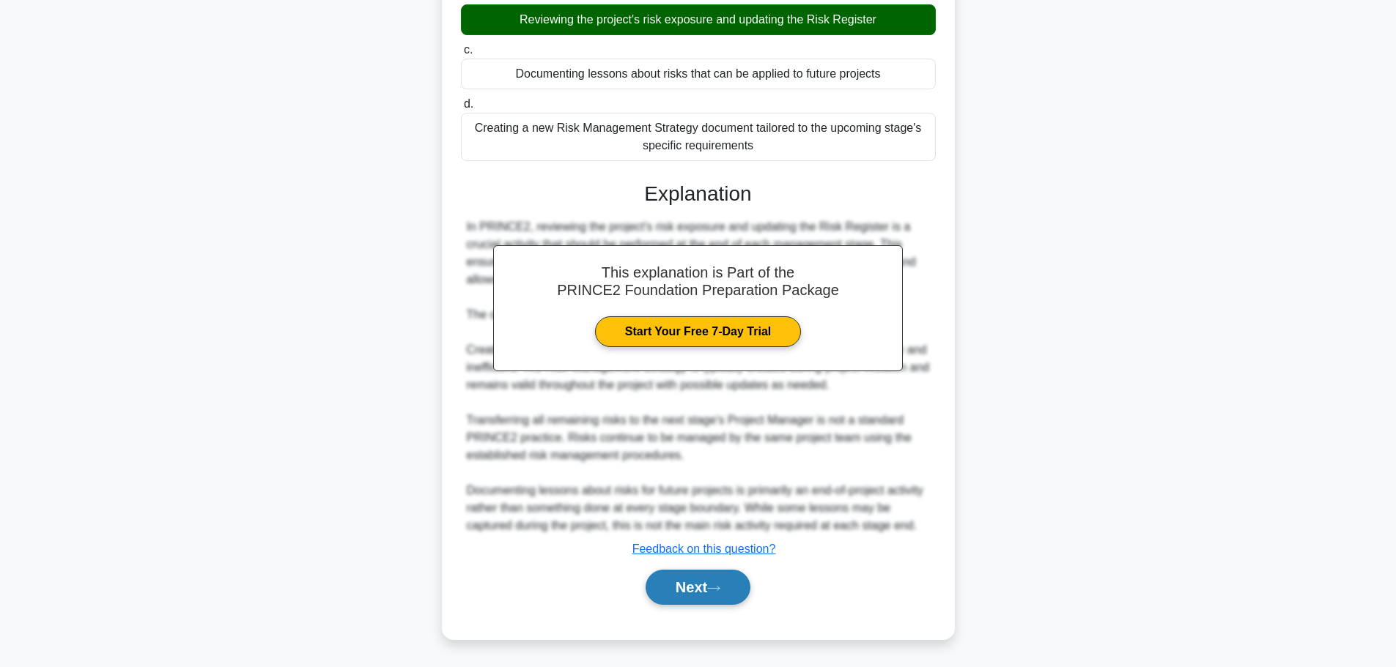
click at [700, 593] on button "Next" at bounding box center [697, 587] width 105 height 35
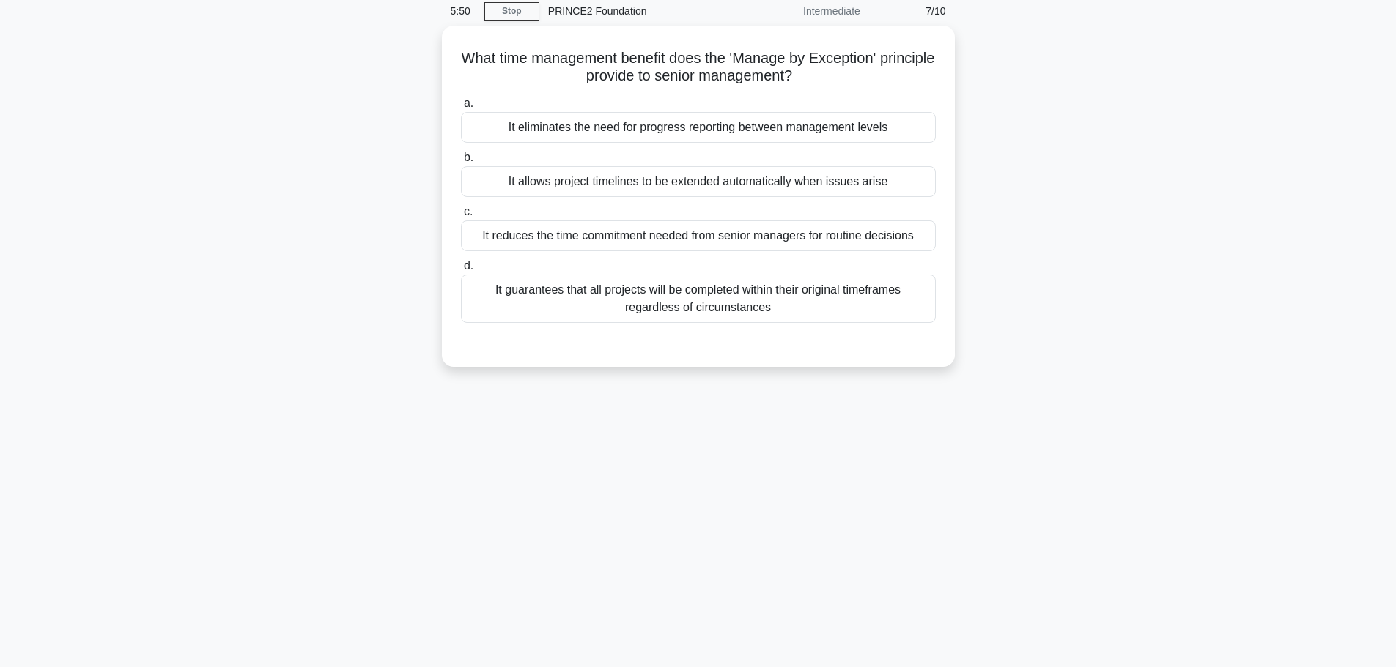
scroll to position [0, 0]
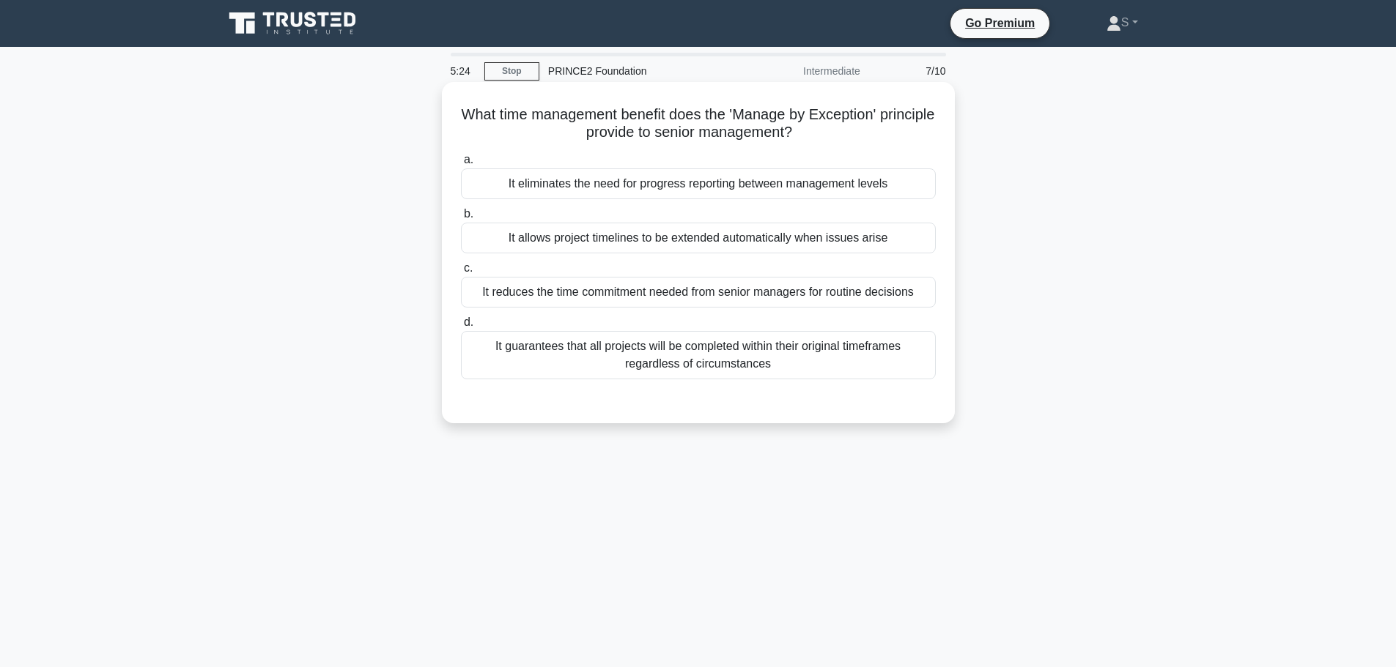
click at [672, 293] on div "It reduces the time commitment needed from senior managers for routine decisions" at bounding box center [698, 292] width 475 height 31
click at [461, 273] on input "c. It reduces the time commitment needed from senior managers for routine decis…" at bounding box center [461, 269] width 0 height 10
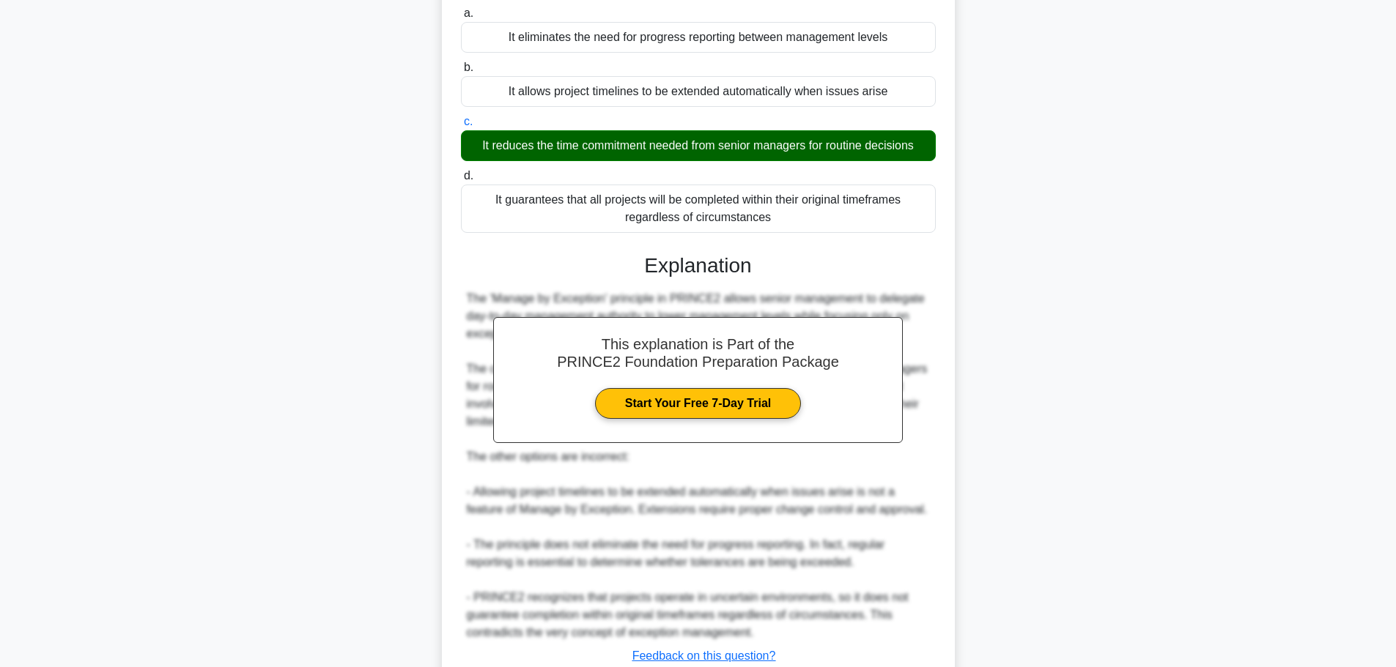
scroll to position [254, 0]
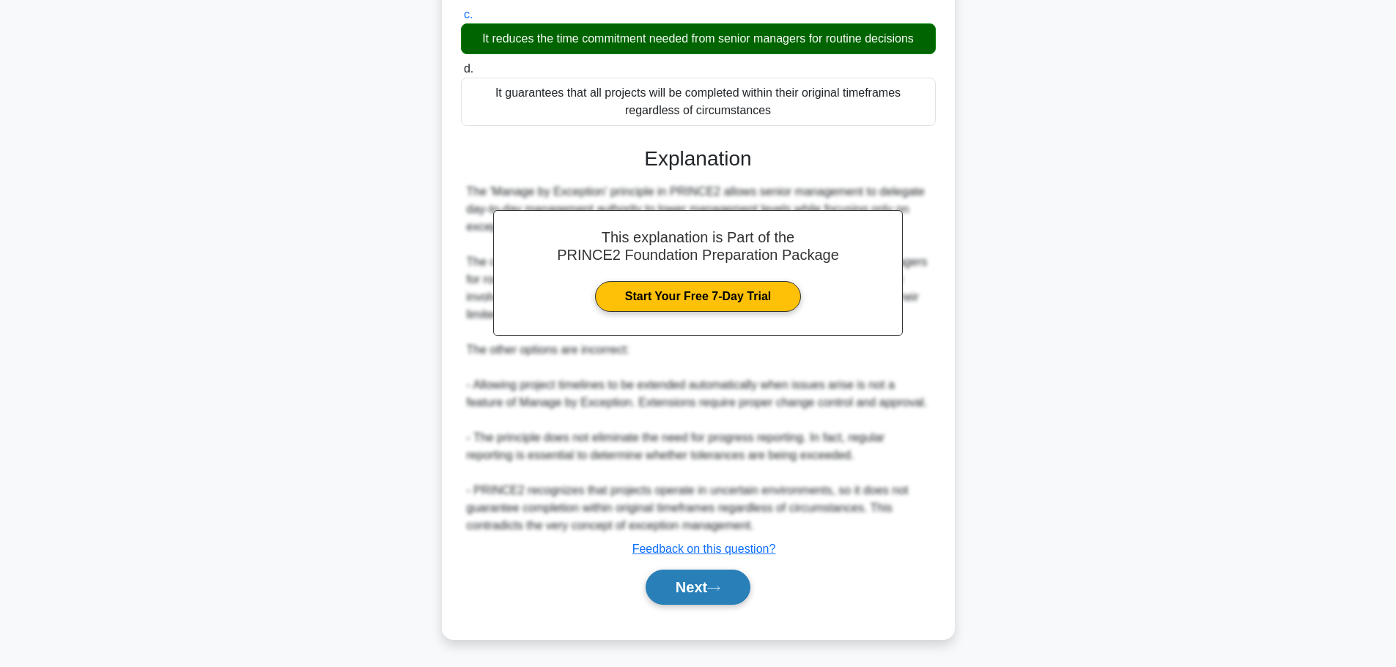
click at [695, 587] on button "Next" at bounding box center [697, 587] width 105 height 35
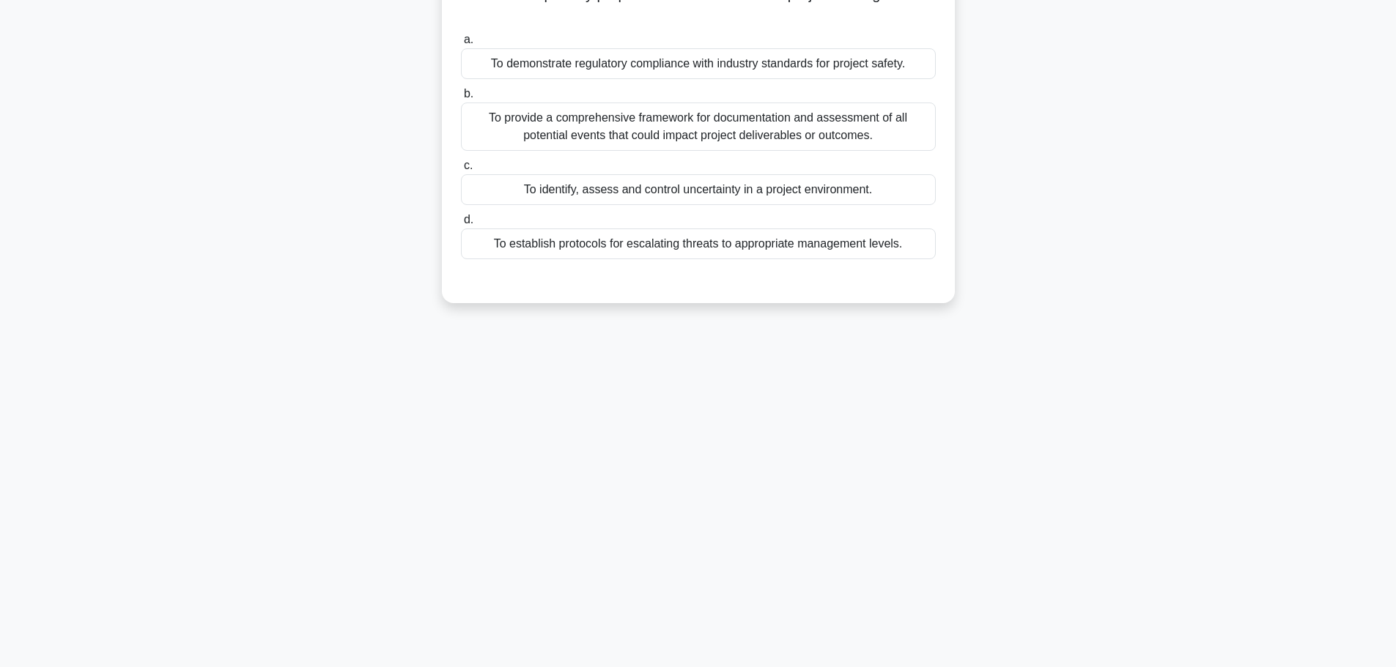
scroll to position [0, 0]
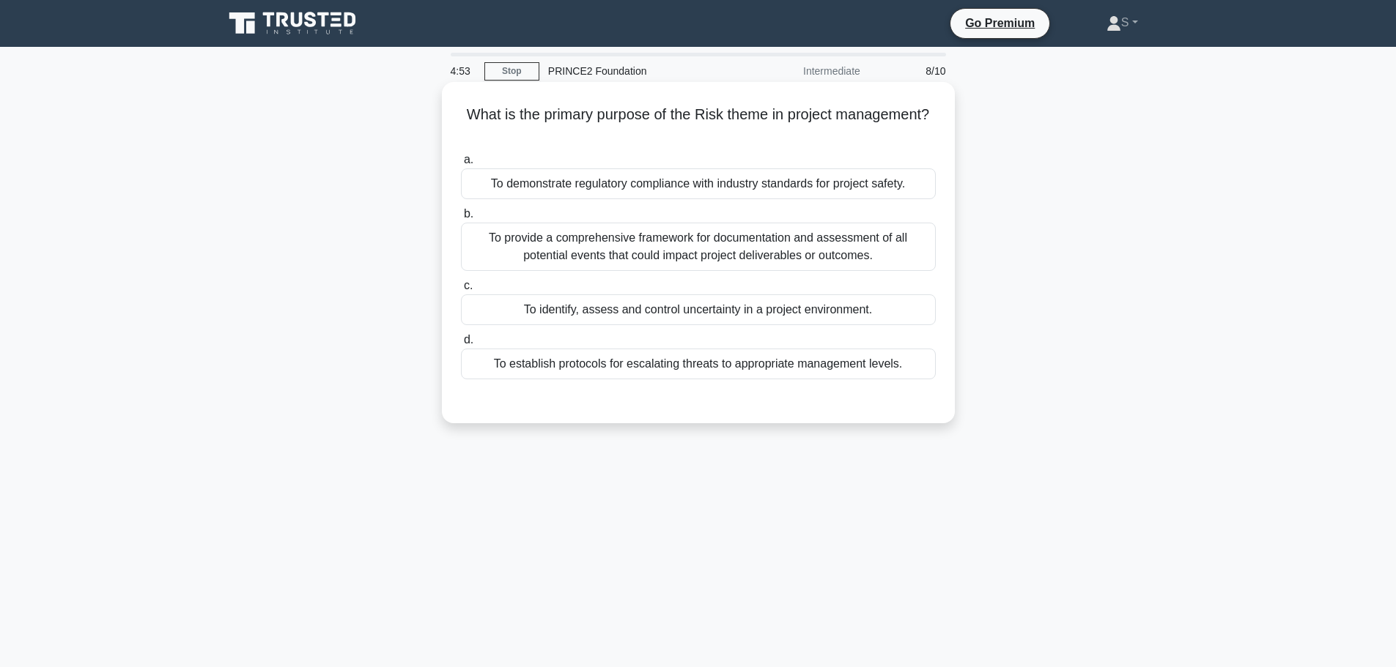
click at [638, 316] on div "To identify, assess and control uncertainty in a project environment." at bounding box center [698, 310] width 475 height 31
click at [461, 291] on input "c. To identify, assess and control uncertainty in a project environment." at bounding box center [461, 286] width 0 height 10
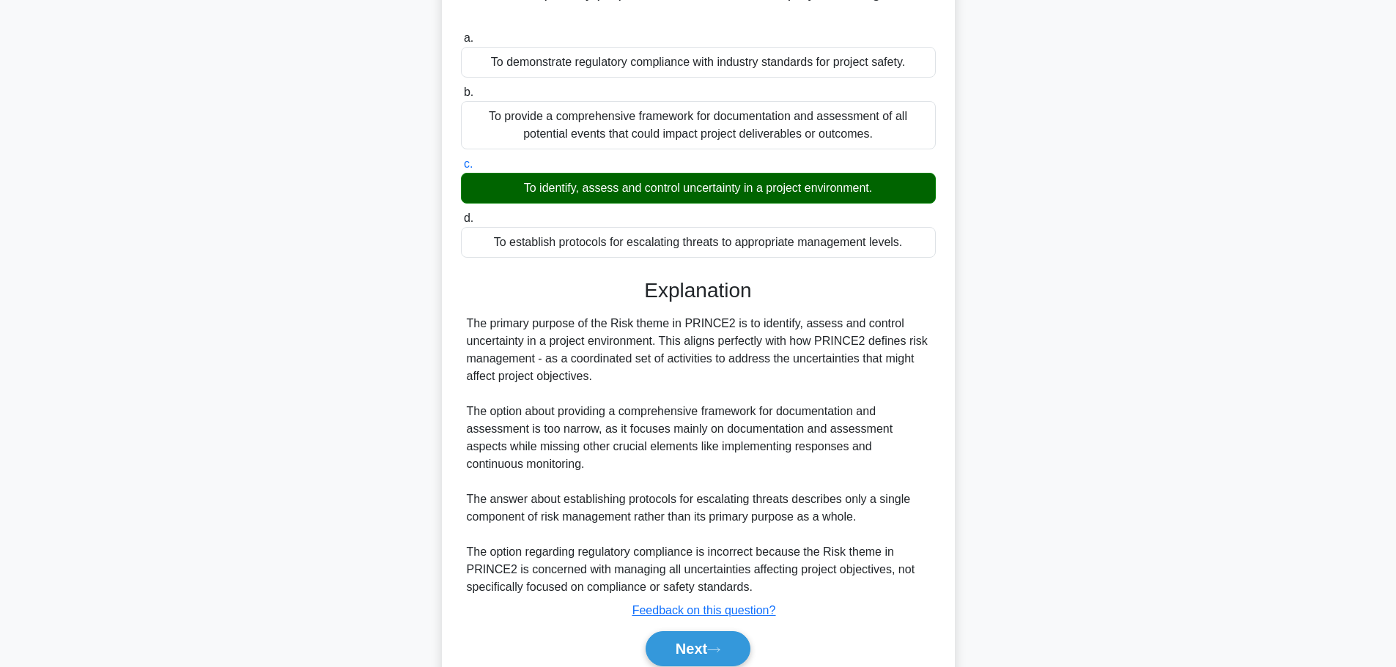
scroll to position [184, 0]
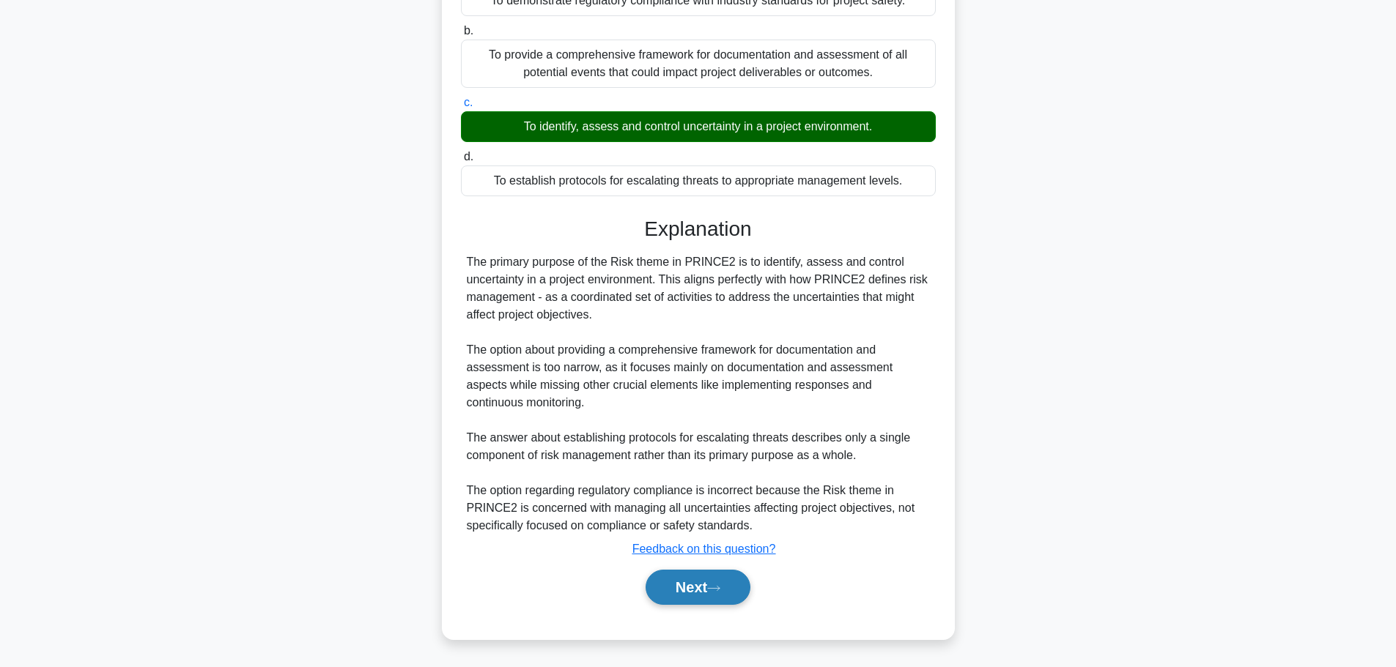
click at [654, 579] on button "Next" at bounding box center [697, 587] width 105 height 35
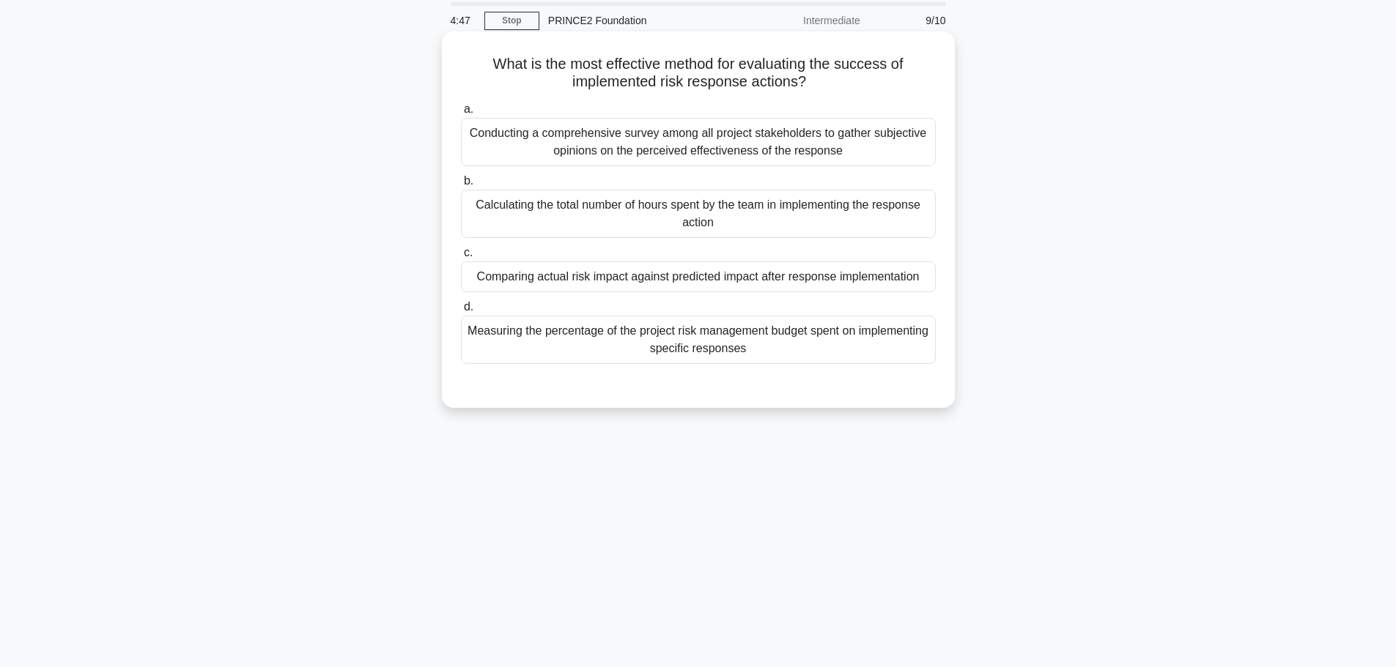
scroll to position [0, 0]
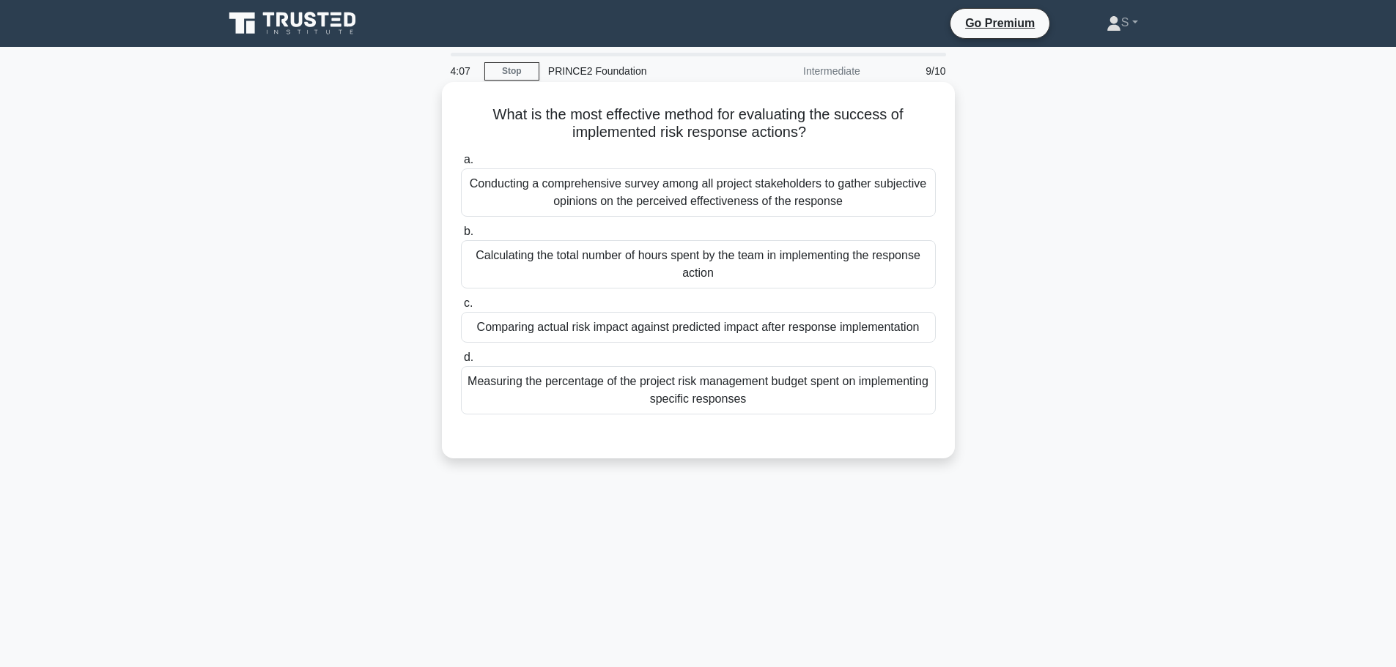
click at [740, 327] on div "Comparing actual risk impact against predicted impact after response implementa…" at bounding box center [698, 327] width 475 height 31
click at [461, 308] on input "c. Comparing actual risk impact against predicted impact after response impleme…" at bounding box center [461, 304] width 0 height 10
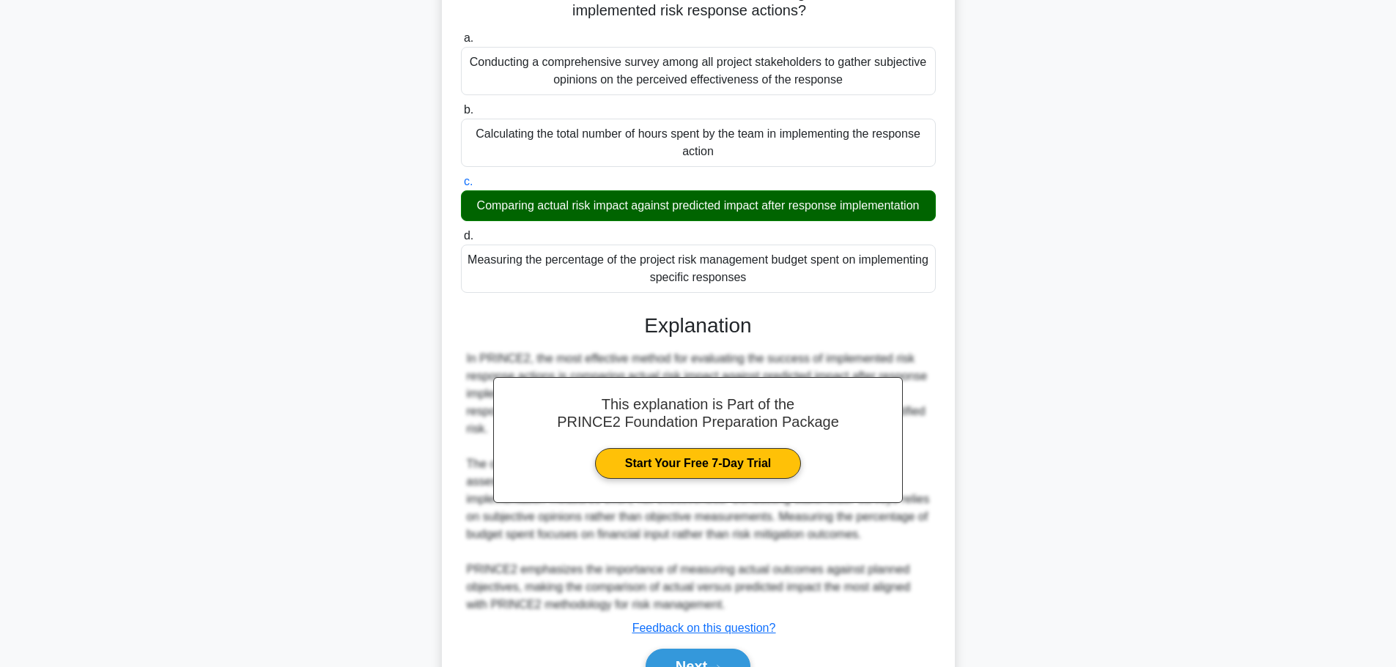
scroll to position [201, 0]
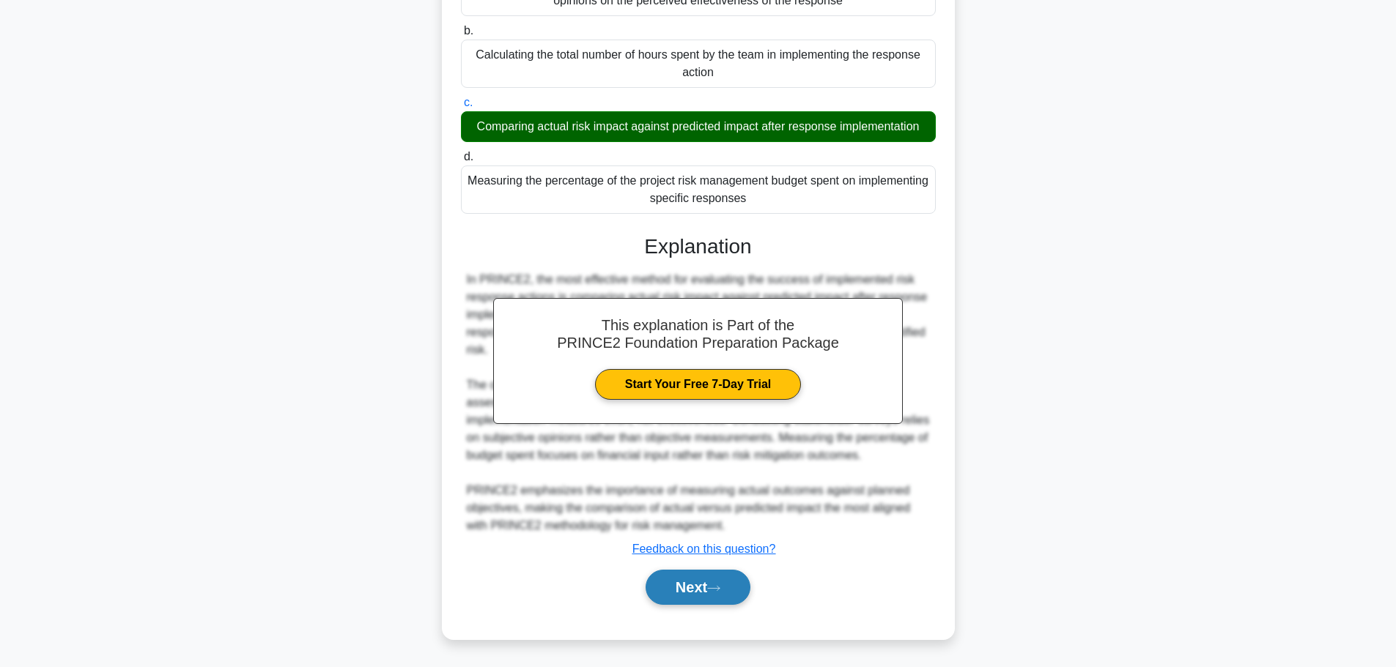
click at [678, 587] on button "Next" at bounding box center [697, 587] width 105 height 35
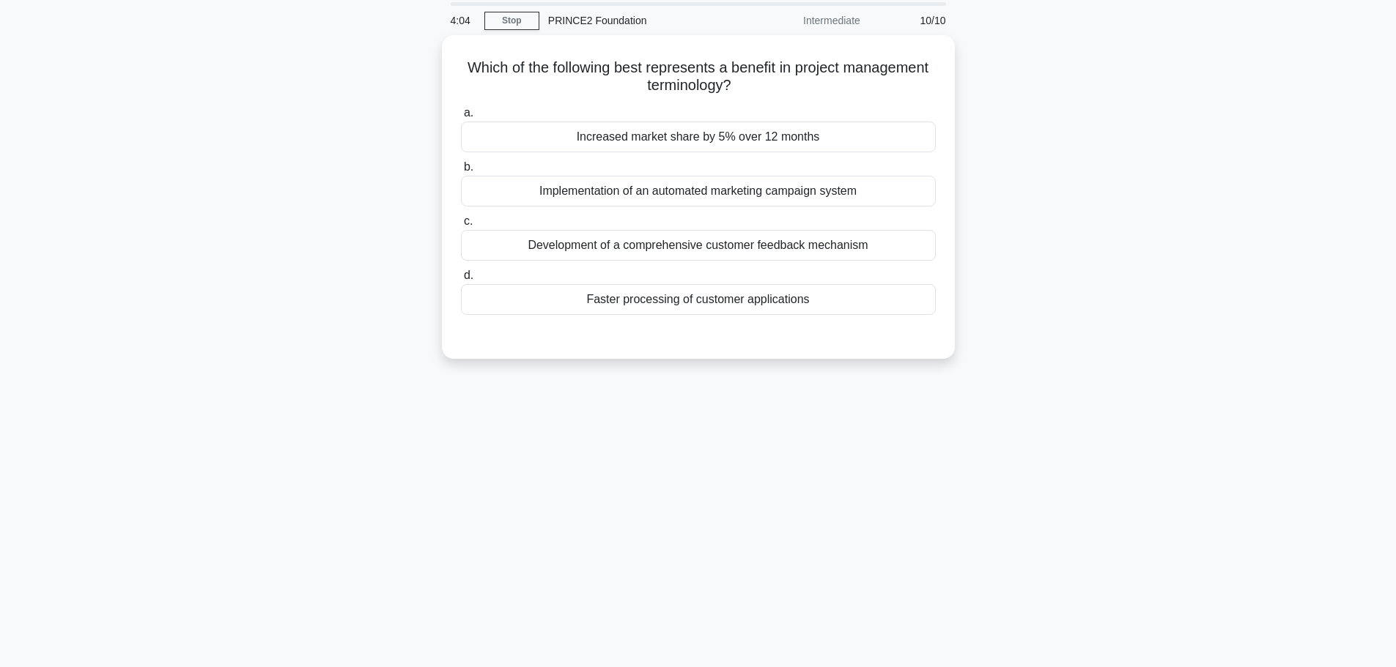
scroll to position [0, 0]
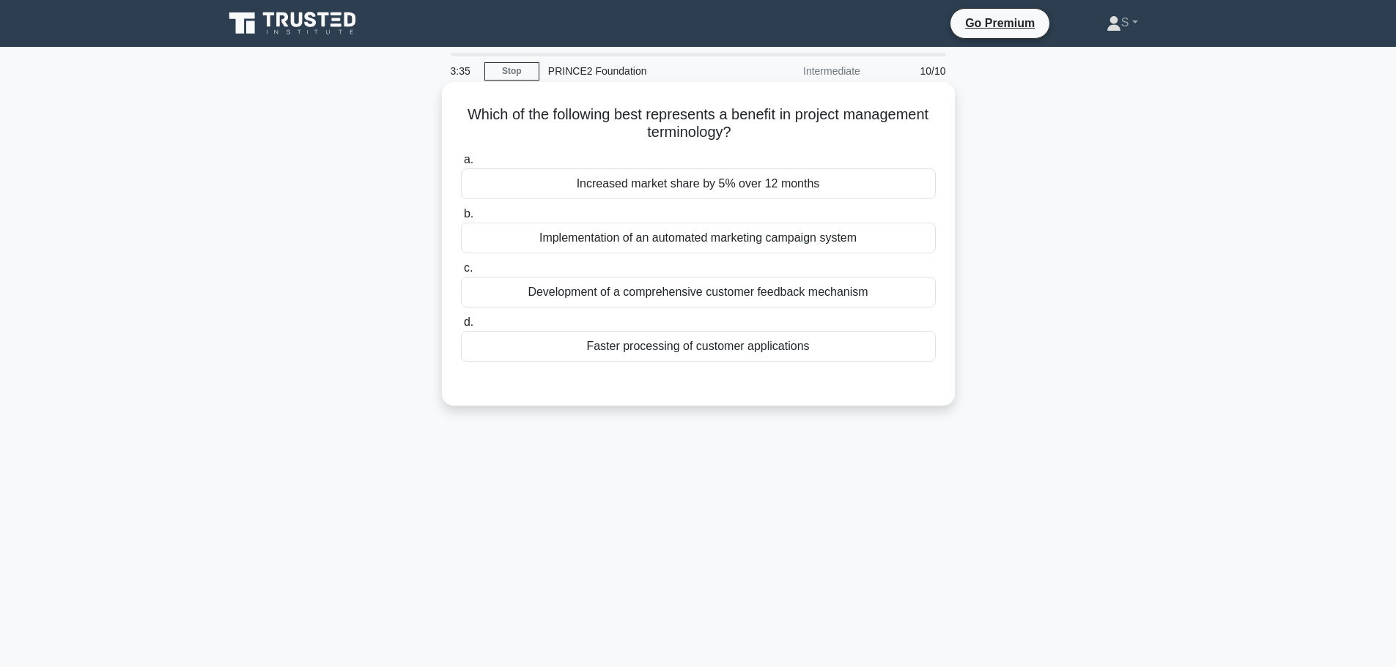
click at [651, 348] on div "Faster processing of customer applications" at bounding box center [698, 346] width 475 height 31
click at [461, 327] on input "d. Faster processing of customer applications" at bounding box center [461, 323] width 0 height 10
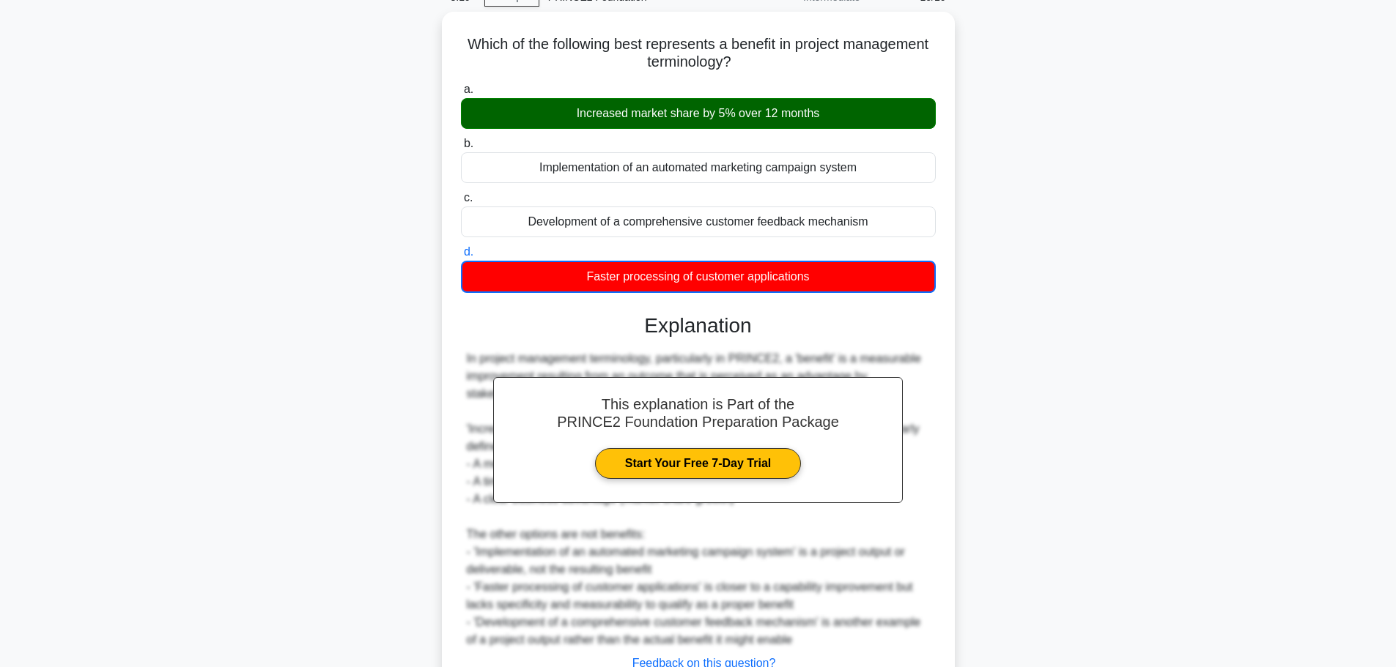
scroll to position [185, 0]
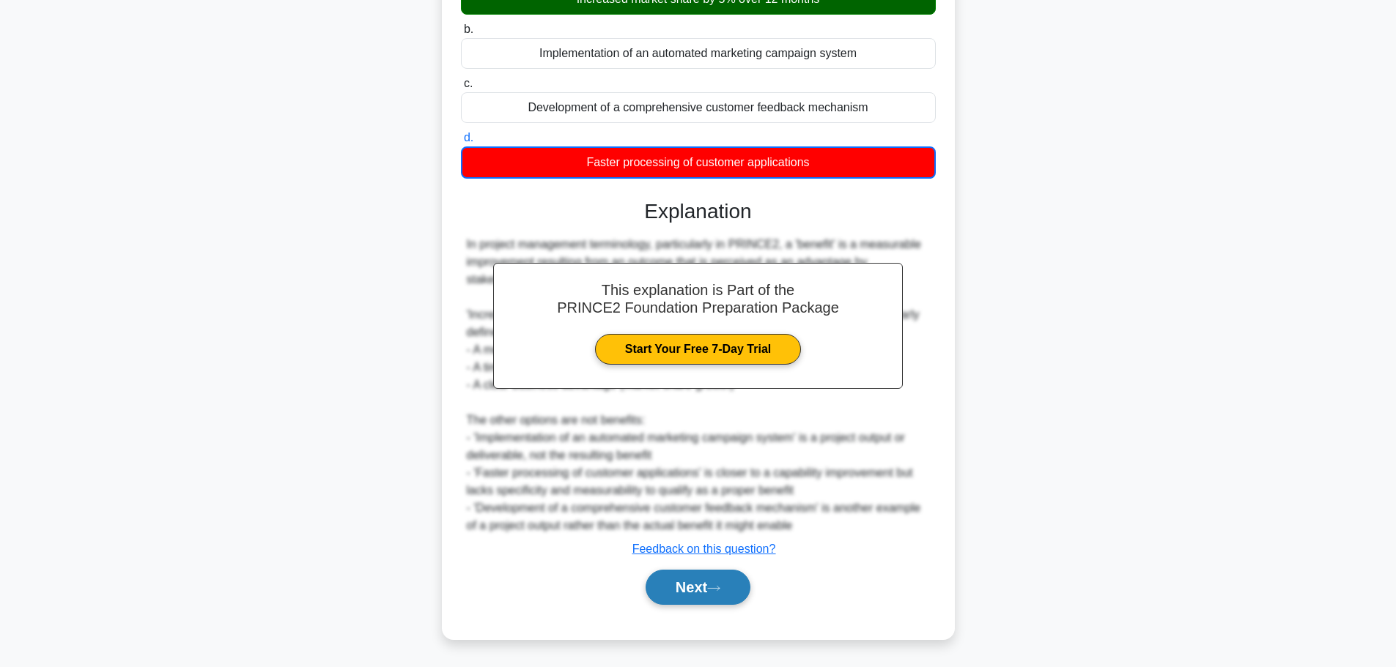
click at [678, 594] on button "Next" at bounding box center [697, 587] width 105 height 35
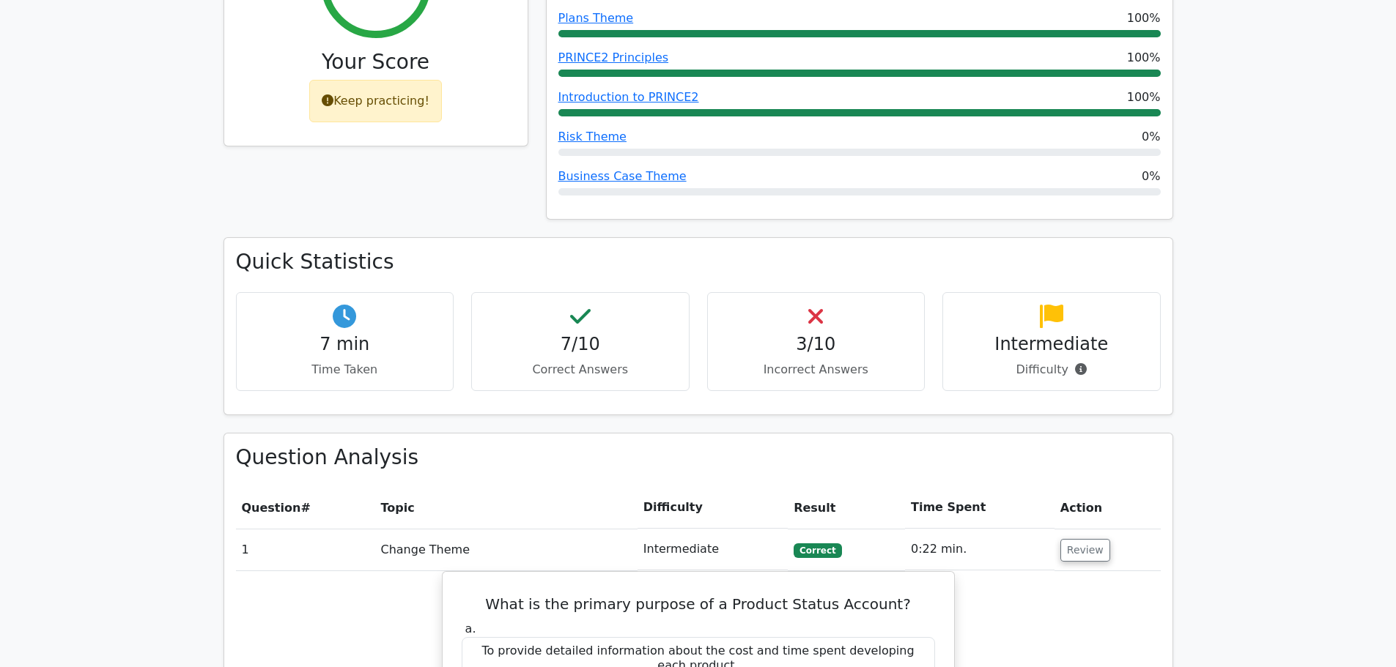
scroll to position [513, 0]
